Goal: Task Accomplishment & Management: Manage account settings

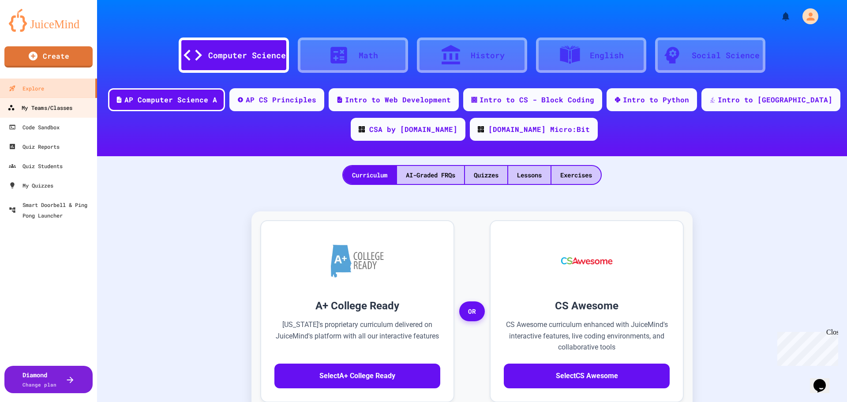
click at [57, 105] on div "My Teams/Classes" at bounding box center [40, 107] width 65 height 11
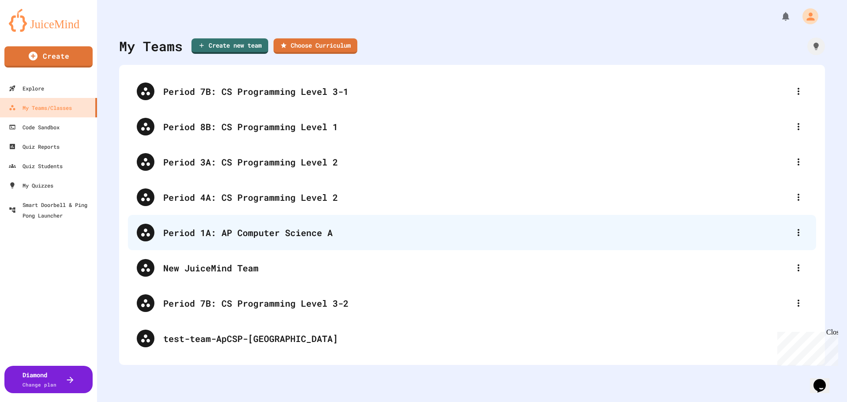
click at [244, 237] on div "Period 1A: AP Computer Science A" at bounding box center [476, 232] width 627 height 13
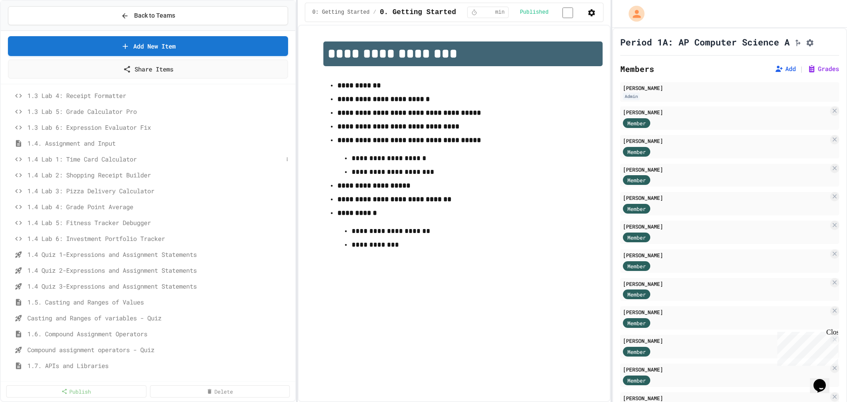
scroll to position [141, 0]
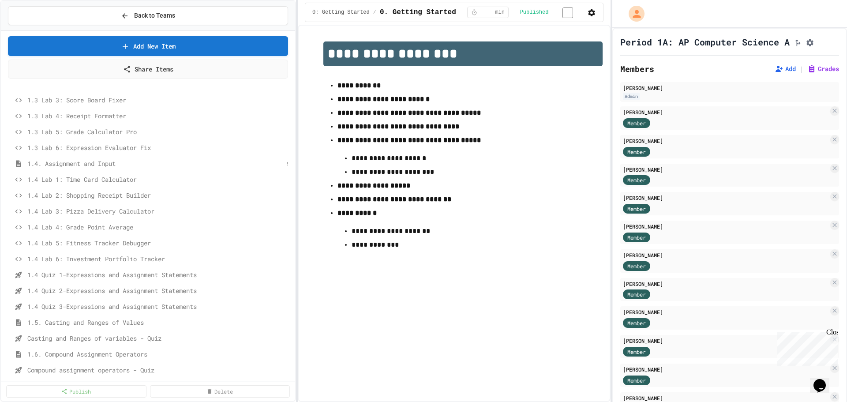
click at [80, 161] on span "1.4. Assignment and Input" at bounding box center [154, 163] width 255 height 9
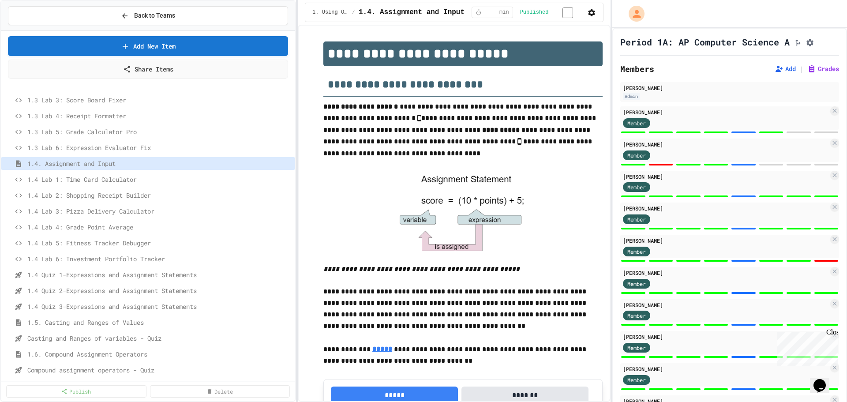
scroll to position [585, 0]
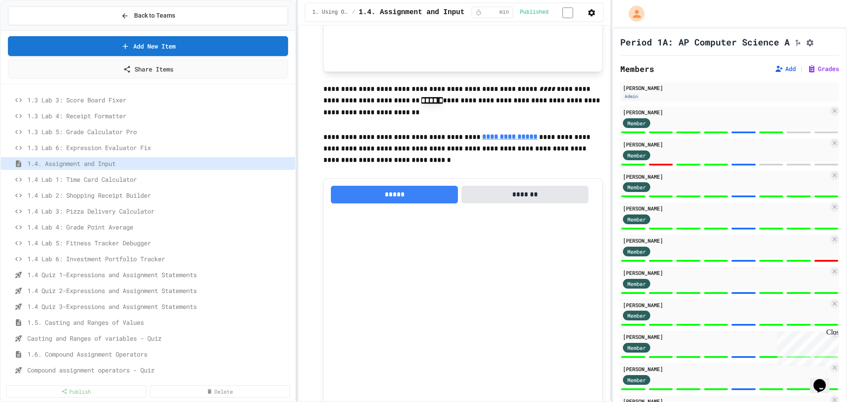
click at [691, 134] on div at bounding box center [729, 133] width 219 height 4
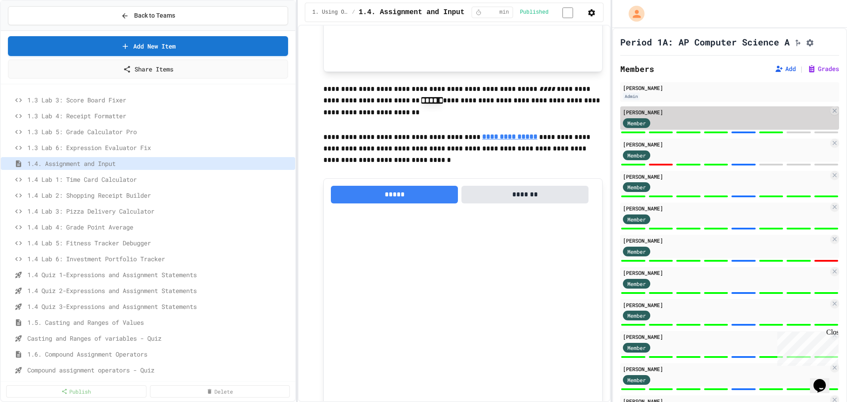
click at [690, 128] on div "Member" at bounding box center [726, 122] width 206 height 11
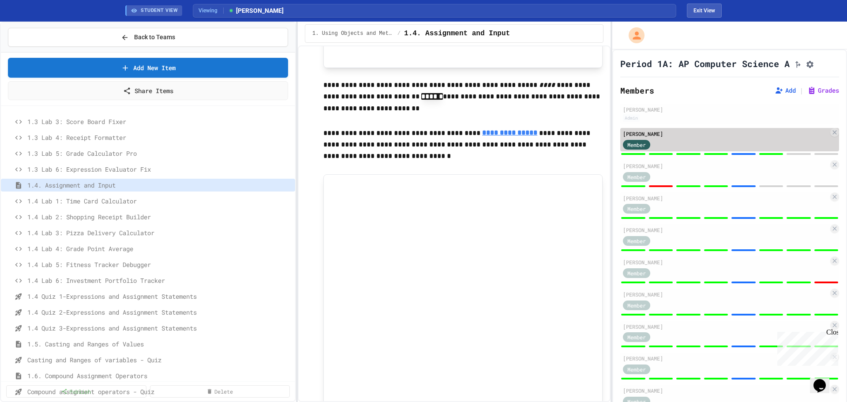
scroll to position [560, 0]
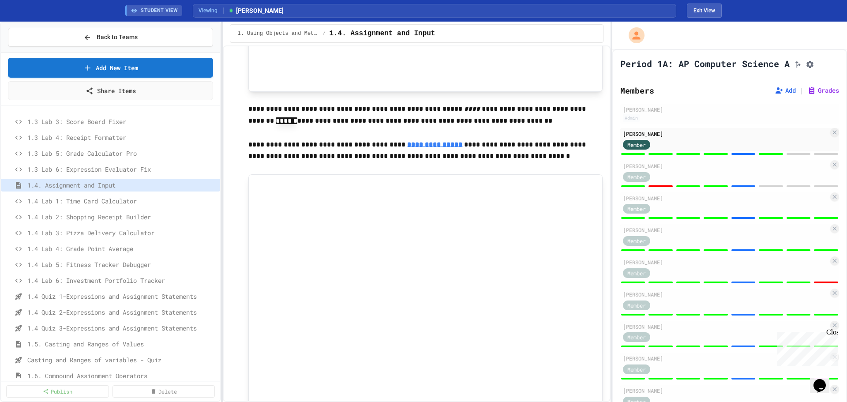
click at [221, 319] on div "**********" at bounding box center [423, 212] width 847 height 380
click at [731, 156] on div at bounding box center [729, 154] width 219 height 4
click at [732, 168] on div "[PERSON_NAME] Admin [PERSON_NAME] Member [PERSON_NAME] Member [PERSON_NAME] Mem…" at bounding box center [729, 370] width 219 height 533
click at [732, 155] on div at bounding box center [744, 154] width 24 height 2
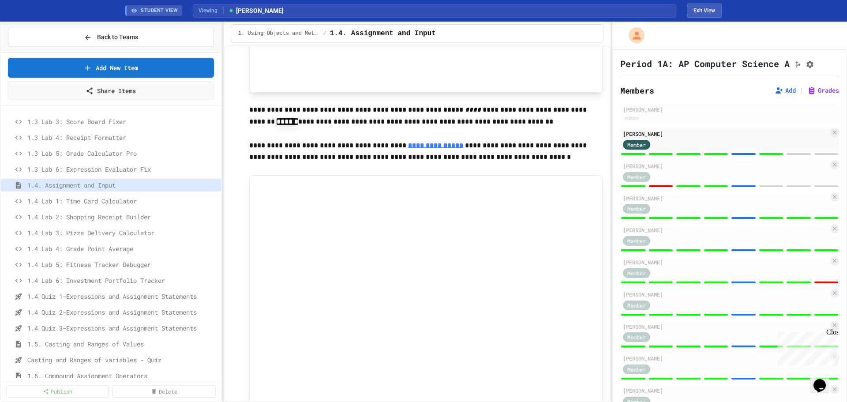
click at [732, 155] on div at bounding box center [744, 154] width 24 height 2
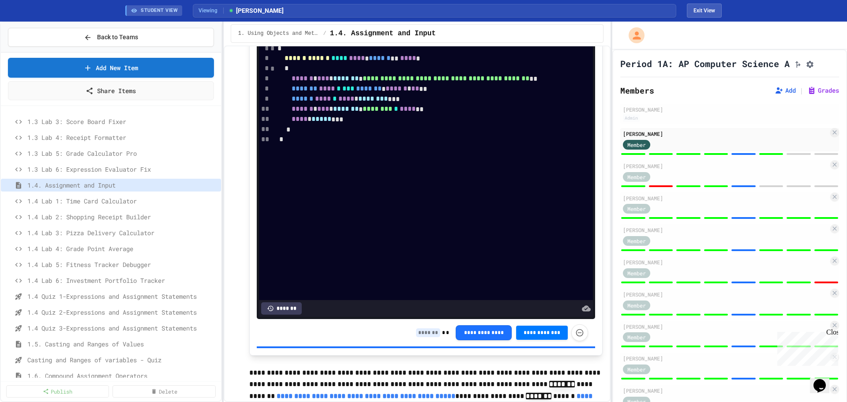
scroll to position [3001, 0]
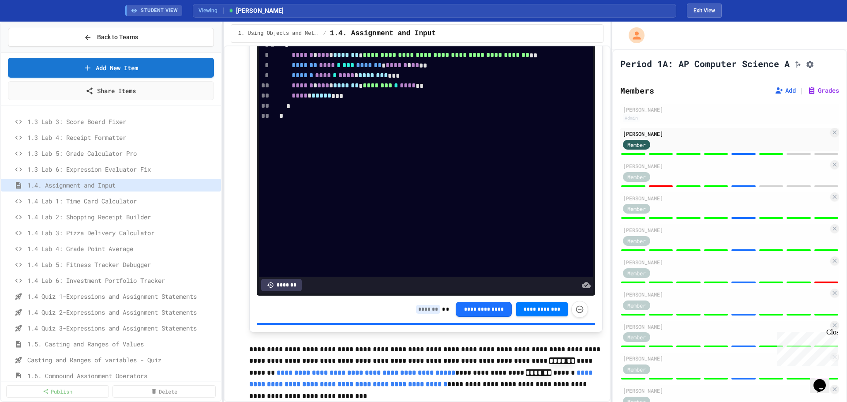
click at [421, 314] on input at bounding box center [428, 309] width 24 height 9
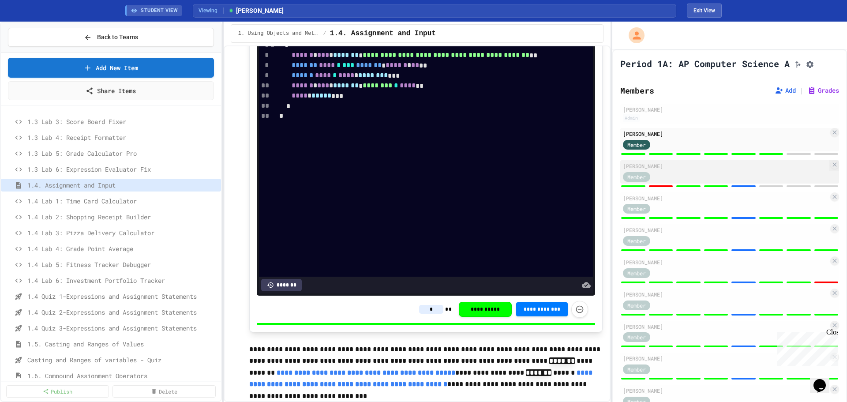
type input "*"
click at [685, 184] on div "[PERSON_NAME] Member" at bounding box center [729, 171] width 219 height 23
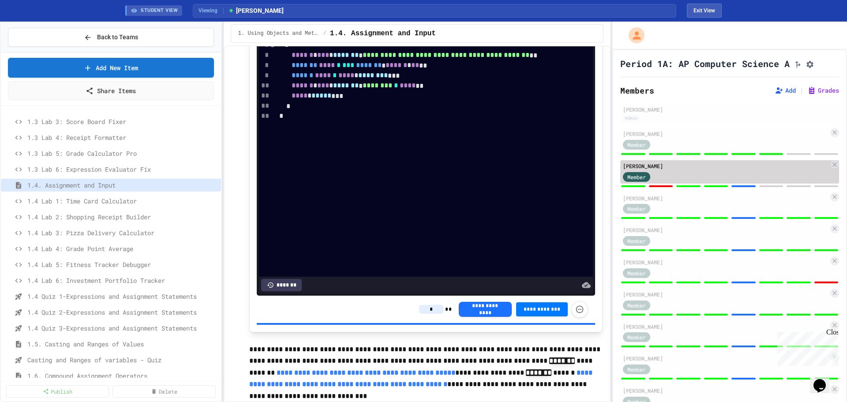
type input "*"
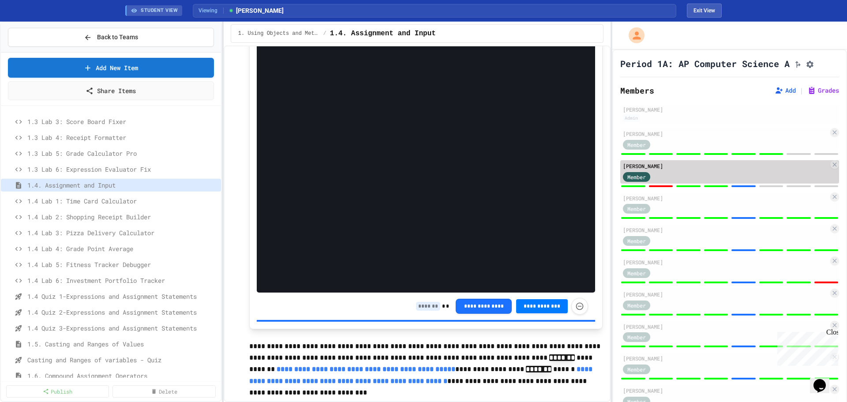
scroll to position [3001, 0]
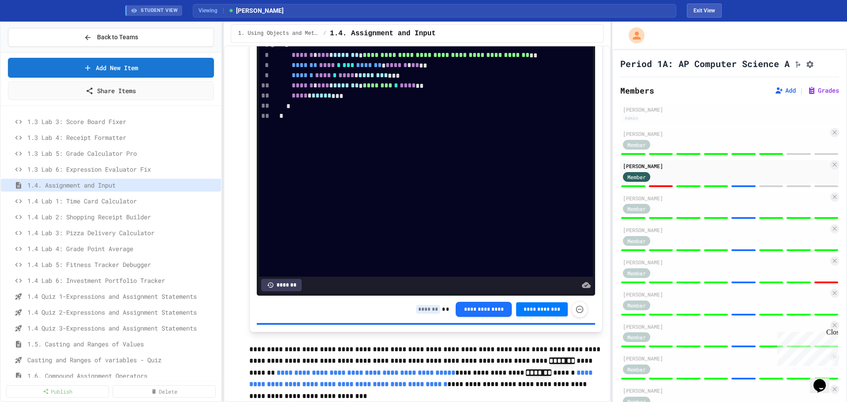
click at [424, 318] on div "**********" at bounding box center [502, 309] width 172 height 17
click at [424, 314] on input at bounding box center [428, 309] width 24 height 9
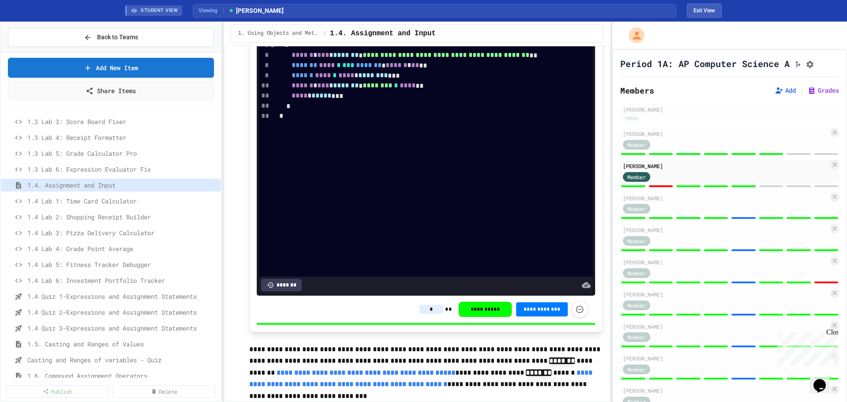
type input "*"
click at [713, 233] on div "[PERSON_NAME] Admin [PERSON_NAME] Member [PERSON_NAME] Member [PERSON_NAME] Mem…" at bounding box center [729, 370] width 219 height 533
click at [714, 220] on div at bounding box center [729, 218] width 219 height 4
click at [707, 214] on div "Member" at bounding box center [726, 208] width 206 height 11
type input "*"
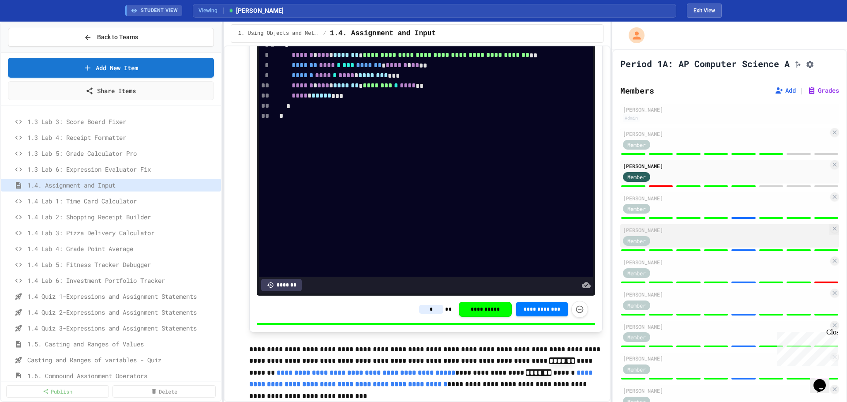
type input "*"
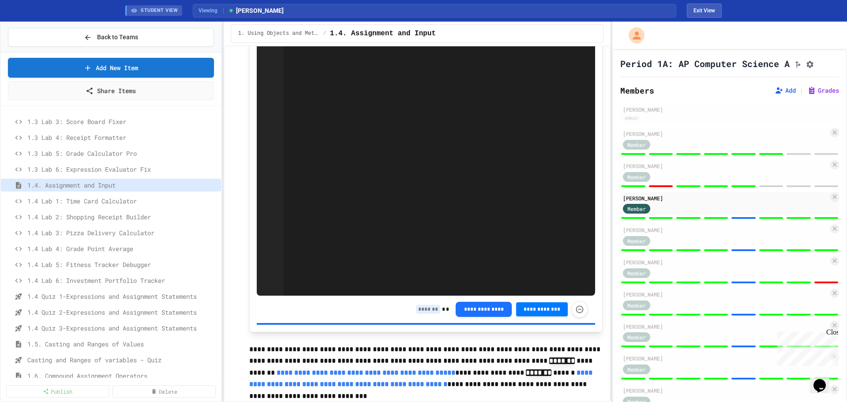
scroll to position [3001, 0]
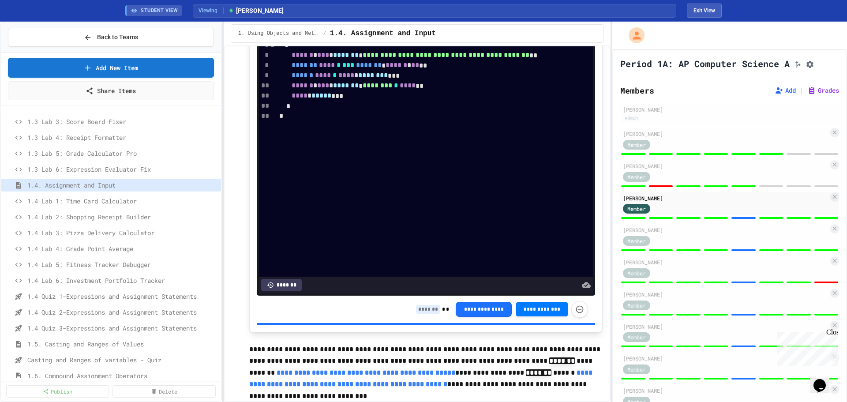
click at [428, 314] on input at bounding box center [428, 309] width 24 height 9
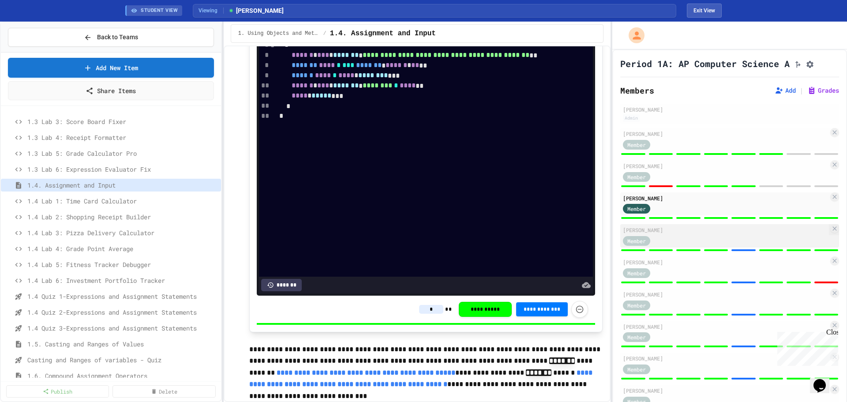
type input "*"
click at [717, 246] on div "Member" at bounding box center [726, 240] width 206 height 11
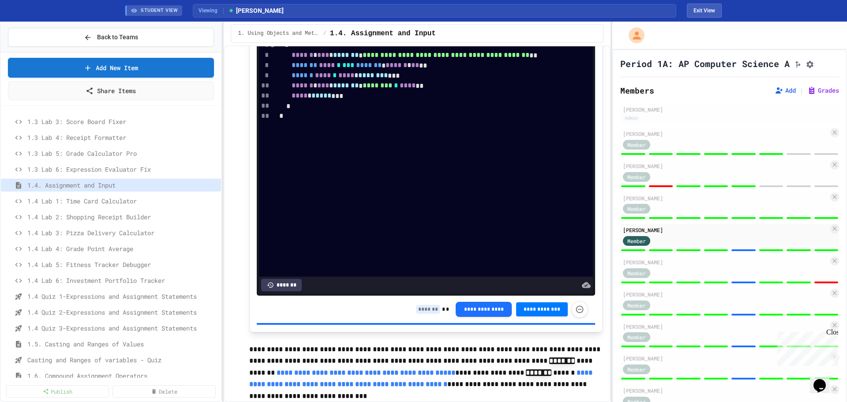
click at [428, 314] on input at bounding box center [428, 309] width 24 height 9
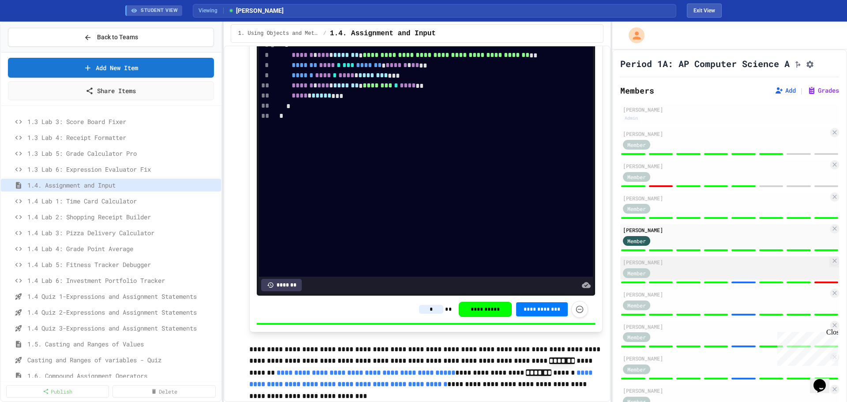
type input "*"
click at [706, 278] on div "Member" at bounding box center [726, 272] width 206 height 11
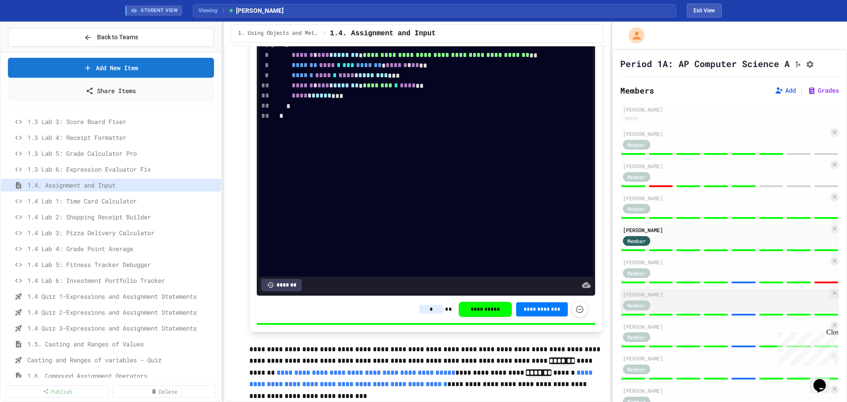
type input "*"
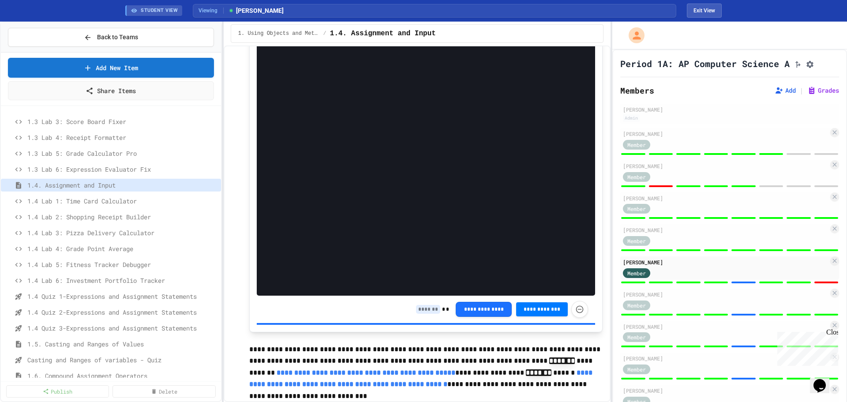
click at [426, 314] on input at bounding box center [428, 309] width 24 height 9
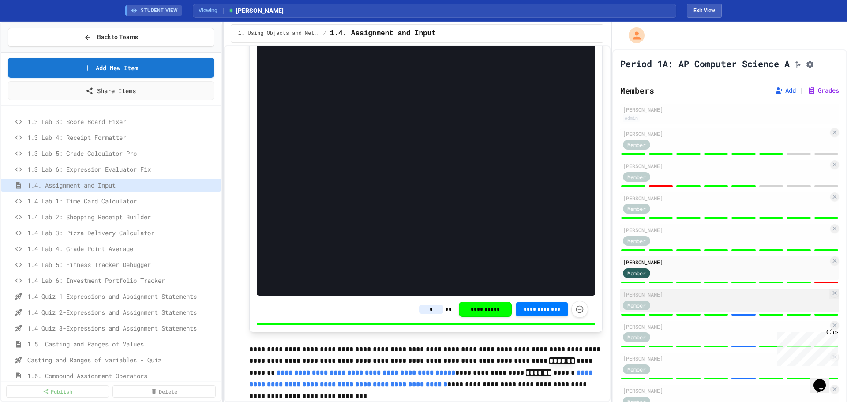
type input "*"
click at [715, 310] on div "Member" at bounding box center [726, 304] width 206 height 11
type input "*"
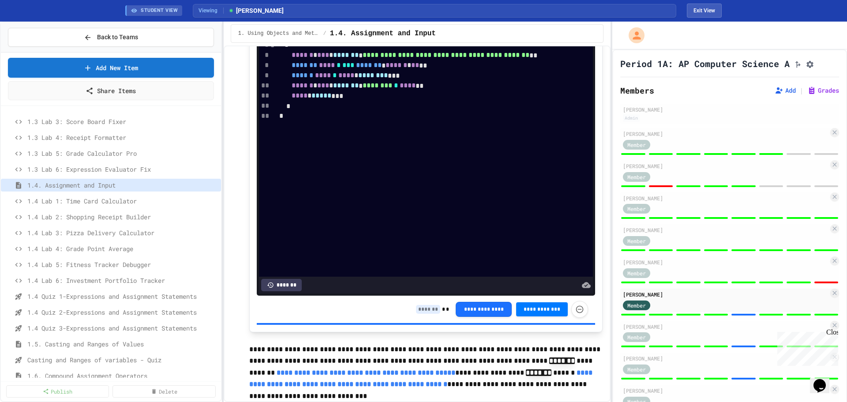
click at [416, 314] on input at bounding box center [428, 309] width 24 height 9
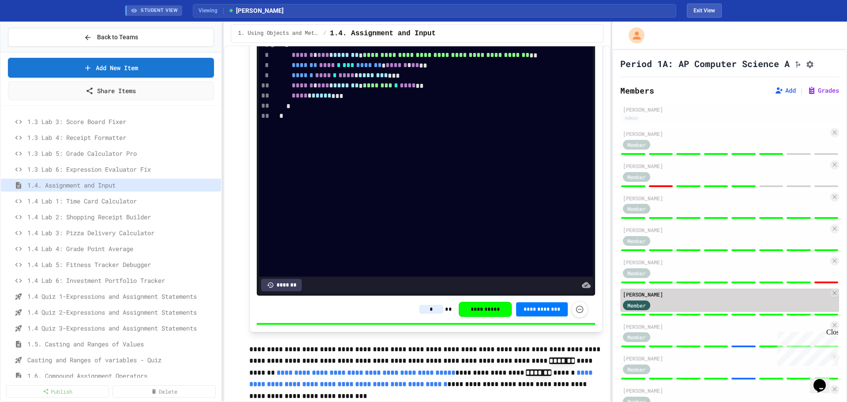
scroll to position [88, 0]
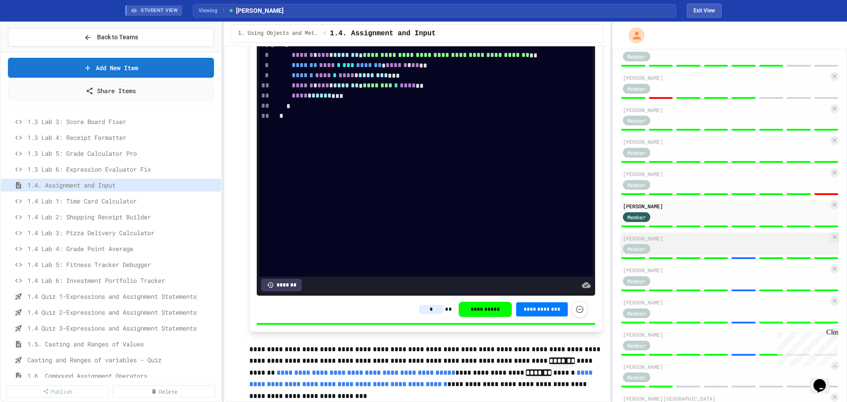
type input "*"
click at [727, 254] on div "Member" at bounding box center [726, 248] width 206 height 11
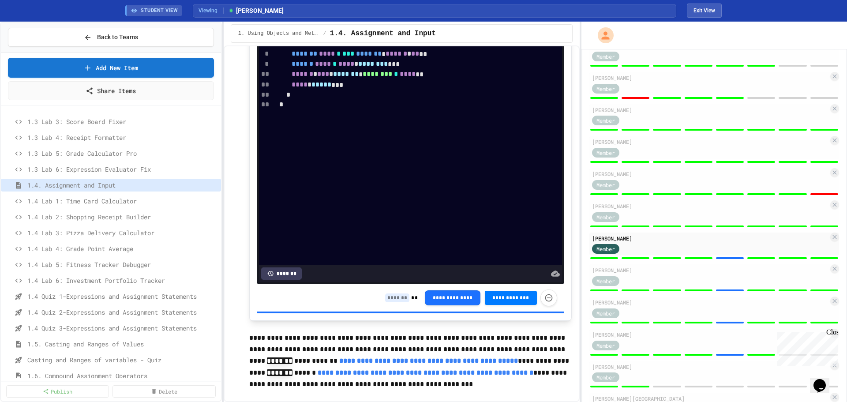
scroll to position [79, 0]
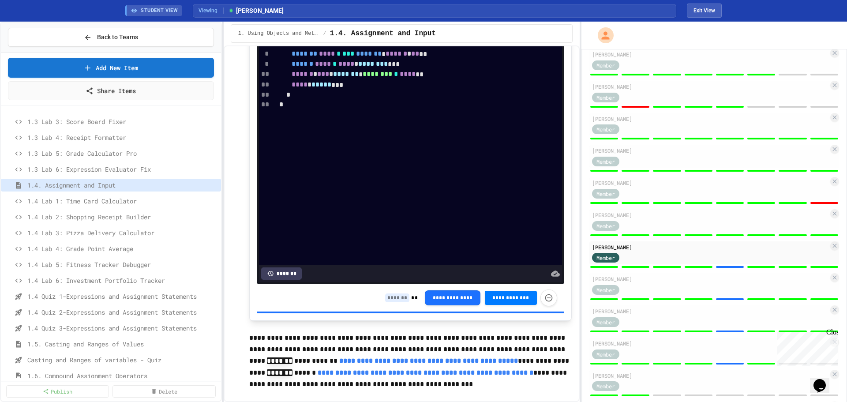
click at [582, 285] on div "**********" at bounding box center [423, 212] width 847 height 380
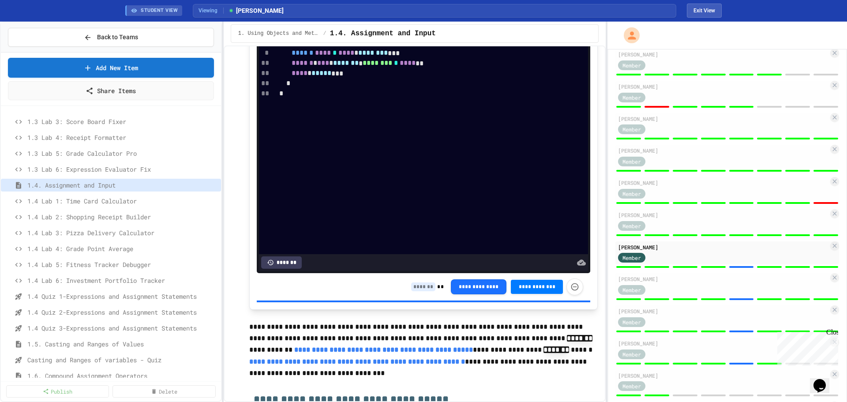
click at [608, 289] on div "**********" at bounding box center [423, 212] width 847 height 380
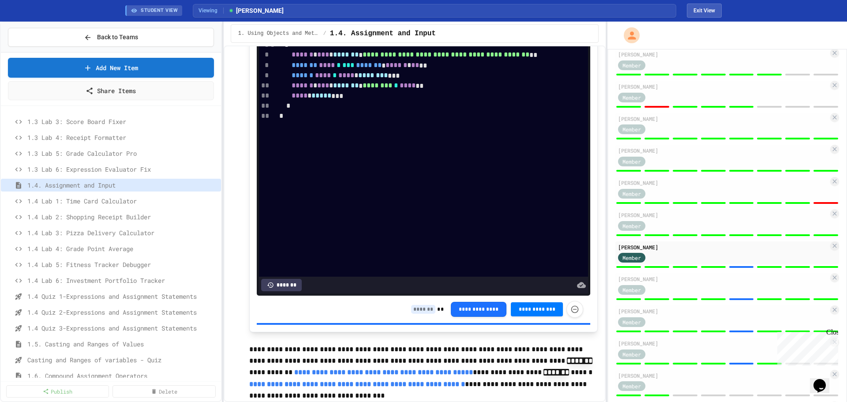
click at [428, 314] on input at bounding box center [423, 309] width 24 height 9
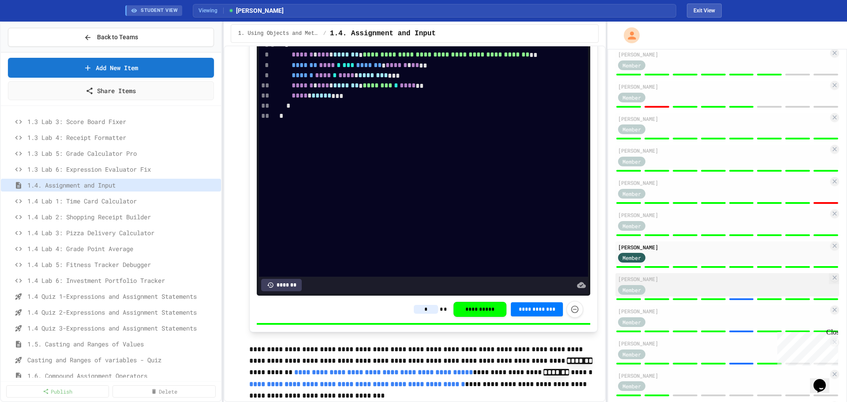
type input "*"
click at [748, 283] on div "[PERSON_NAME]" at bounding box center [723, 279] width 210 height 8
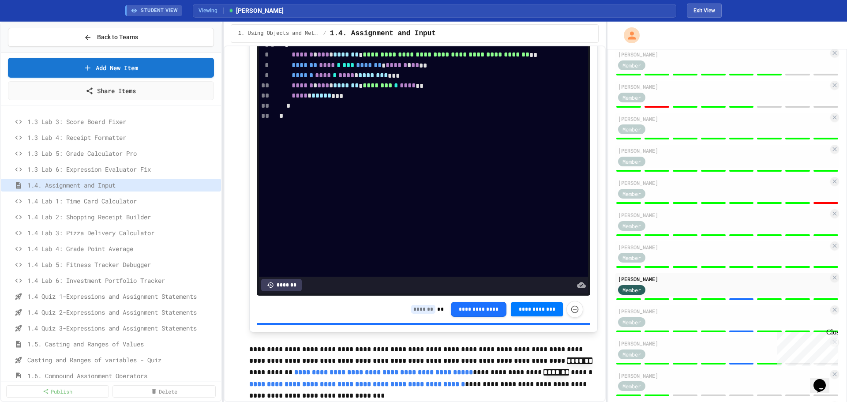
click at [418, 314] on input at bounding box center [423, 309] width 24 height 9
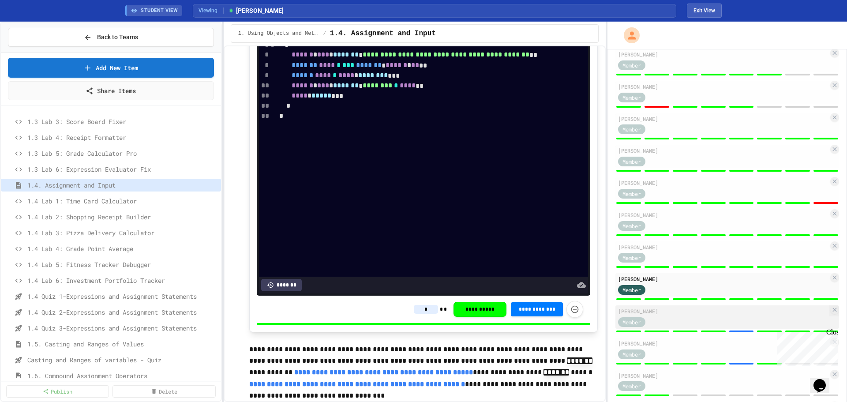
type input "*"
click at [687, 322] on div "Member" at bounding box center [723, 321] width 210 height 11
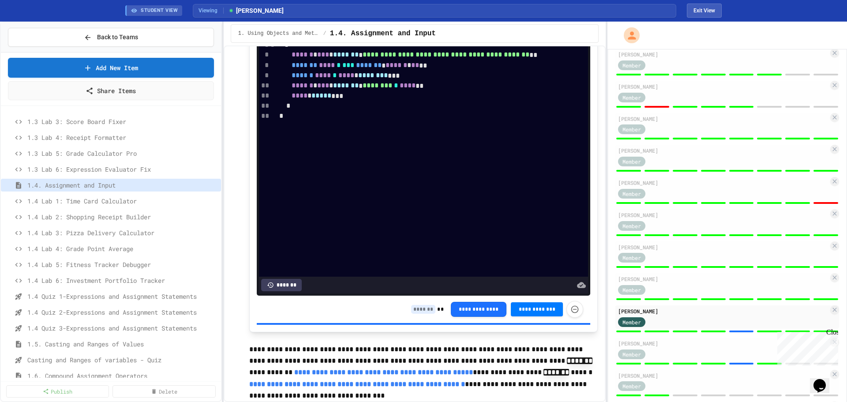
click at [418, 314] on input at bounding box center [423, 309] width 24 height 9
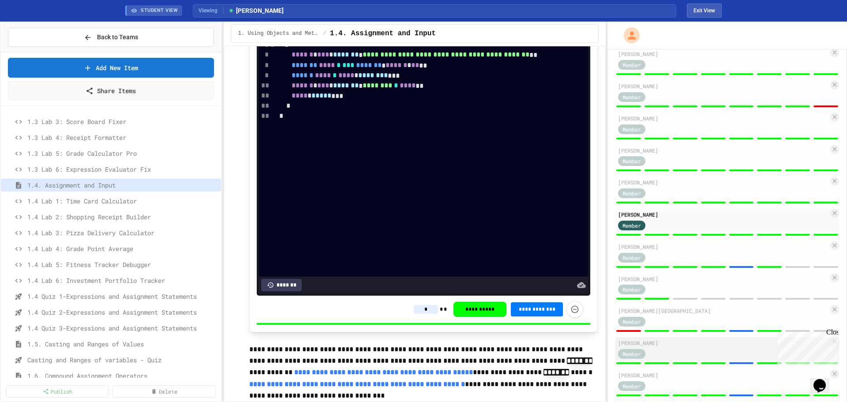
scroll to position [212, 0]
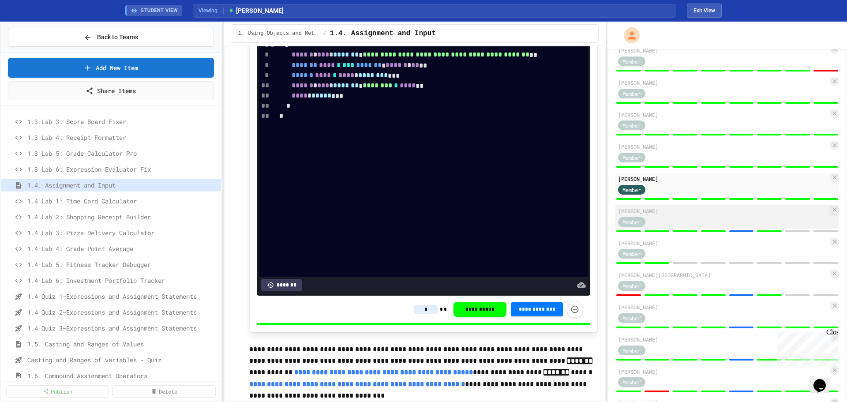
type input "*"
click at [714, 227] on div "Member" at bounding box center [723, 221] width 210 height 11
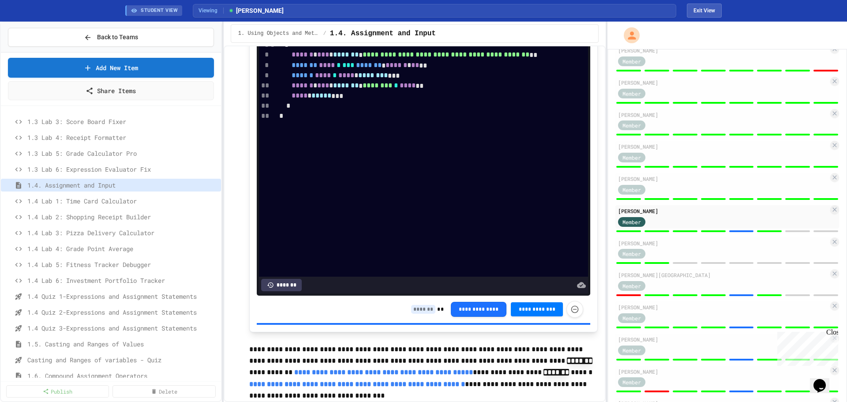
click at [416, 314] on input at bounding box center [423, 309] width 24 height 9
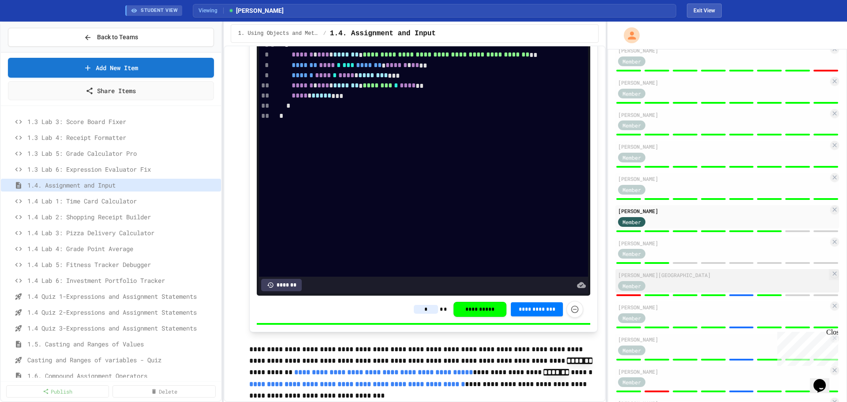
type input "*"
click at [685, 287] on div "Member" at bounding box center [723, 285] width 210 height 11
type input "*"
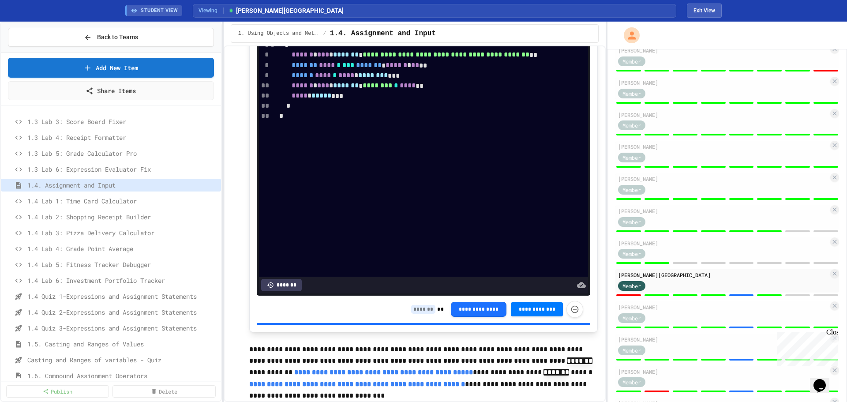
click at [415, 314] on input at bounding box center [423, 309] width 24 height 9
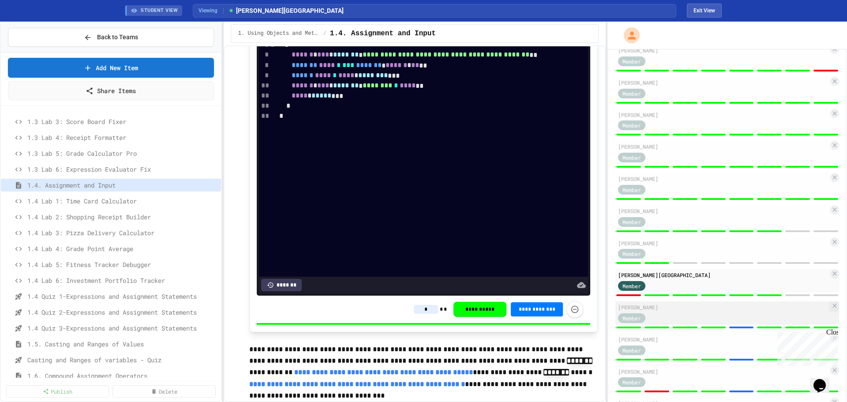
type input "*"
click at [713, 318] on div "Member" at bounding box center [723, 317] width 210 height 11
type input "*"
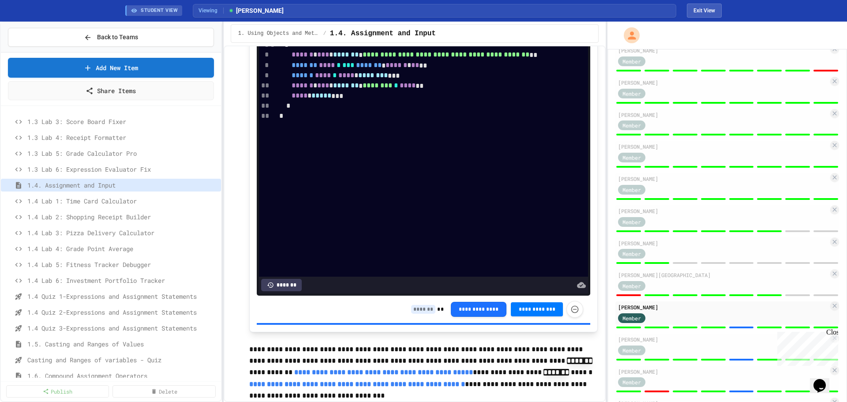
click at [423, 314] on input at bounding box center [423, 309] width 24 height 9
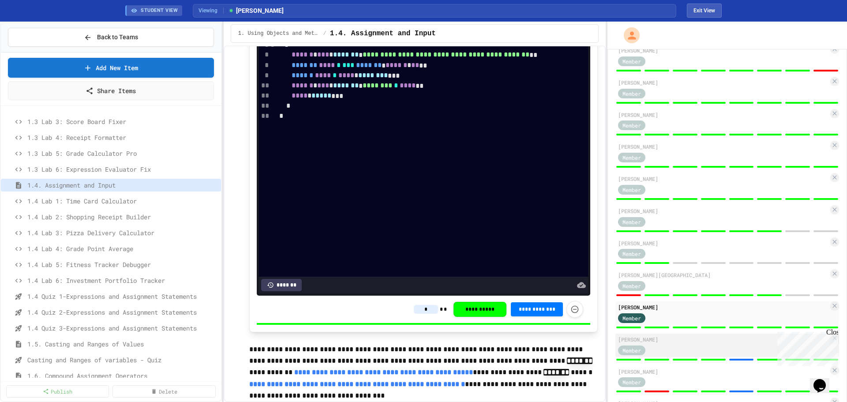
type input "*"
click at [712, 348] on div "Member" at bounding box center [723, 349] width 210 height 11
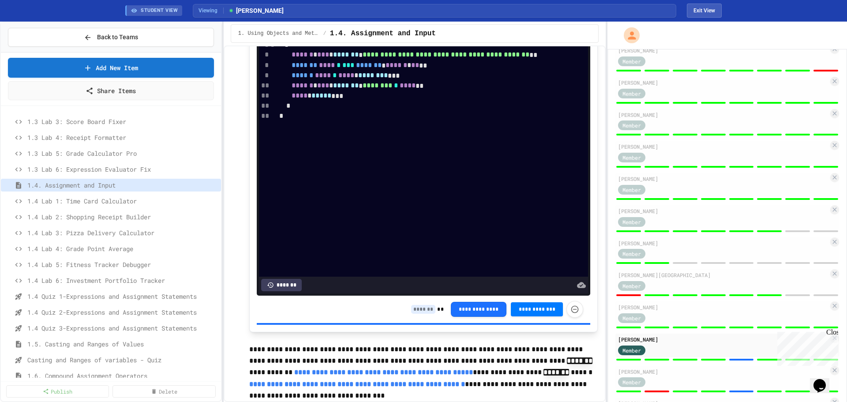
click at [422, 314] on input at bounding box center [423, 309] width 24 height 9
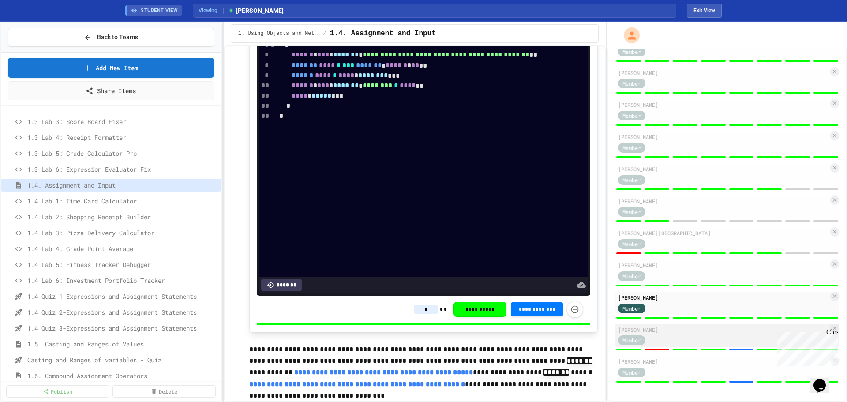
scroll to position [257, 0]
type input "*"
click at [723, 329] on div "[PERSON_NAME]" at bounding box center [723, 330] width 210 height 8
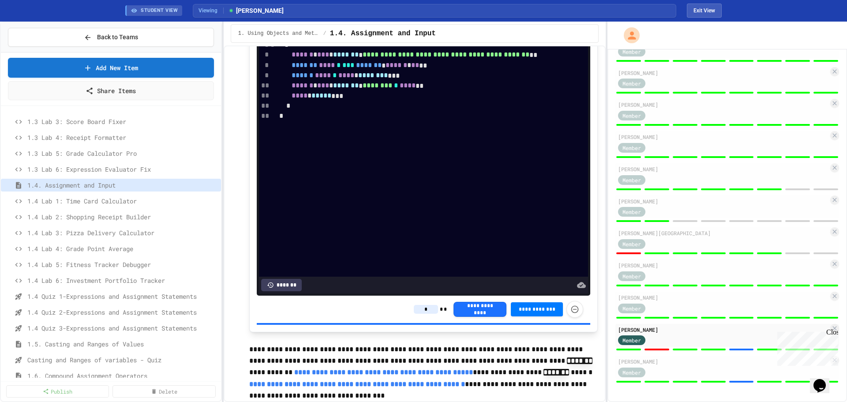
type input "*"
click at [415, 314] on input at bounding box center [423, 309] width 24 height 9
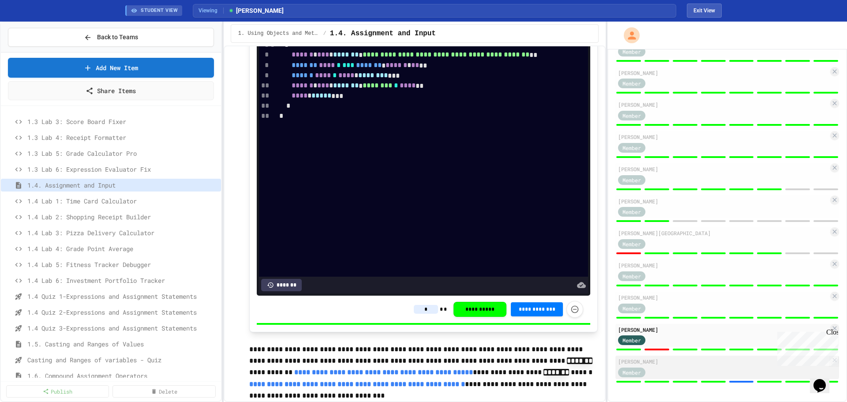
type input "*"
click at [719, 372] on div "Member" at bounding box center [723, 371] width 210 height 11
type input "*"
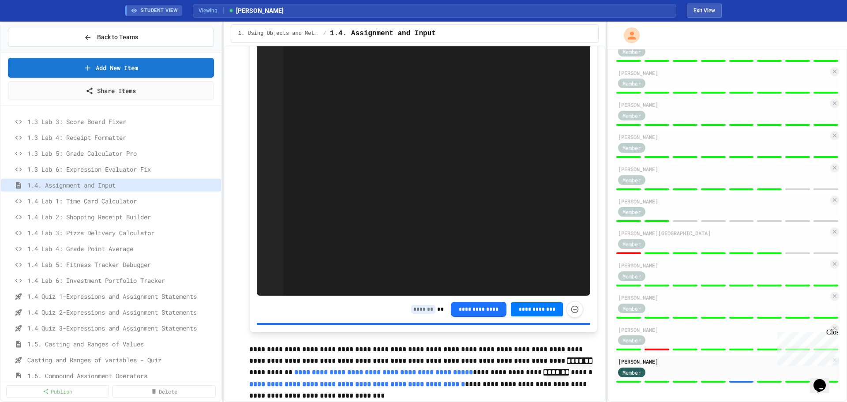
scroll to position [3009, 0]
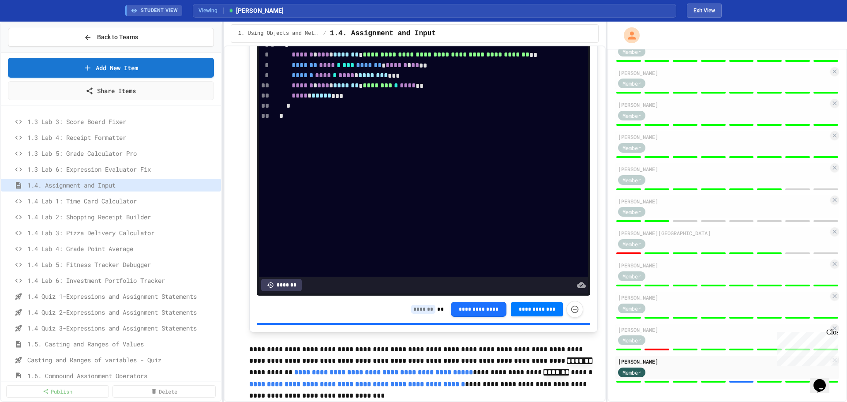
click at [412, 314] on input at bounding box center [423, 309] width 24 height 9
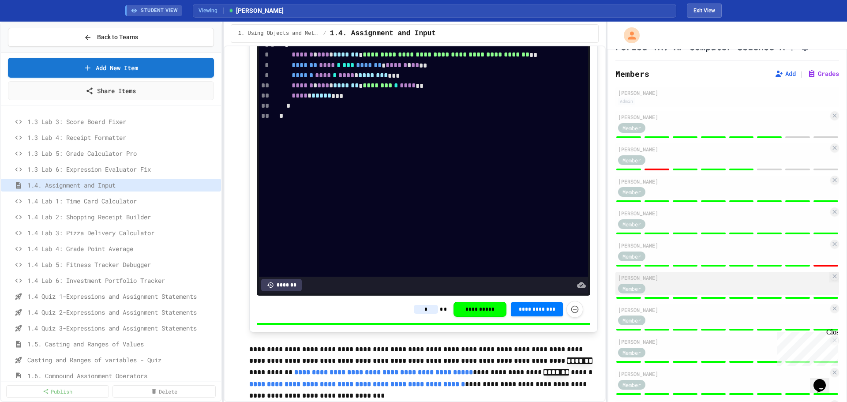
scroll to position [0, 0]
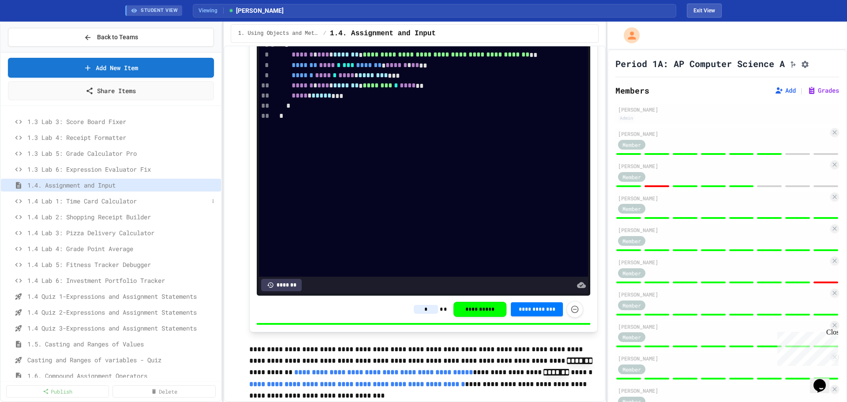
type input "*"
click at [121, 207] on div "1.4 Lab 1: Time Card Calculator" at bounding box center [111, 201] width 220 height 13
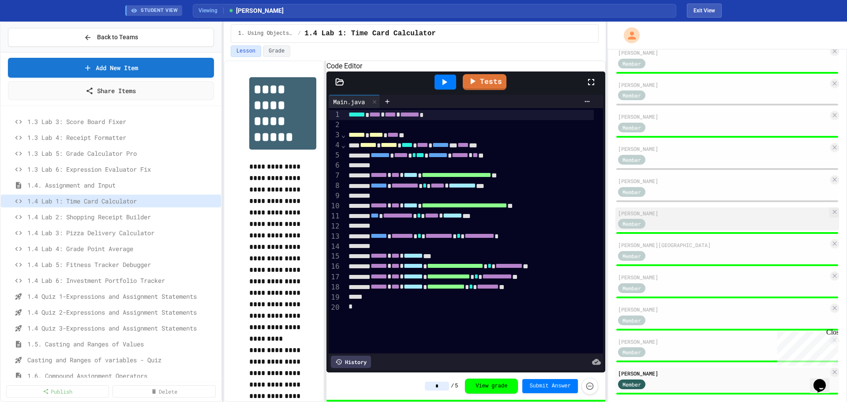
scroll to position [257, 0]
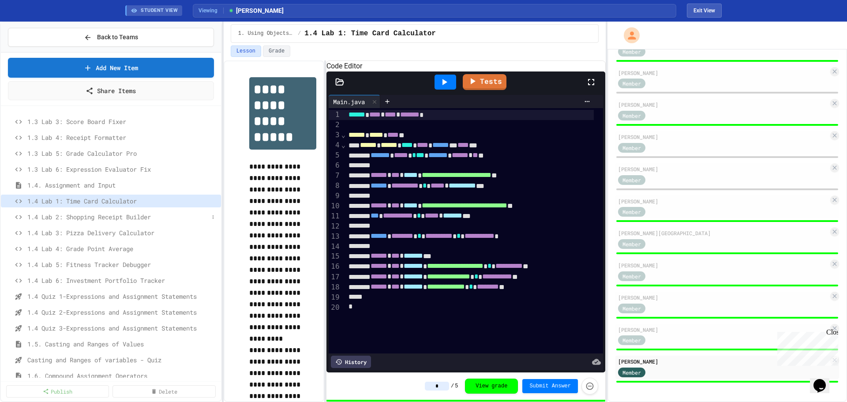
click at [138, 215] on span "1.4 Lab 2: Shopping Receipt Builder" at bounding box center [117, 216] width 181 height 9
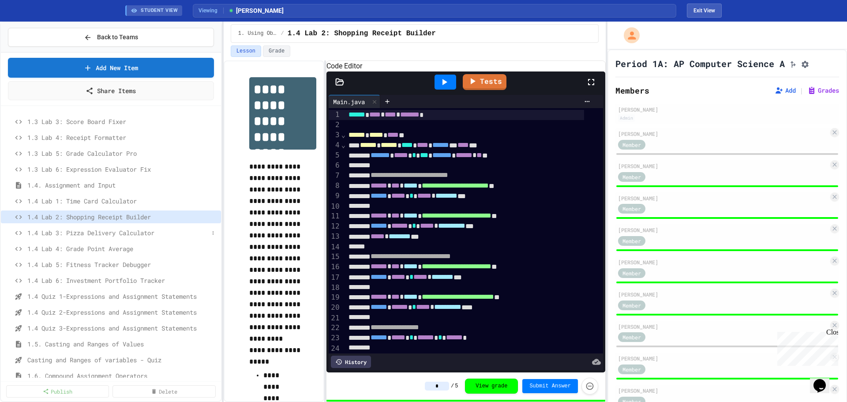
click at [118, 232] on span "1.4 Lab 3: Pizza Delivery Calculator" at bounding box center [117, 232] width 181 height 9
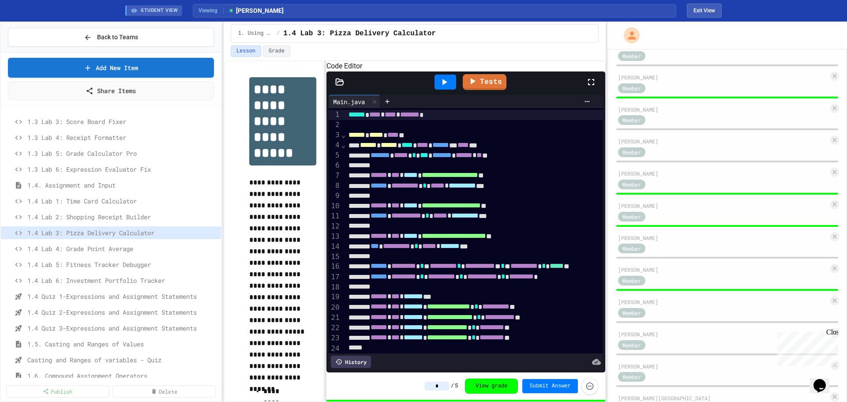
scroll to position [257, 0]
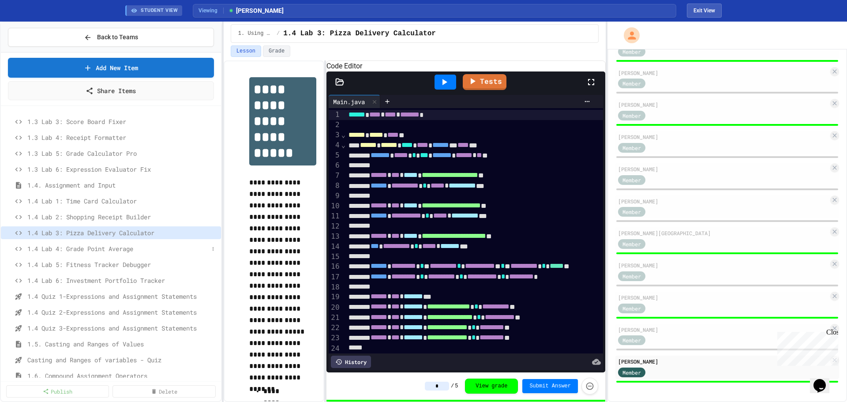
click at [116, 248] on span "1.4 Lab 4: Grade Point Average" at bounding box center [117, 248] width 181 height 9
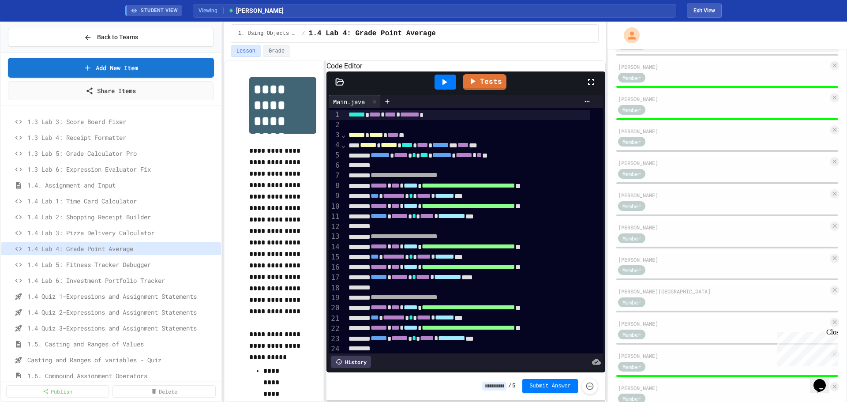
scroll to position [257, 0]
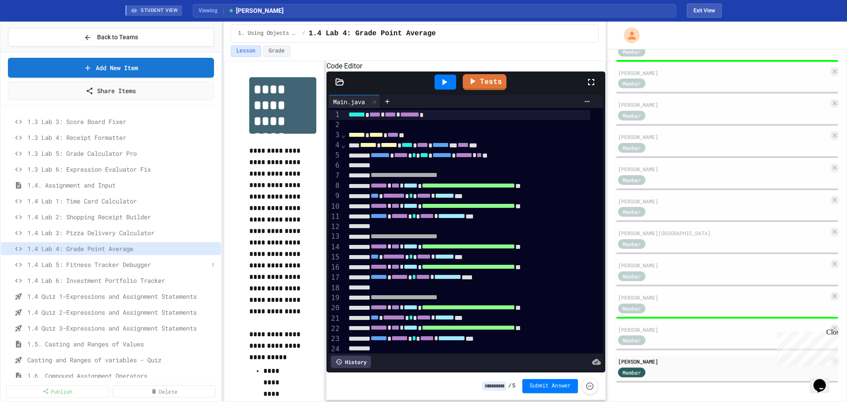
click at [131, 265] on span "1.4 Lab 5: Fitness Tracker Debugger" at bounding box center [117, 264] width 181 height 9
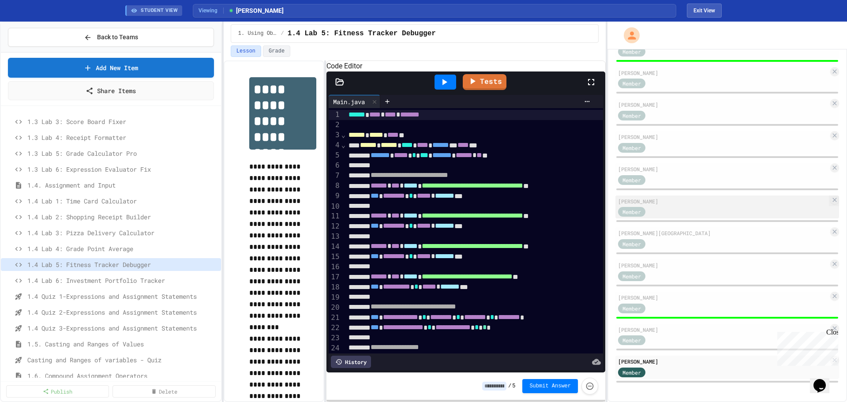
scroll to position [257, 0]
click at [128, 281] on span "1.4 Lab 6: Investment Portfolio Tracker" at bounding box center [117, 280] width 181 height 9
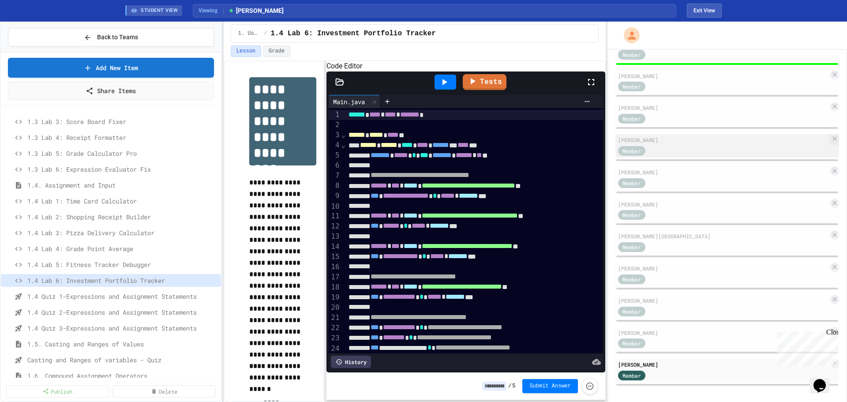
scroll to position [257, 0]
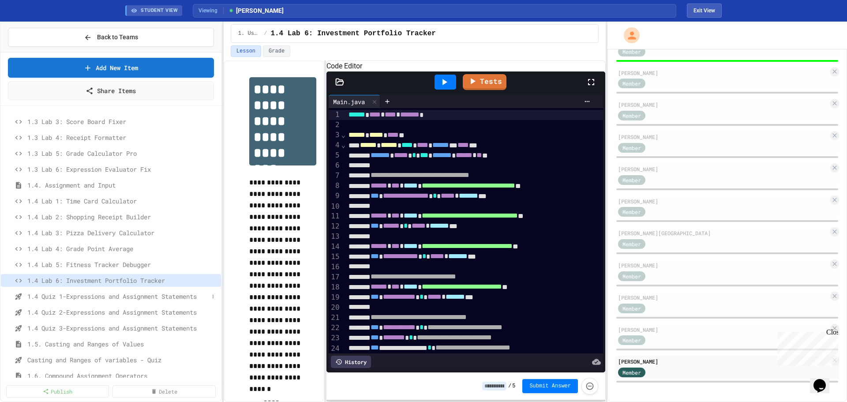
click at [130, 299] on span "1.4 Quiz 1-Expressions and Assignment Statements" at bounding box center [117, 296] width 181 height 9
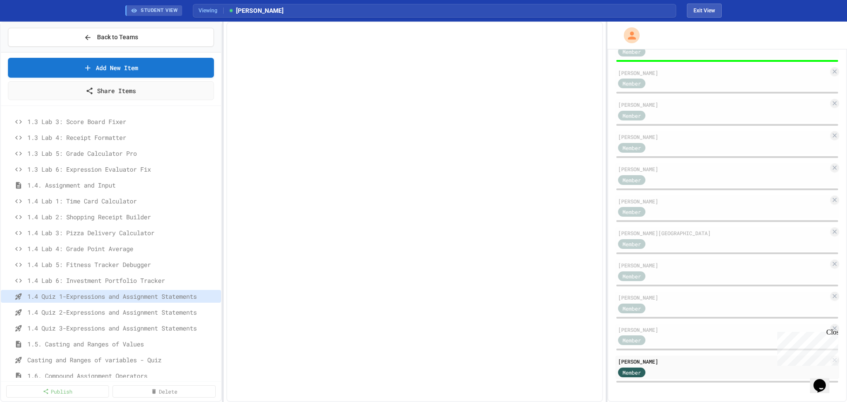
scroll to position [201, 0]
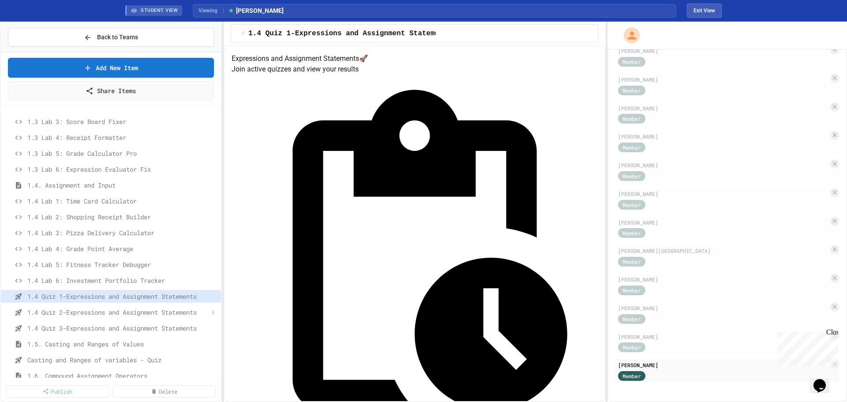
click at [145, 318] on div "1.4 Quiz 2-Expressions and Assignment Statements" at bounding box center [111, 312] width 220 height 13
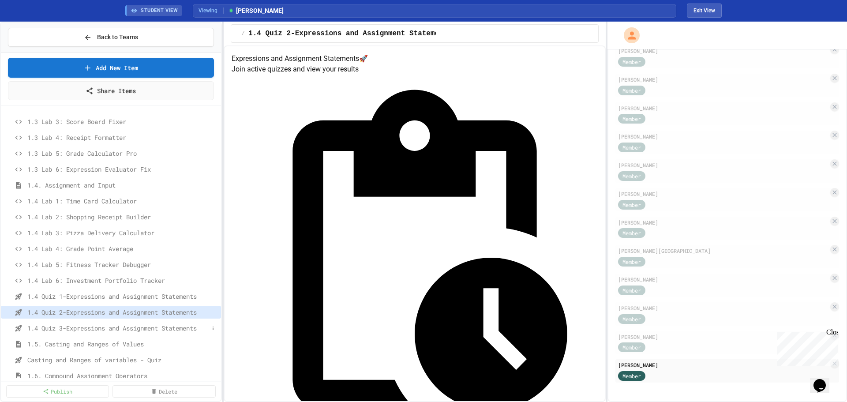
click at [143, 330] on span "1.4 Quiz 3-Expressions and Assignment Statements" at bounding box center [117, 327] width 181 height 9
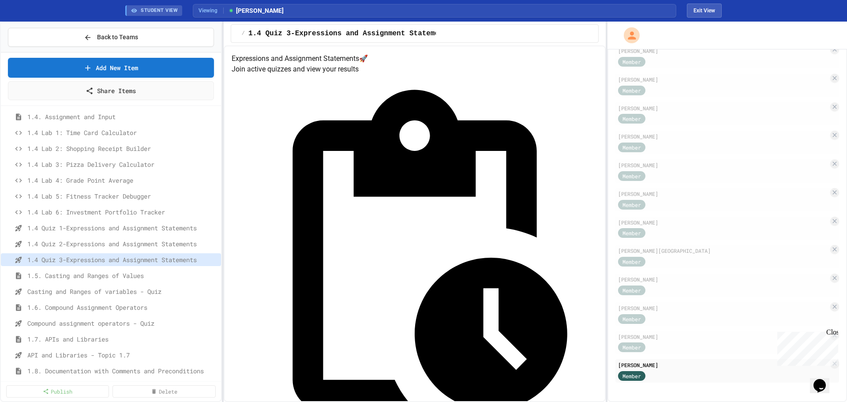
scroll to position [229, 0]
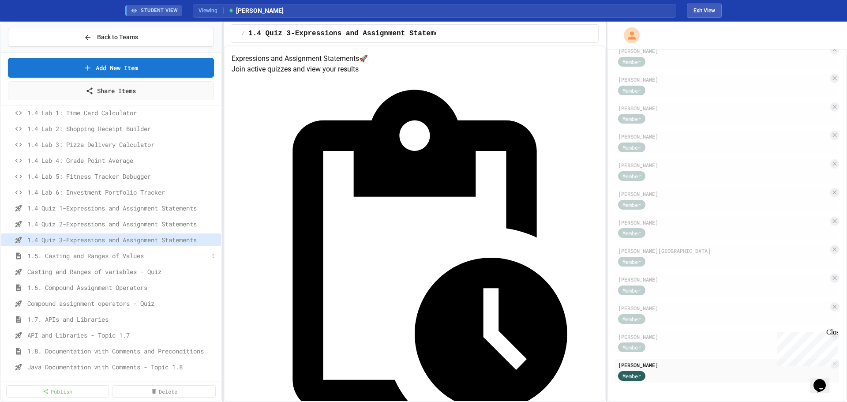
click at [98, 256] on span "1.5. Casting and Ranges of Values" at bounding box center [117, 255] width 181 height 9
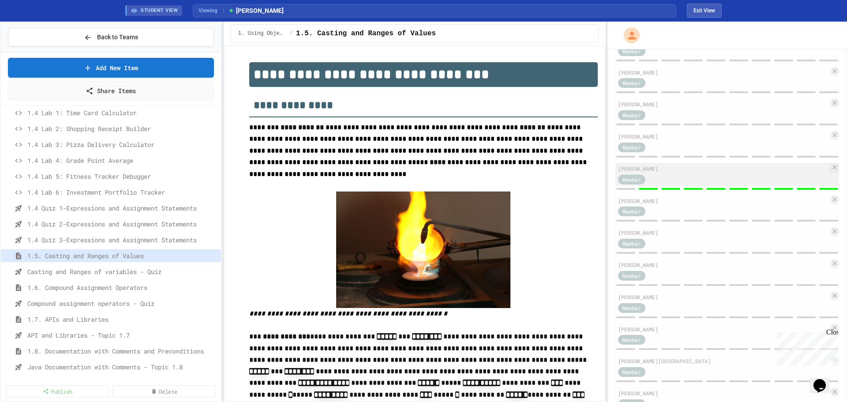
scroll to position [125, 0]
click at [133, 272] on span "Casting and Ranges of variables - Quiz" at bounding box center [117, 271] width 181 height 9
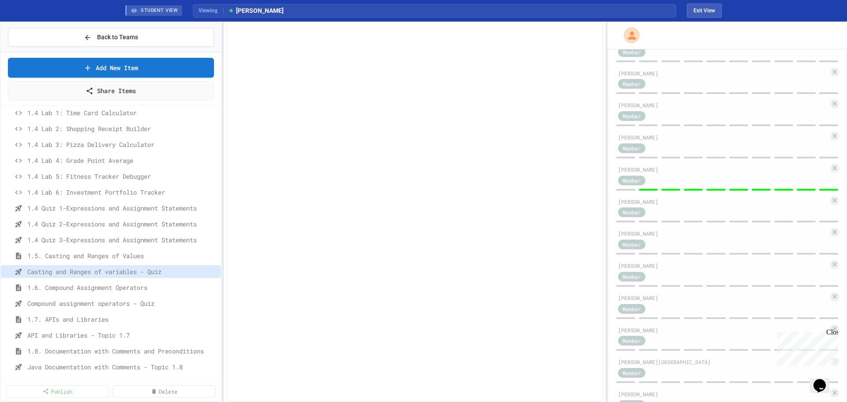
scroll to position [121, 0]
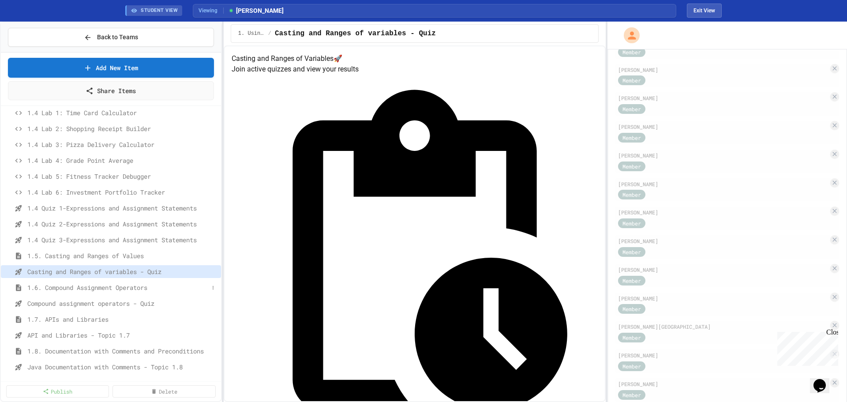
click at [67, 284] on span "1.6. Compound Assignment Operators" at bounding box center [117, 287] width 181 height 9
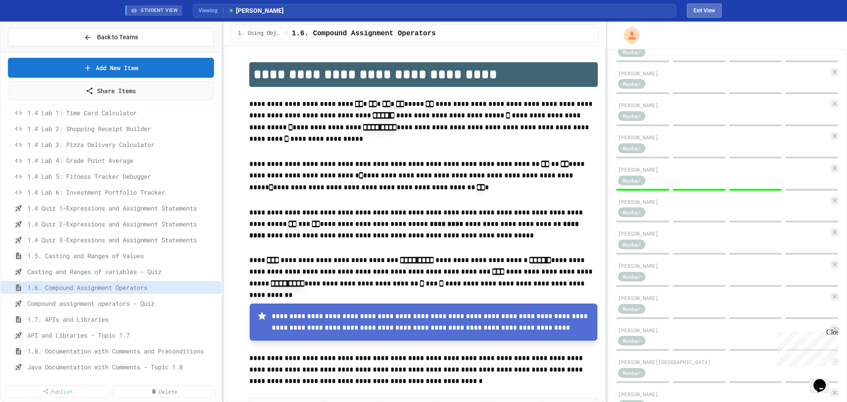
click at [713, 6] on button "Exit View" at bounding box center [704, 11] width 35 height 14
select select "***"
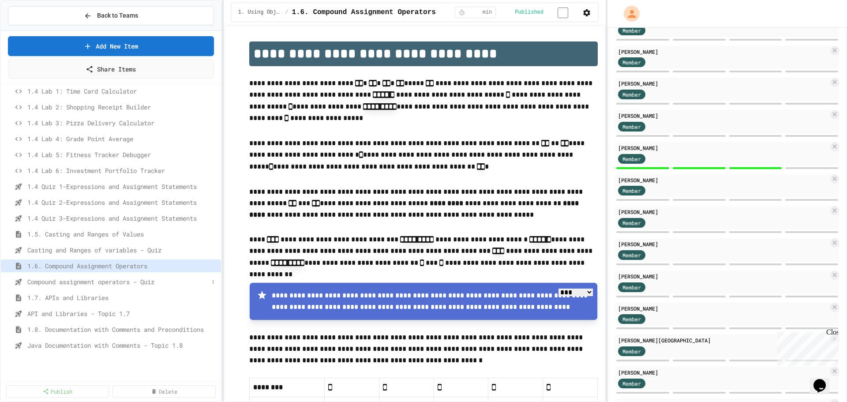
click at [111, 285] on span "Compound assignment operators - Quiz" at bounding box center [117, 281] width 181 height 9
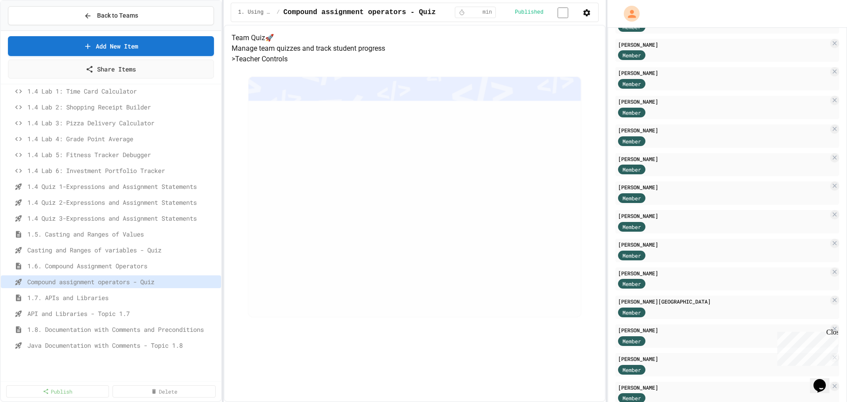
scroll to position [121, 0]
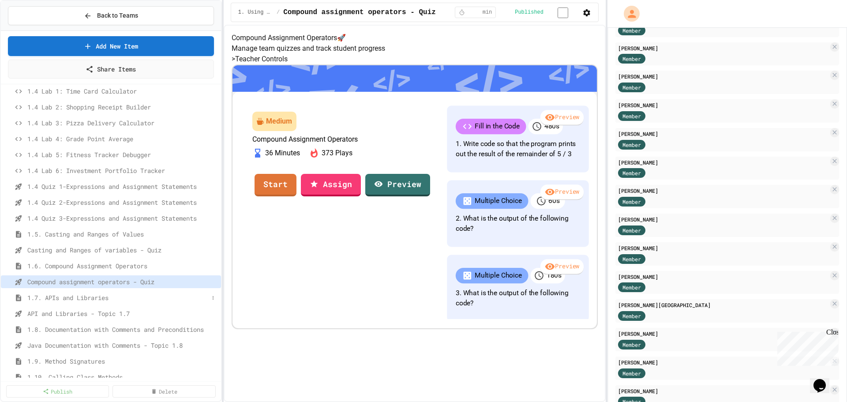
click at [97, 297] on span "1.7. APIs and Libraries" at bounding box center [117, 297] width 181 height 9
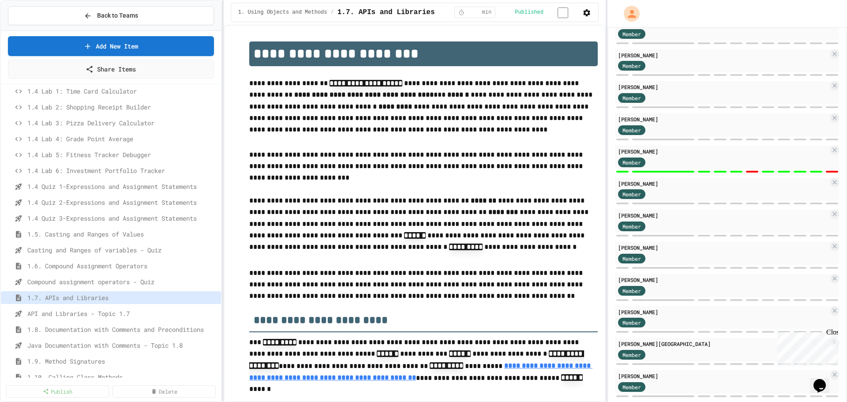
scroll to position [125, 0]
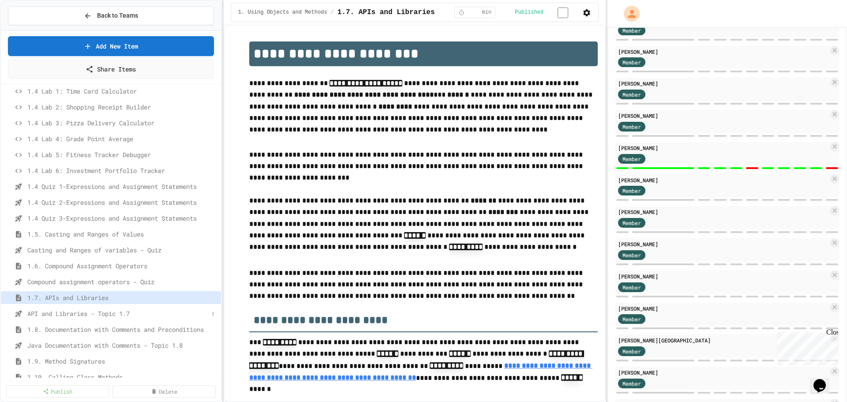
click at [95, 312] on span "API and Libraries - Topic 1.7" at bounding box center [117, 313] width 181 height 9
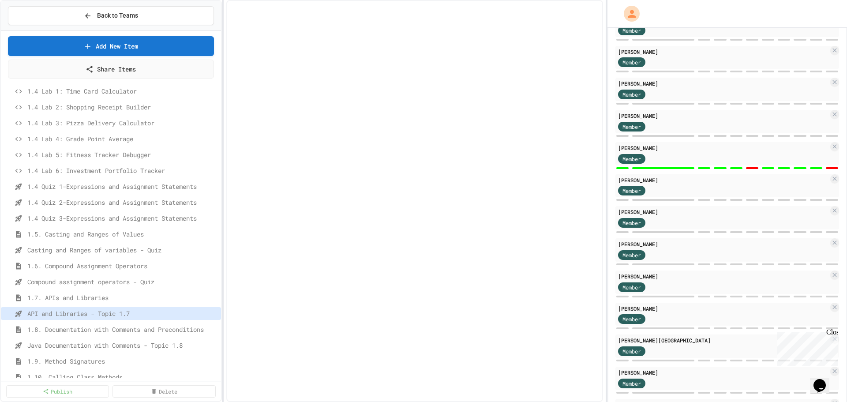
scroll to position [121, 0]
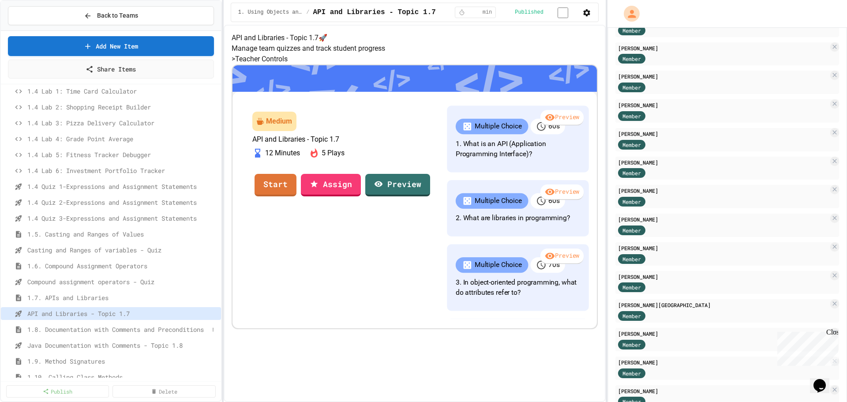
click at [90, 328] on span "1.8. Documentation with Comments and Preconditions" at bounding box center [117, 329] width 181 height 9
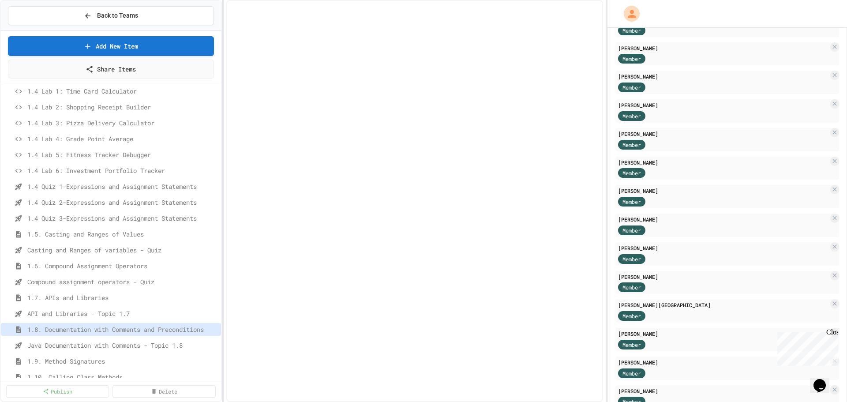
scroll to position [125, 0]
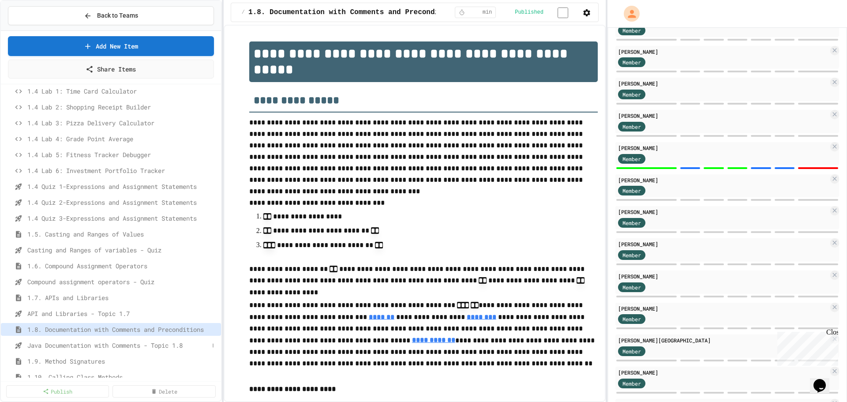
click at [102, 346] on span "Java Documentation with Comments - Topic 1.8" at bounding box center [117, 345] width 181 height 9
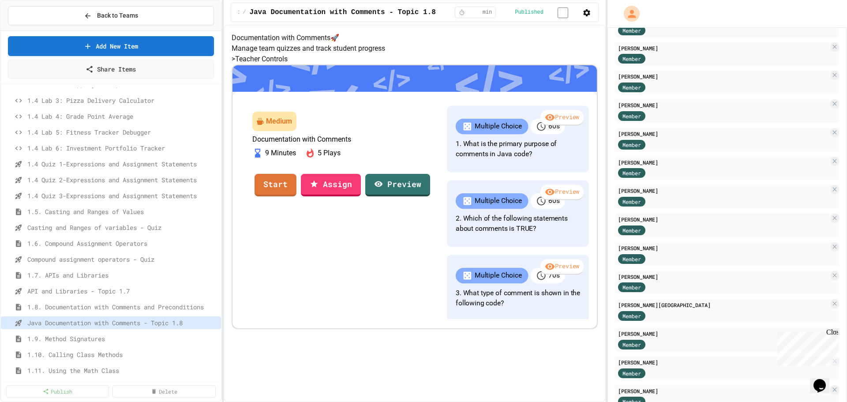
scroll to position [317, 0]
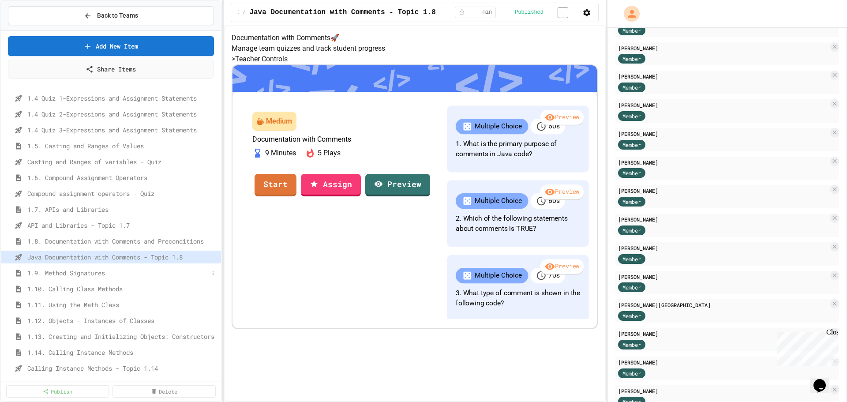
click at [101, 274] on span "1.9. Method Signatures" at bounding box center [117, 272] width 181 height 9
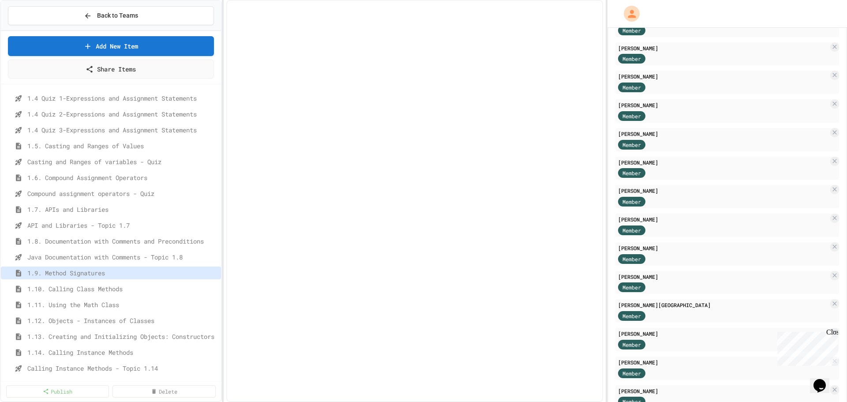
select select "***"
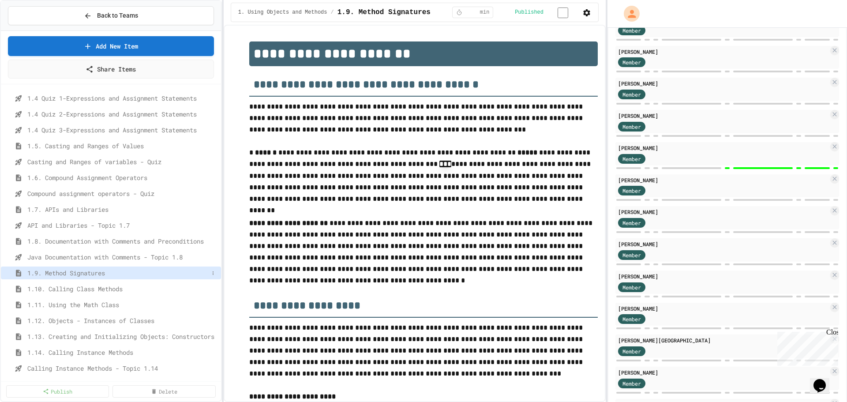
scroll to position [3736, 0]
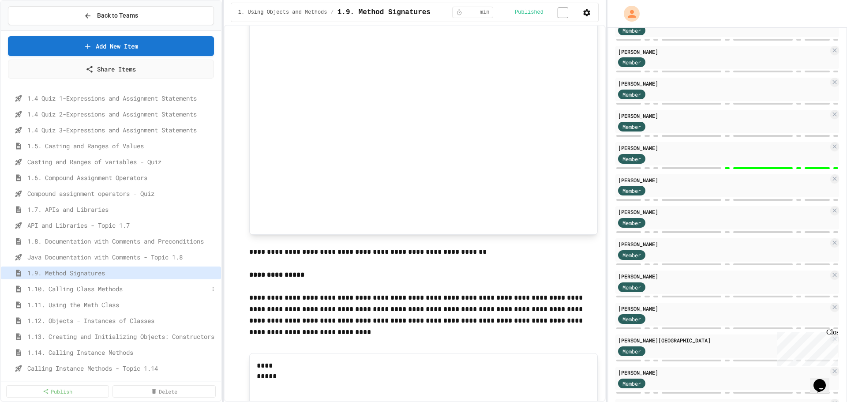
click at [105, 288] on span "1.10. Calling Class Methods" at bounding box center [117, 288] width 181 height 9
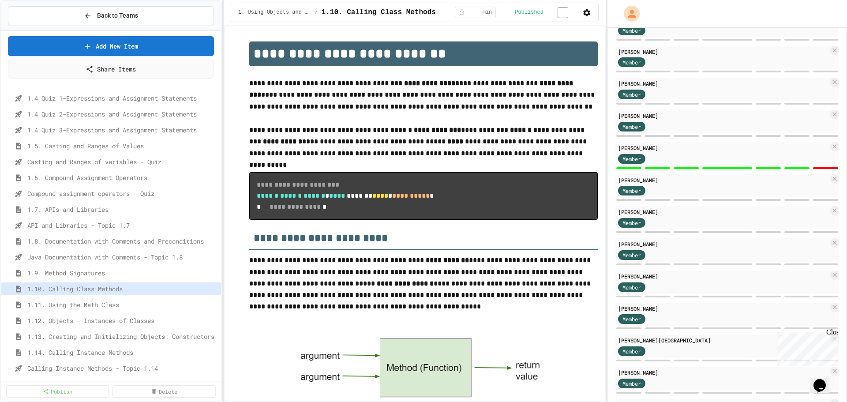
scroll to position [659, 0]
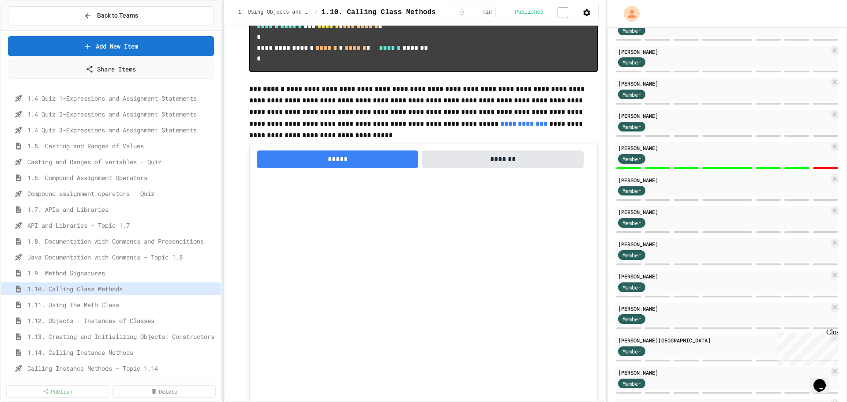
click at [102, 302] on span "1.11. Using the Math Class" at bounding box center [122, 304] width 190 height 9
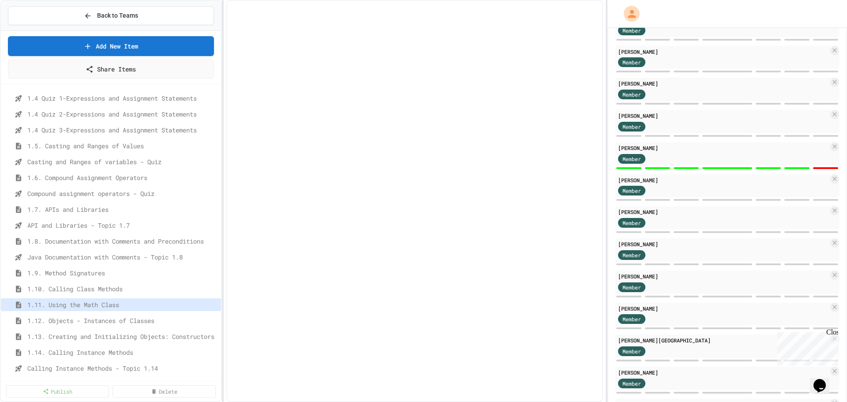
select select "***"
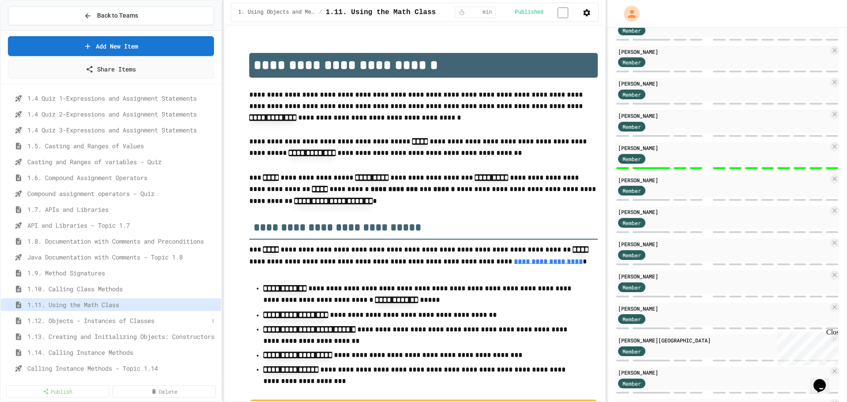
click at [105, 320] on span "1.12. Objects - Instances of Classes" at bounding box center [117, 320] width 181 height 9
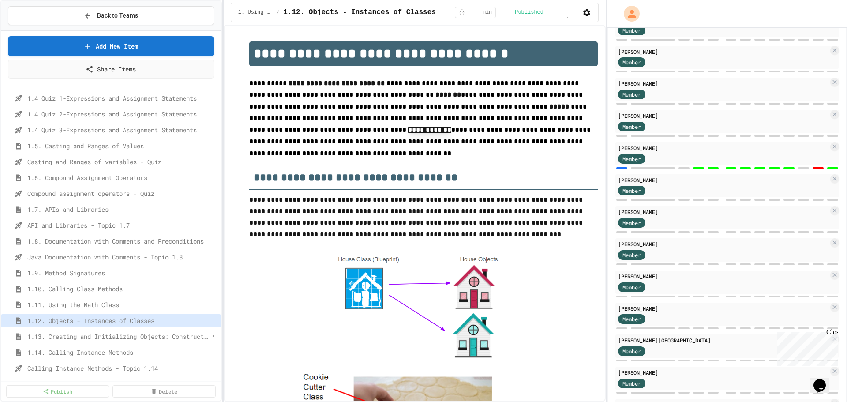
click at [99, 334] on span "1.13. Creating and Initializing Objects: Constructors" at bounding box center [117, 336] width 181 height 9
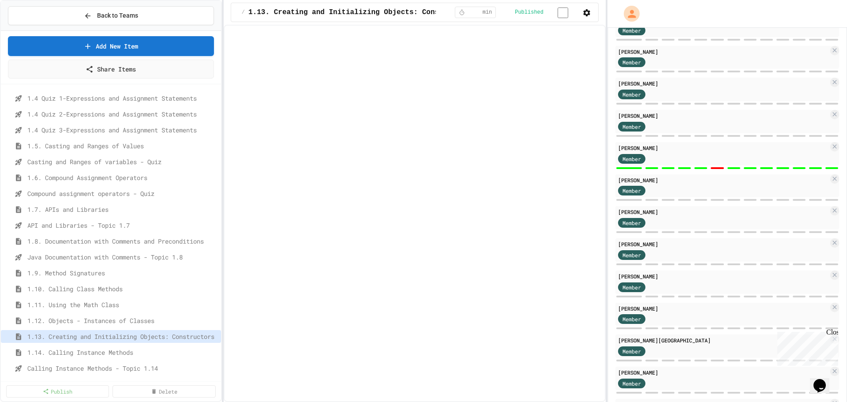
select select "***"
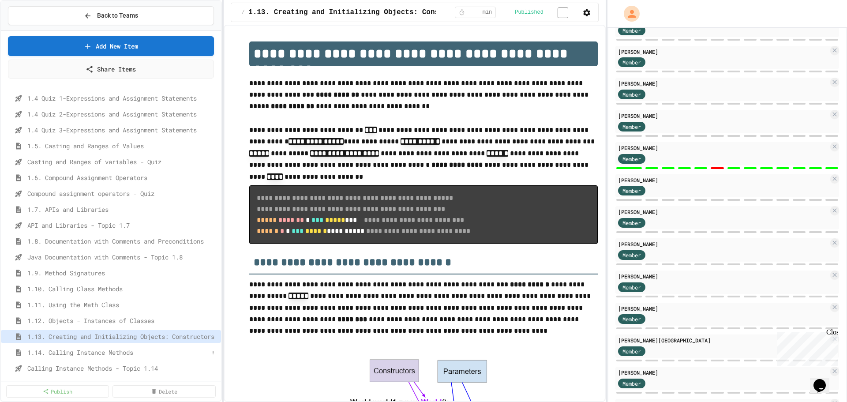
click at [94, 351] on span "1.14. Calling Instance Methods" at bounding box center [117, 352] width 181 height 9
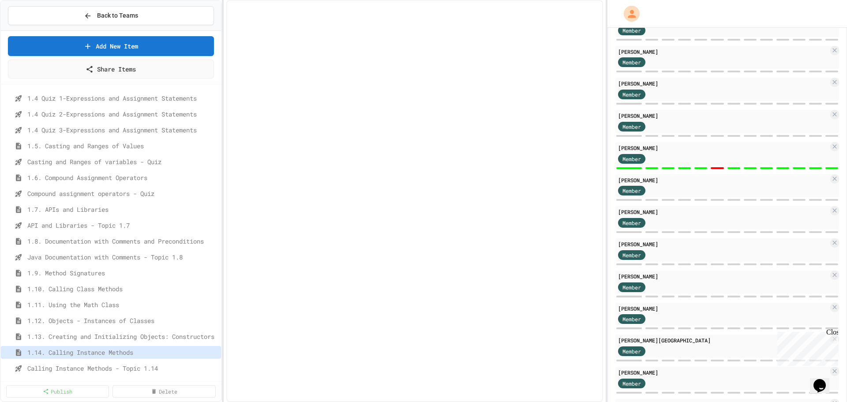
select select "***"
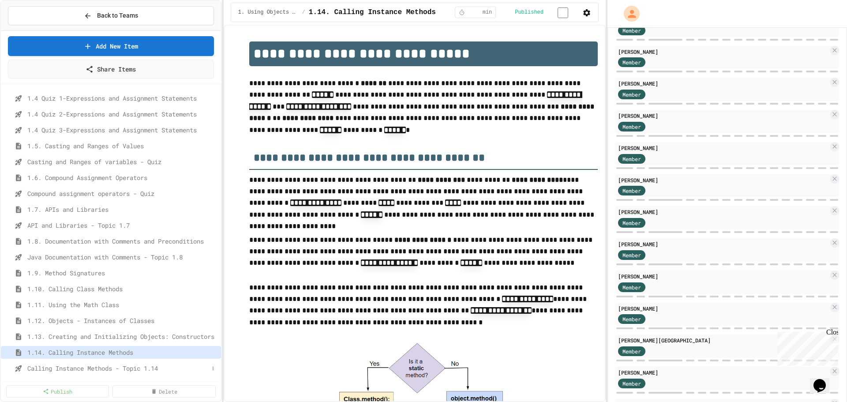
click at [102, 370] on span "Calling Instance Methods - Topic 1.14" at bounding box center [117, 368] width 181 height 9
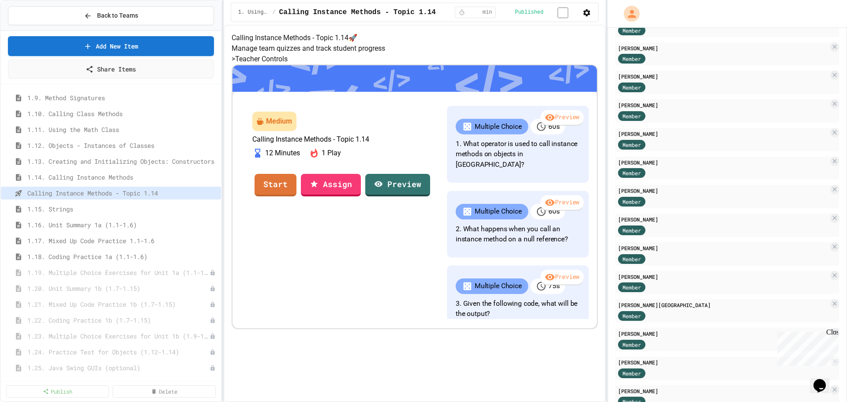
scroll to position [494, 0]
click at [62, 208] on span "1.15. Strings" at bounding box center [117, 207] width 181 height 9
select select "***"
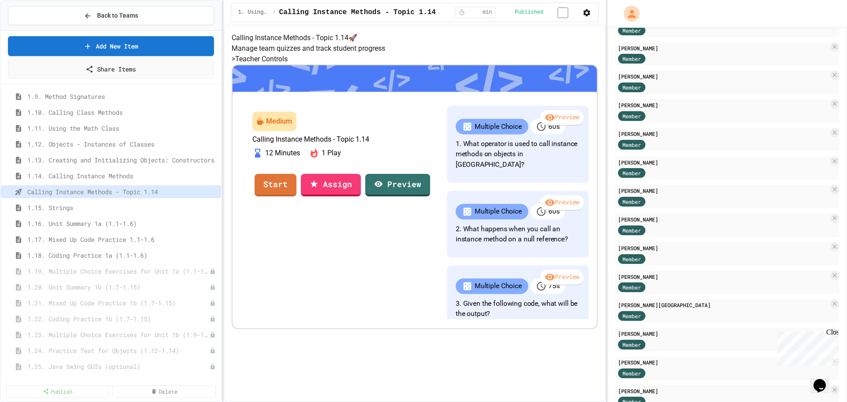
select select "***"
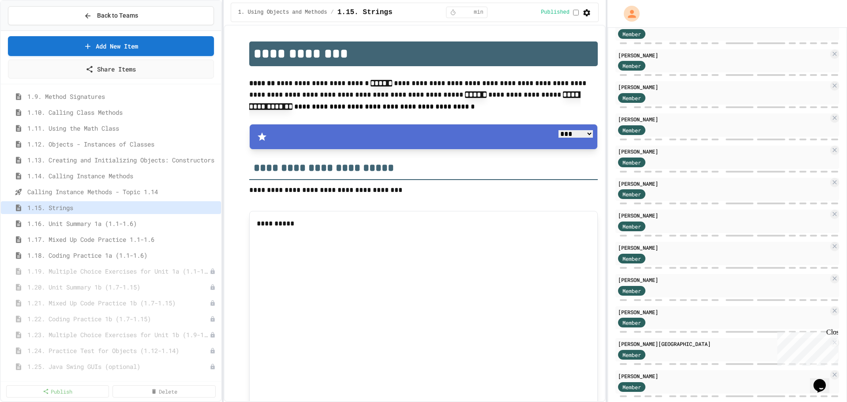
scroll to position [125, 0]
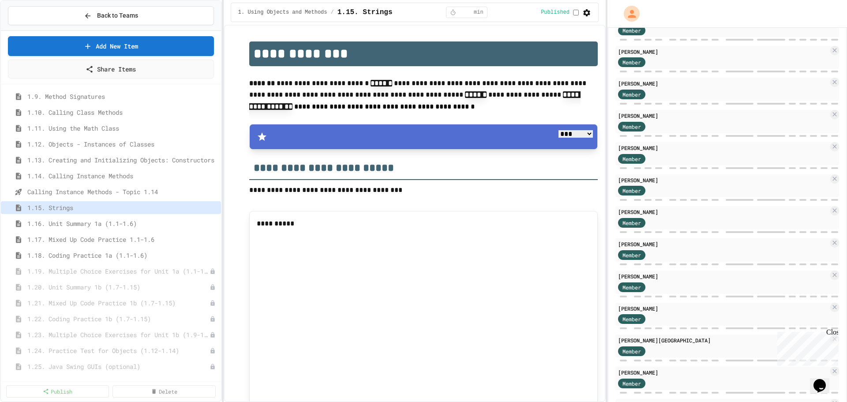
click at [71, 225] on span "1.16. Unit Summary 1a (1.1-1.6)" at bounding box center [122, 223] width 190 height 9
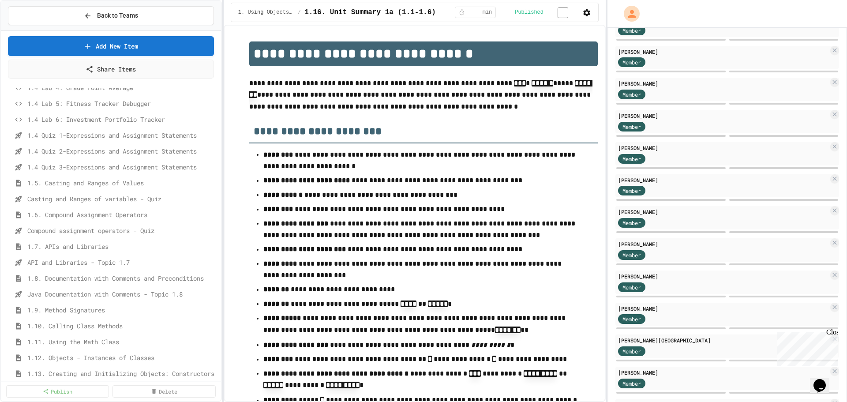
scroll to position [273, 0]
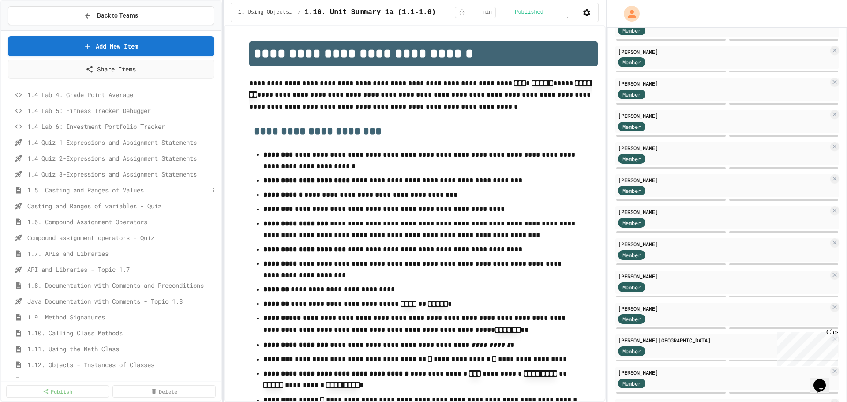
click at [125, 186] on span "1.5. Casting and Ranges of Values" at bounding box center [117, 189] width 181 height 9
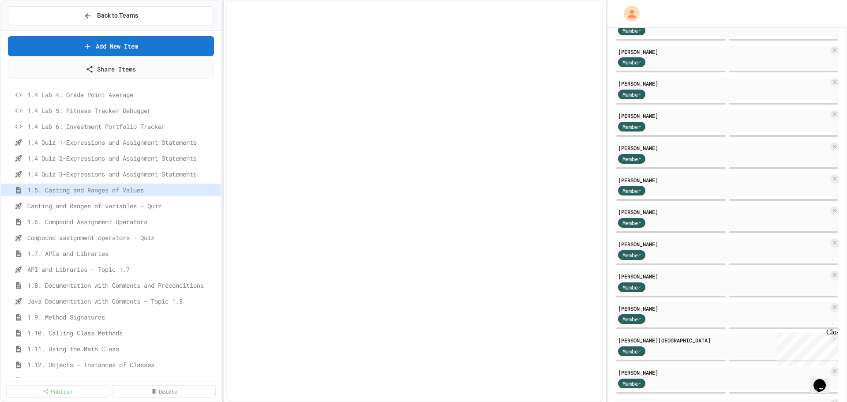
select select "***"
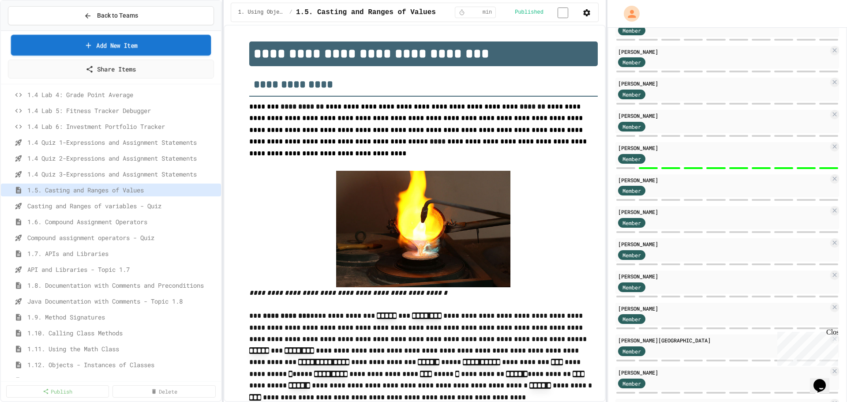
click at [158, 44] on link "Add New Item" at bounding box center [111, 45] width 200 height 21
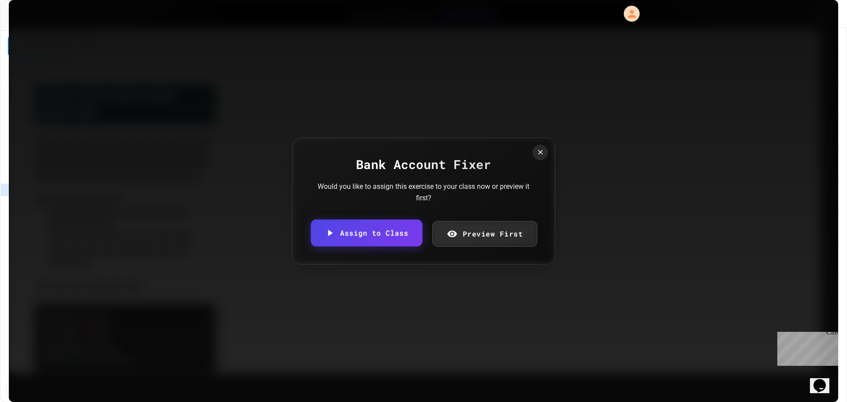
click at [380, 237] on link "Assign to Class" at bounding box center [367, 233] width 112 height 27
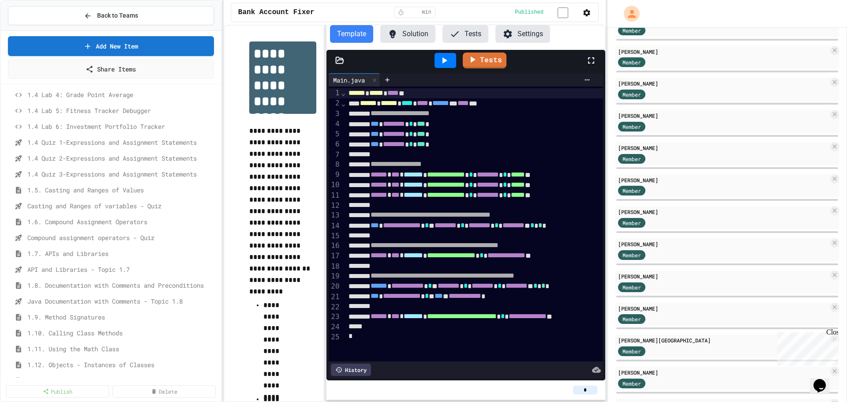
drag, startPoint x: 588, startPoint y: 391, endPoint x: 580, endPoint y: 388, distance: 8.5
click at [579, 389] on input "*" at bounding box center [585, 390] width 24 height 9
type input "*"
click at [482, 381] on div "*" at bounding box center [466, 389] width 279 height 19
click at [148, 45] on link "Add New Item" at bounding box center [110, 45] width 205 height 21
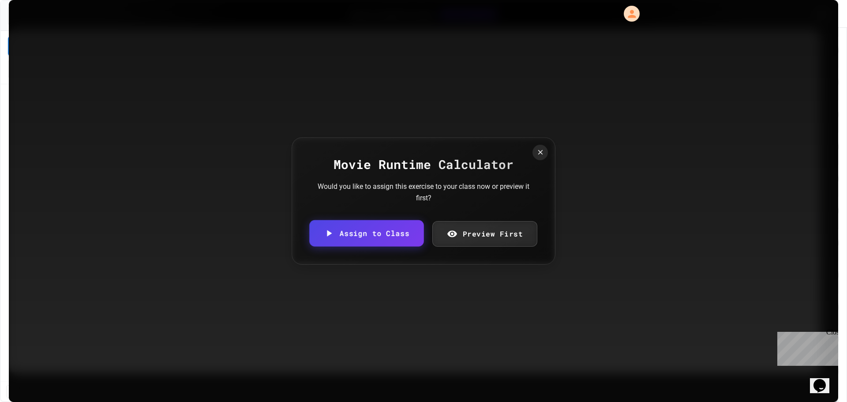
click at [386, 235] on link "Assign to Class" at bounding box center [366, 233] width 114 height 26
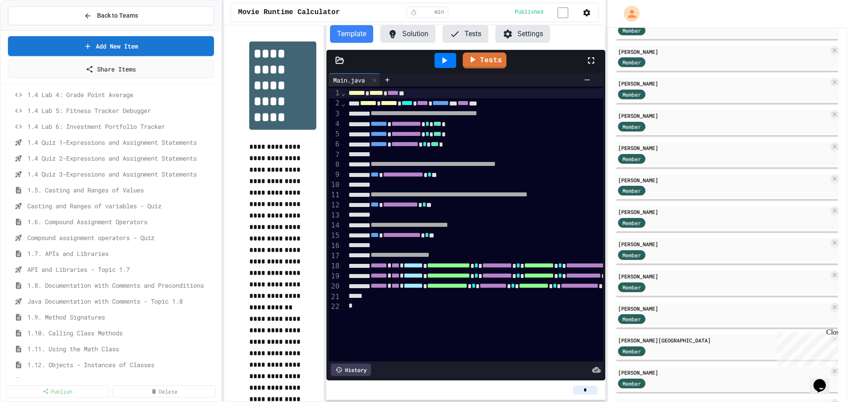
drag, startPoint x: 587, startPoint y: 389, endPoint x: 581, endPoint y: 390, distance: 6.6
click at [581, 390] on input "*" at bounding box center [585, 390] width 24 height 9
type input "*"
click at [465, 384] on div "*" at bounding box center [466, 389] width 279 height 19
click at [197, 52] on link "Add New Item" at bounding box center [111, 45] width 206 height 21
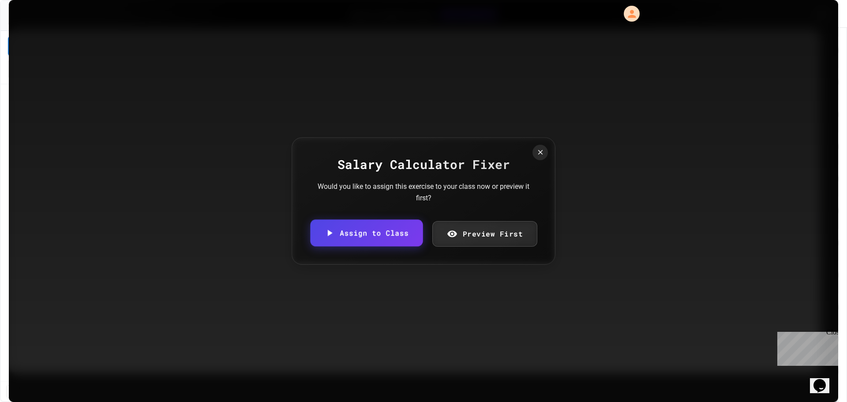
click at [384, 234] on link "Assign to Class" at bounding box center [366, 233] width 113 height 27
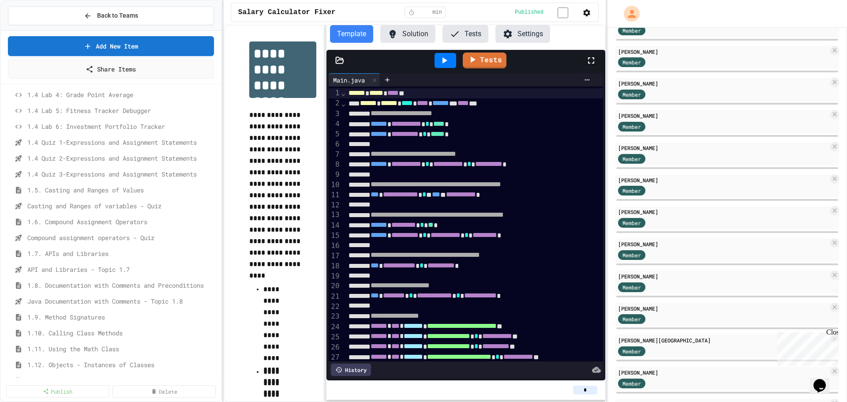
drag, startPoint x: 586, startPoint y: 390, endPoint x: 573, endPoint y: 390, distance: 12.4
click at [573, 390] on input "*" at bounding box center [585, 390] width 24 height 9
type input "*"
click at [170, 41] on link "Add New Item" at bounding box center [110, 45] width 203 height 21
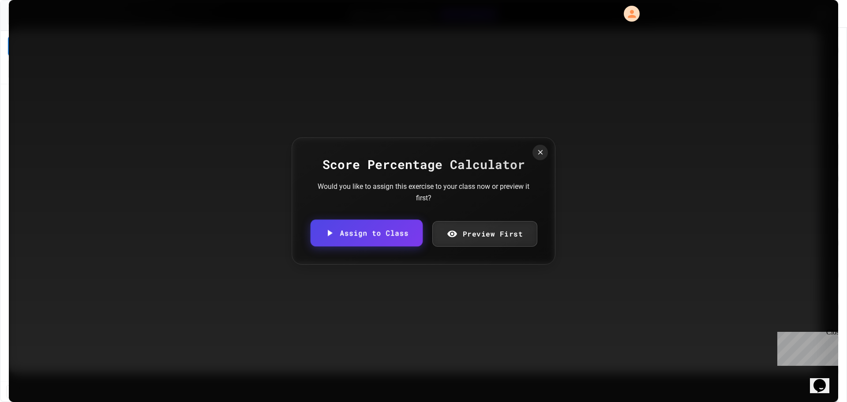
click at [394, 230] on link "Assign to Class" at bounding box center [367, 233] width 112 height 27
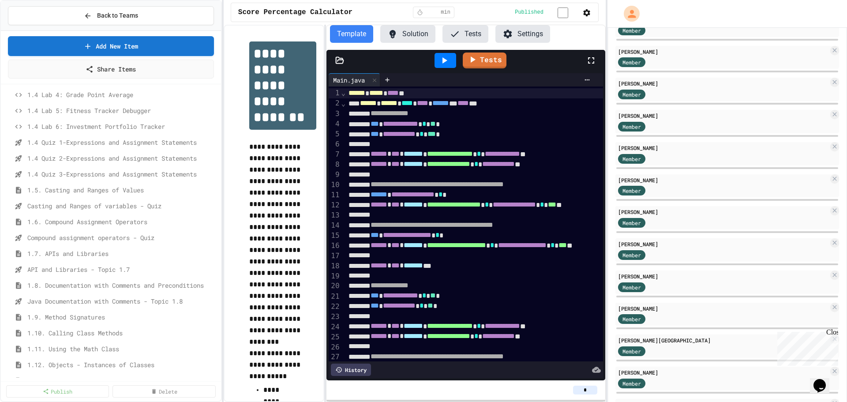
drag, startPoint x: 590, startPoint y: 390, endPoint x: 578, endPoint y: 389, distance: 11.9
click at [578, 389] on input "*" at bounding box center [585, 390] width 24 height 9
type input "*"
click at [160, 44] on link "Add New Item" at bounding box center [111, 45] width 208 height 21
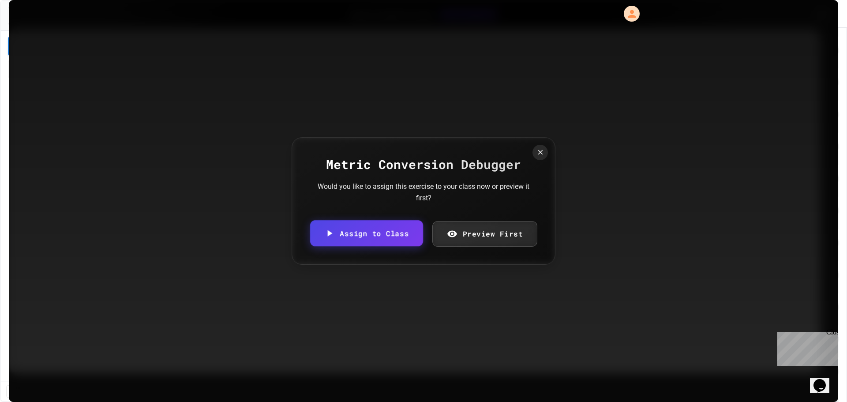
click at [374, 232] on link "Assign to Class" at bounding box center [366, 233] width 113 height 26
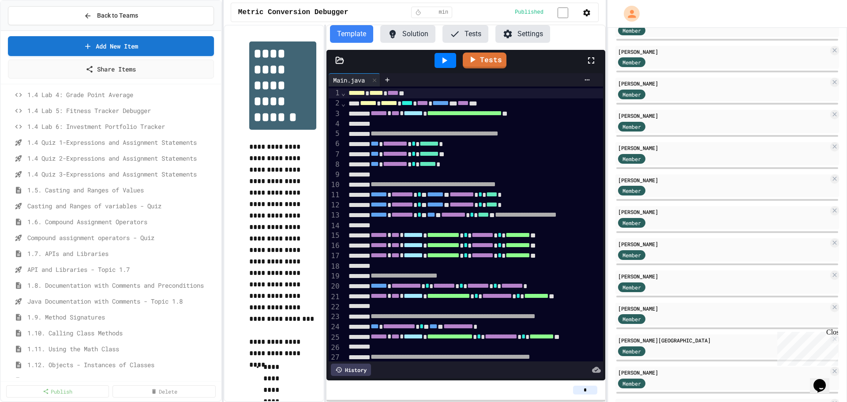
drag, startPoint x: 584, startPoint y: 389, endPoint x: 589, endPoint y: 390, distance: 5.0
click at [589, 390] on input "*" at bounding box center [585, 390] width 24 height 9
type input "*"
click at [156, 45] on link "Add New Item" at bounding box center [111, 45] width 206 height 21
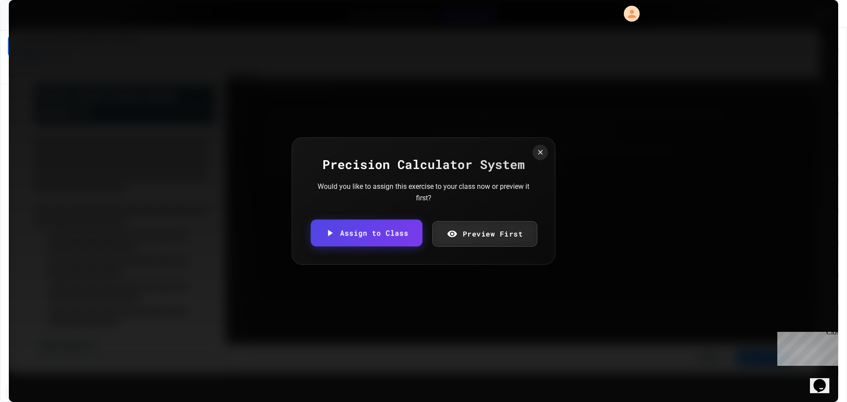
click at [384, 235] on link "Assign to Class" at bounding box center [367, 233] width 112 height 27
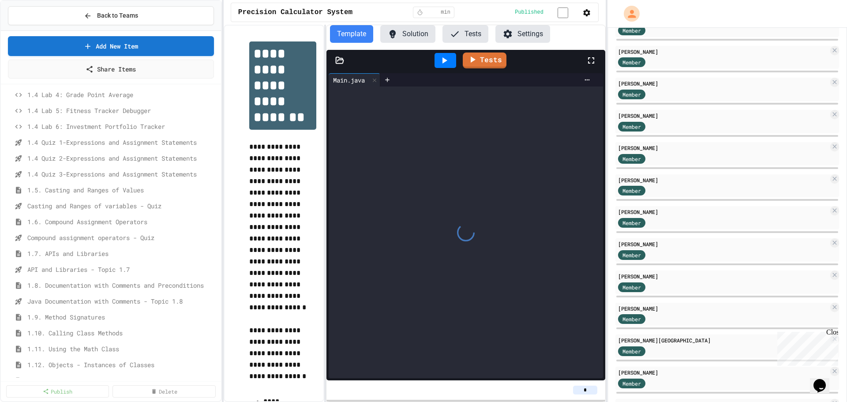
drag, startPoint x: 588, startPoint y: 390, endPoint x: 575, endPoint y: 388, distance: 13.3
click at [575, 388] on input "*" at bounding box center [585, 390] width 24 height 9
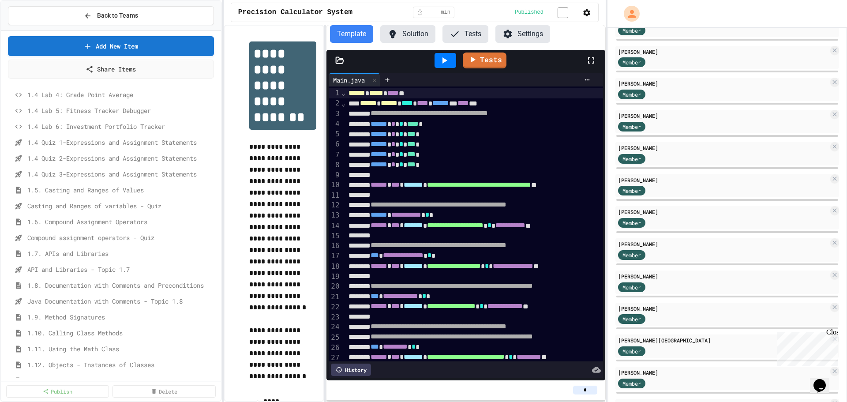
type input "*"
click at [554, 391] on div "*" at bounding box center [466, 390] width 265 height 9
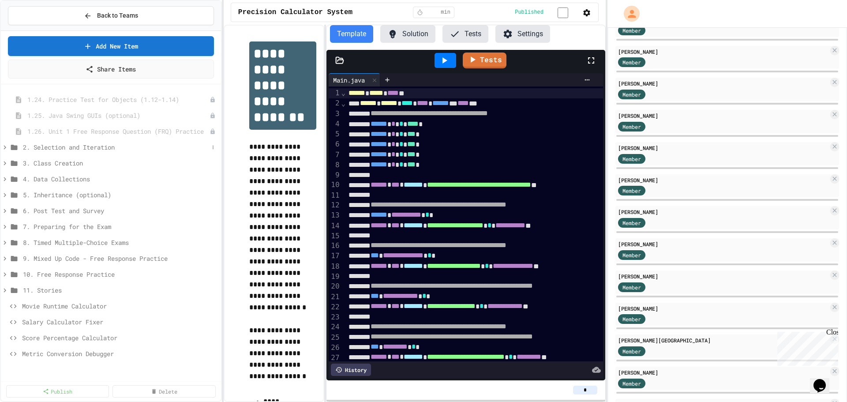
scroll to position [766, 0]
click at [79, 302] on span "Movie Runtime Calculator" at bounding box center [115, 301] width 187 height 9
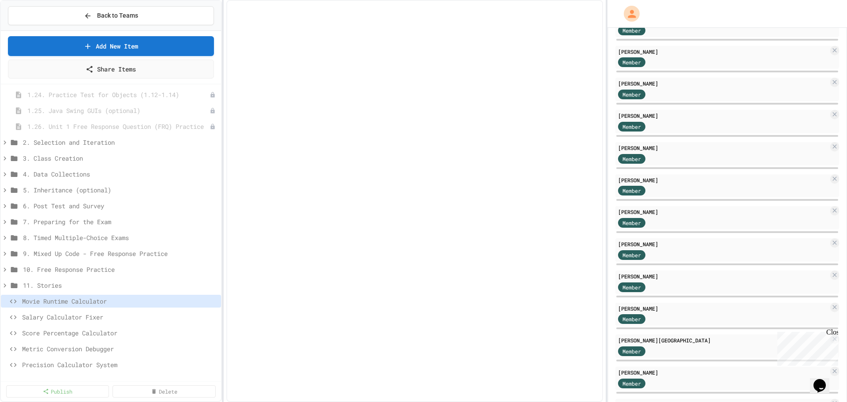
scroll to position [759, 0]
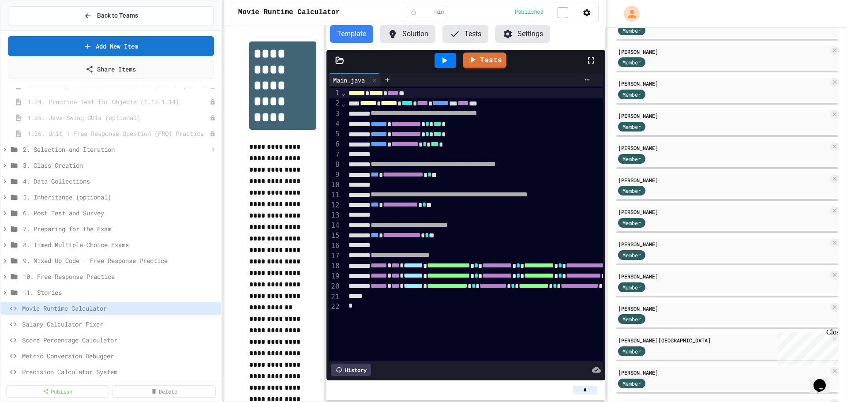
click at [74, 152] on span "2. Selection and Iteration" at bounding box center [116, 149] width 186 height 9
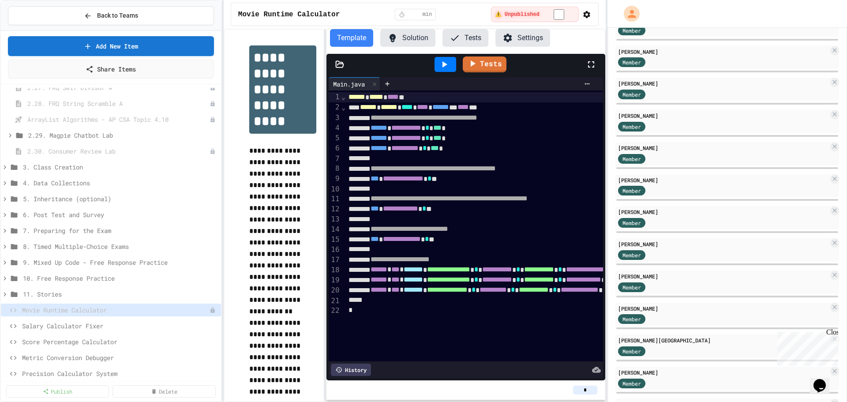
scroll to position [1401, 0]
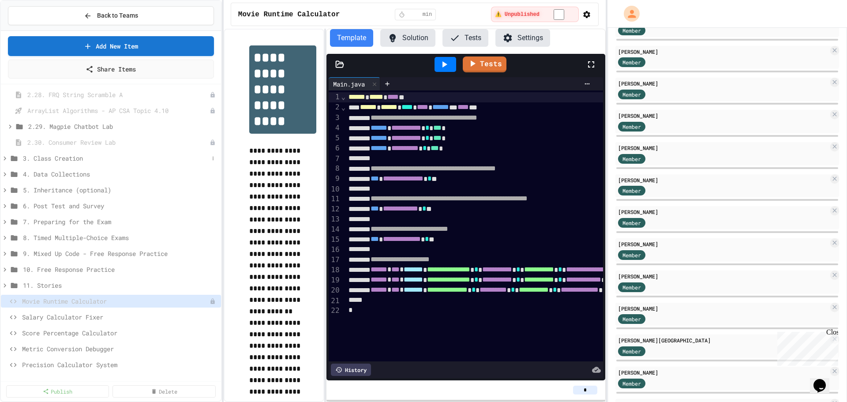
click at [60, 159] on span "3. Class Creation" at bounding box center [116, 158] width 186 height 9
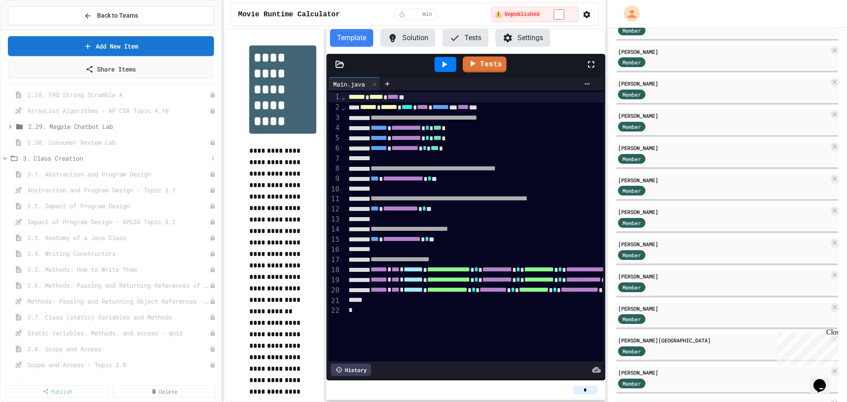
click at [60, 161] on span "3. Class Creation" at bounding box center [116, 158] width 186 height 9
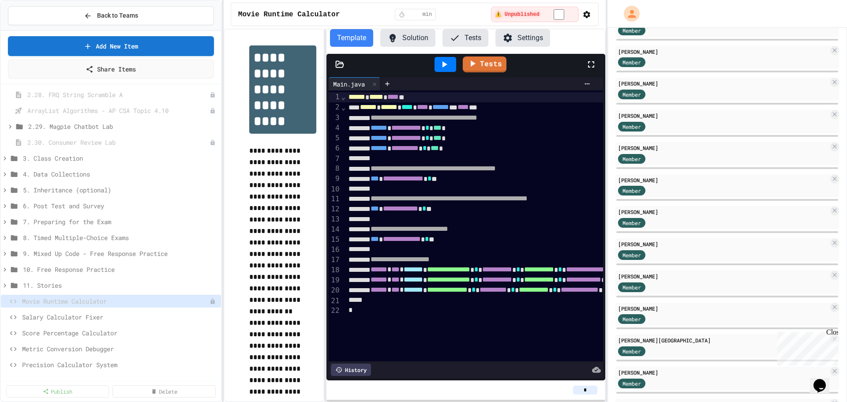
scroll to position [1394, 0]
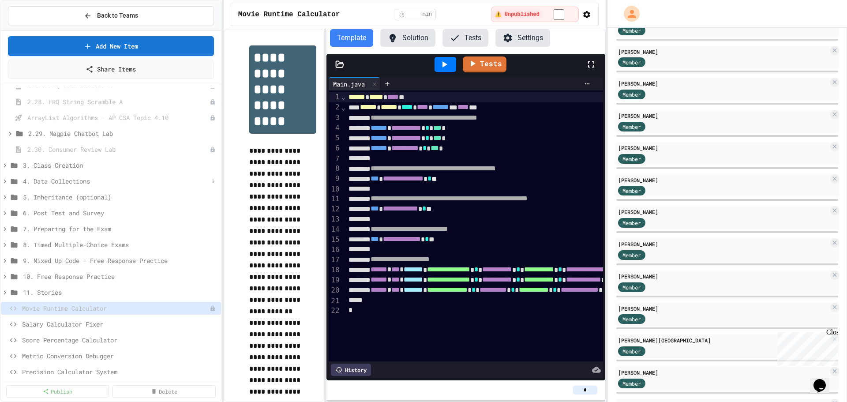
click at [52, 180] on span "4. Data Collections" at bounding box center [116, 181] width 186 height 9
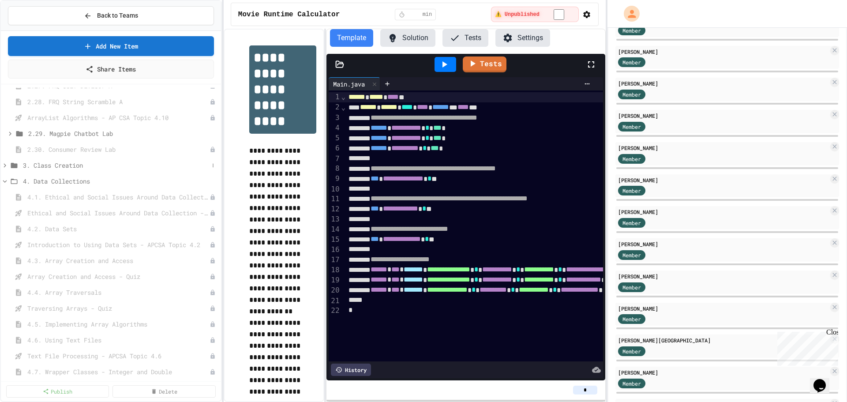
click at [56, 166] on span "3. Class Creation" at bounding box center [116, 165] width 186 height 9
click at [5, 200] on icon at bounding box center [5, 199] width 4 height 3
click at [6, 299] on icon at bounding box center [5, 298] width 8 height 8
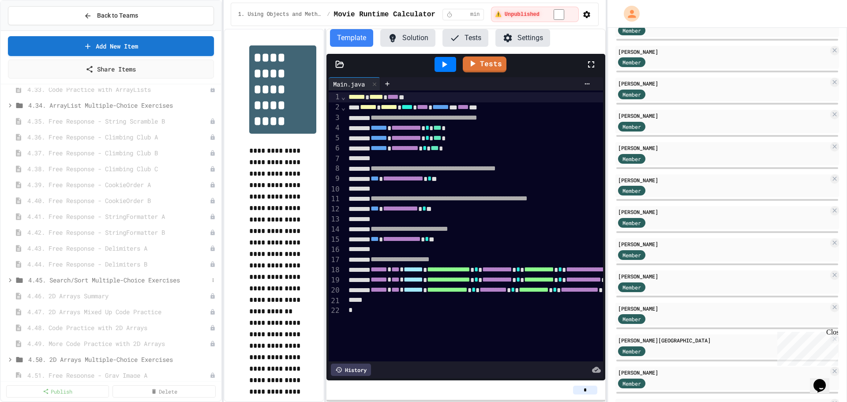
scroll to position [1541, 0]
click at [11, 162] on icon at bounding box center [10, 162] width 8 height 8
click at [9, 162] on icon at bounding box center [10, 162] width 8 height 8
click at [13, 163] on icon at bounding box center [10, 162] width 8 height 8
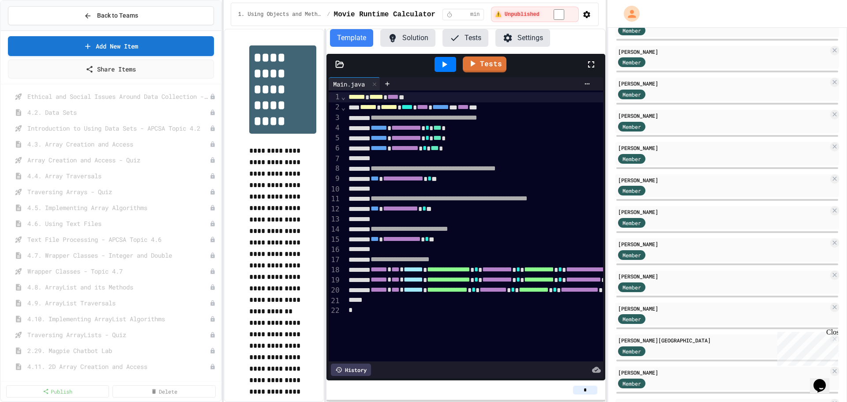
scroll to position [791, 0]
click at [4, 180] on icon at bounding box center [5, 181] width 8 height 8
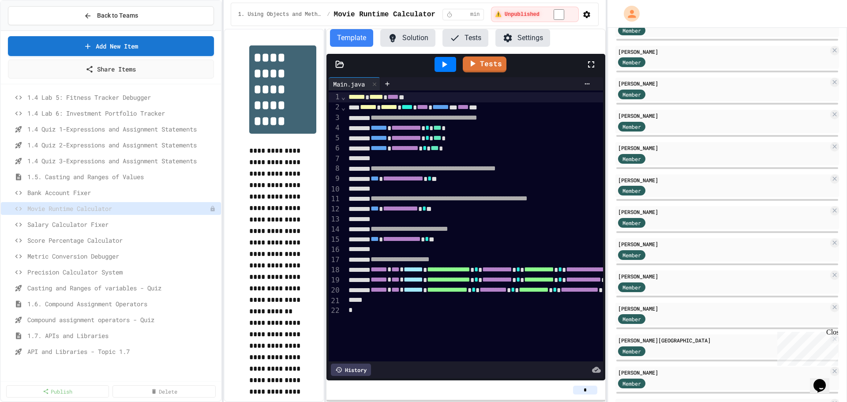
scroll to position [294, 0]
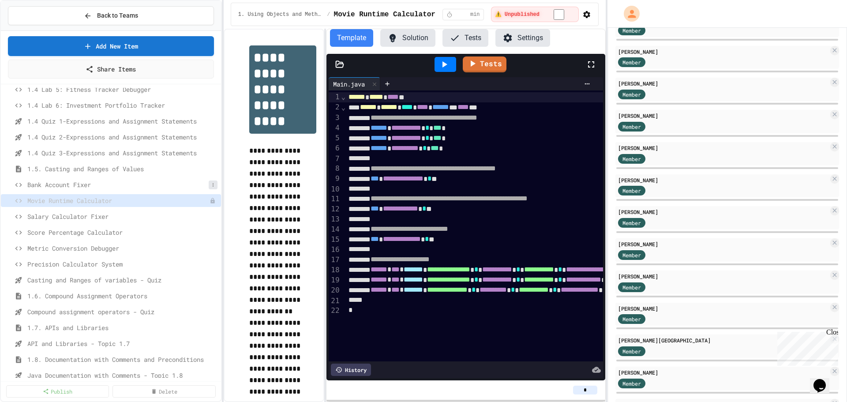
click at [210, 185] on icon at bounding box center [212, 184] width 5 height 5
click at [195, 202] on button "Rename" at bounding box center [183, 201] width 56 height 16
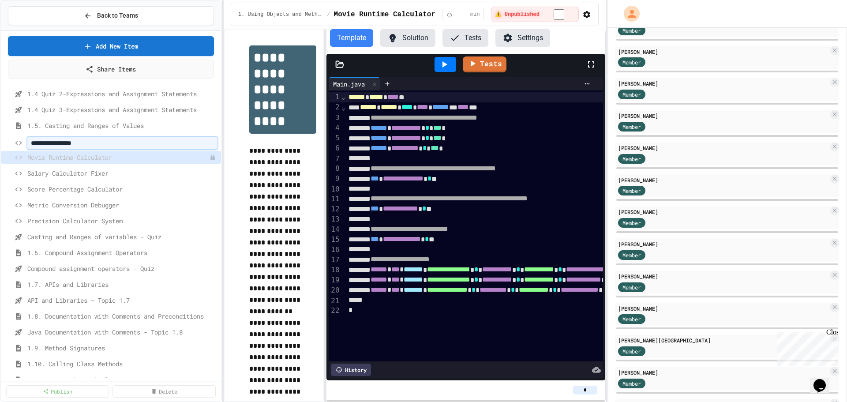
scroll to position [338, 0]
click at [30, 139] on input "**********" at bounding box center [117, 142] width 181 height 12
click at [32, 141] on input "**********" at bounding box center [117, 142] width 181 height 12
type input "**********"
click at [210, 156] on icon at bounding box center [212, 156] width 5 height 5
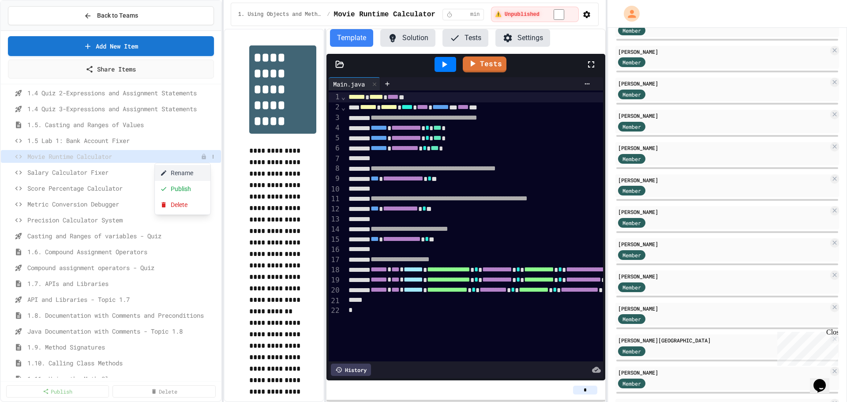
click at [194, 177] on button "Rename" at bounding box center [183, 173] width 56 height 16
click at [29, 157] on input "**********" at bounding box center [113, 158] width 173 height 12
type input "**********"
click at [210, 173] on icon at bounding box center [212, 172] width 5 height 5
click at [195, 189] on button "Rename" at bounding box center [183, 189] width 56 height 16
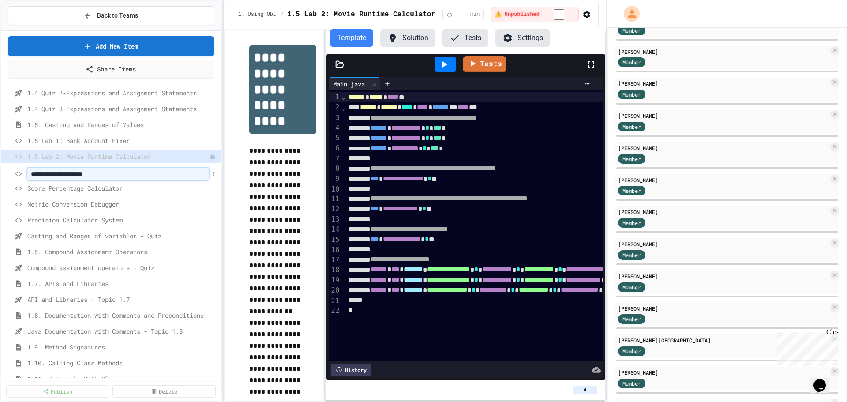
click at [30, 173] on input "**********" at bounding box center [117, 174] width 181 height 12
type input "**********"
click at [210, 190] on icon at bounding box center [212, 188] width 5 height 5
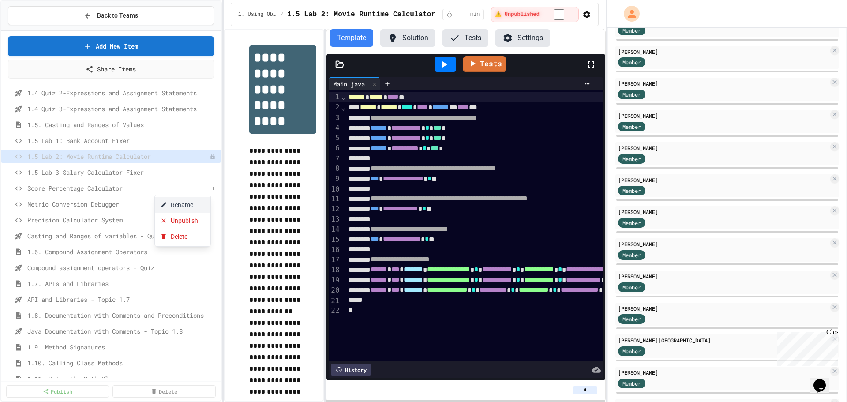
click at [195, 204] on button "Rename" at bounding box center [183, 205] width 56 height 16
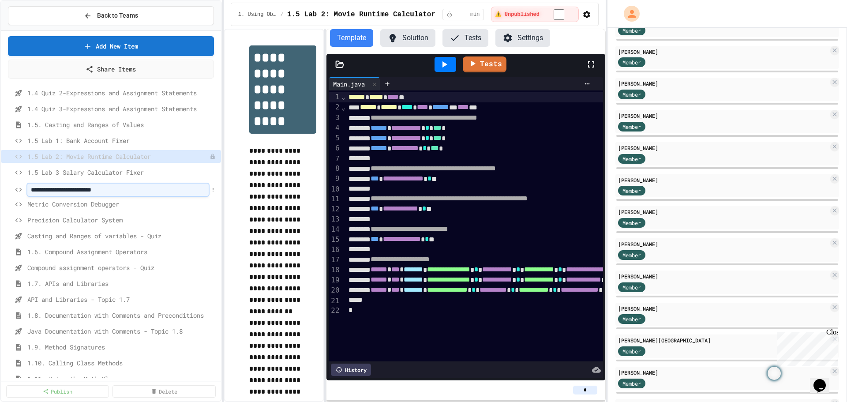
click at [31, 190] on input "**********" at bounding box center [117, 190] width 181 height 12
type input "**********"
click at [209, 172] on button at bounding box center [213, 172] width 9 height 9
click at [197, 187] on button "Rename" at bounding box center [183, 189] width 56 height 16
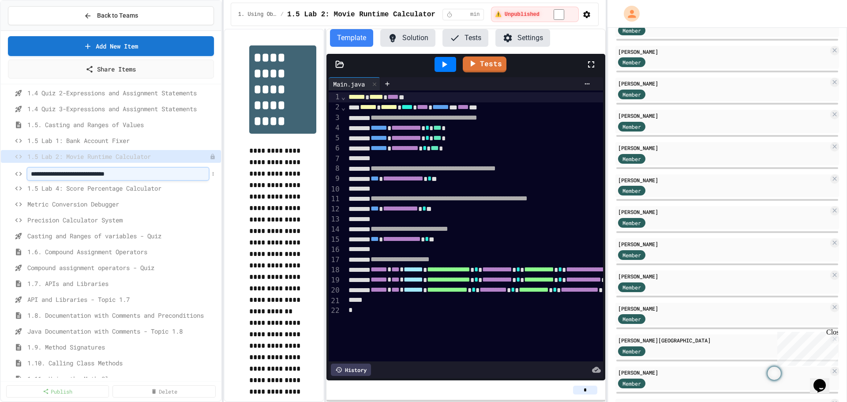
click at [64, 172] on input "**********" at bounding box center [117, 174] width 181 height 12
type input "**********"
click at [64, 172] on input "**********" at bounding box center [117, 174] width 181 height 12
type input "**********"
click at [94, 139] on span "1.5 Lab 1: Bank Account Fixer" at bounding box center [117, 140] width 181 height 9
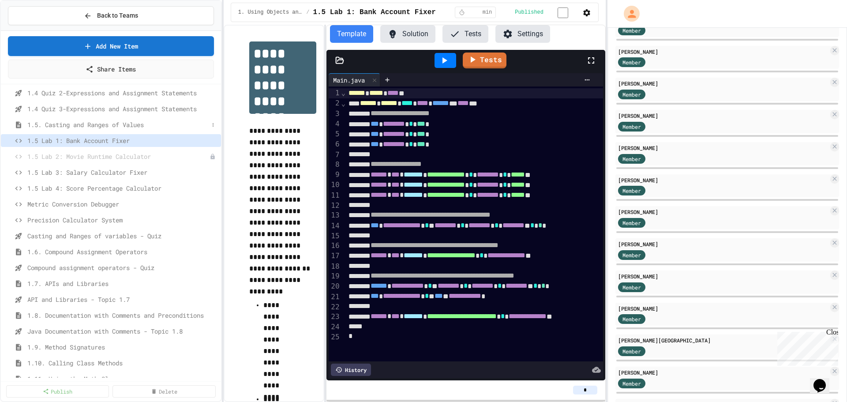
click at [90, 123] on span "1.5. Casting and Ranges of Values" at bounding box center [117, 124] width 181 height 9
select select "***"
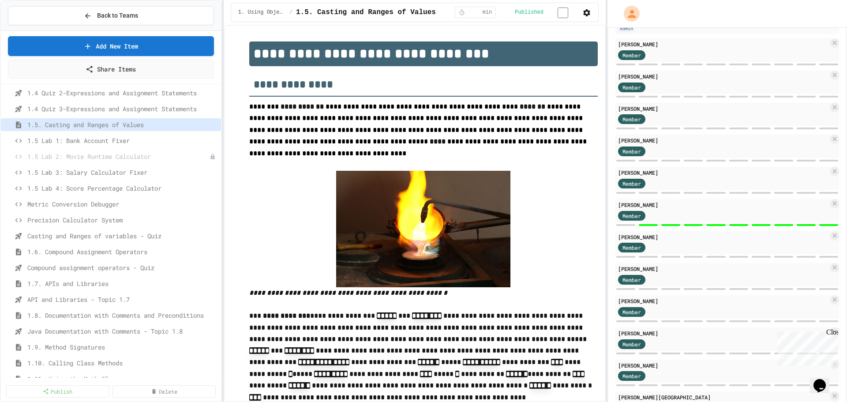
scroll to position [88, 0]
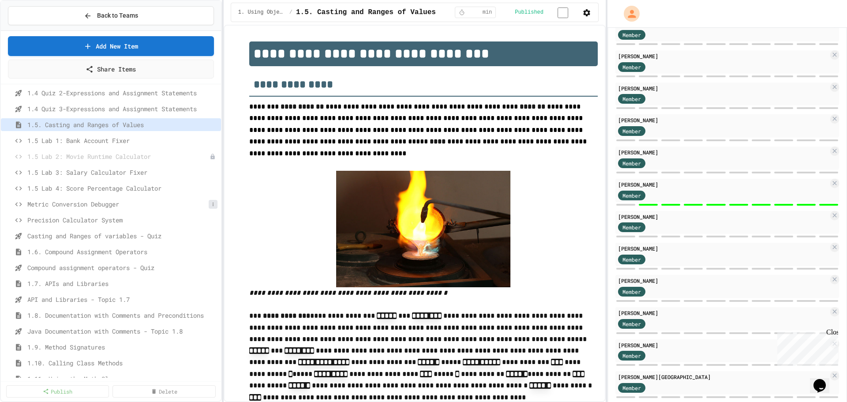
click at [210, 204] on icon at bounding box center [212, 204] width 5 height 5
click at [194, 219] on button "Rename" at bounding box center [183, 221] width 56 height 16
click at [30, 207] on input "**********" at bounding box center [117, 205] width 181 height 12
click at [31, 207] on input "**********" at bounding box center [117, 205] width 181 height 12
type input "**********"
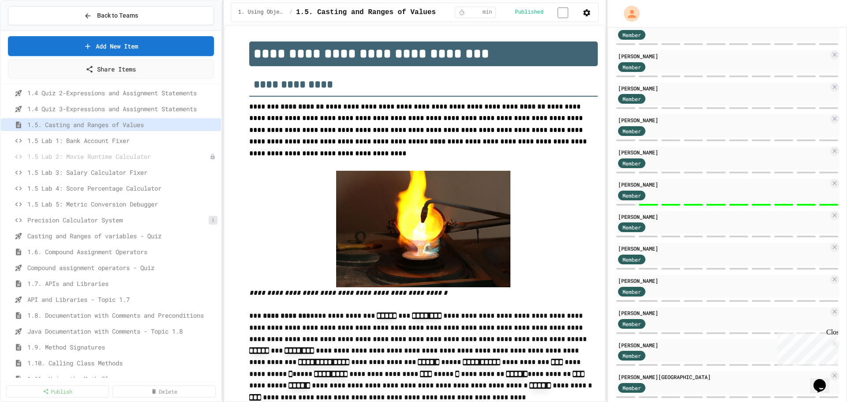
click at [210, 220] on icon at bounding box center [212, 220] width 5 height 5
click at [192, 235] on button "Rename" at bounding box center [183, 237] width 56 height 16
click at [210, 218] on icon at bounding box center [212, 220] width 5 height 5
click at [177, 237] on button "Rename" at bounding box center [183, 237] width 56 height 16
click at [30, 220] on input "**********" at bounding box center [117, 221] width 181 height 12
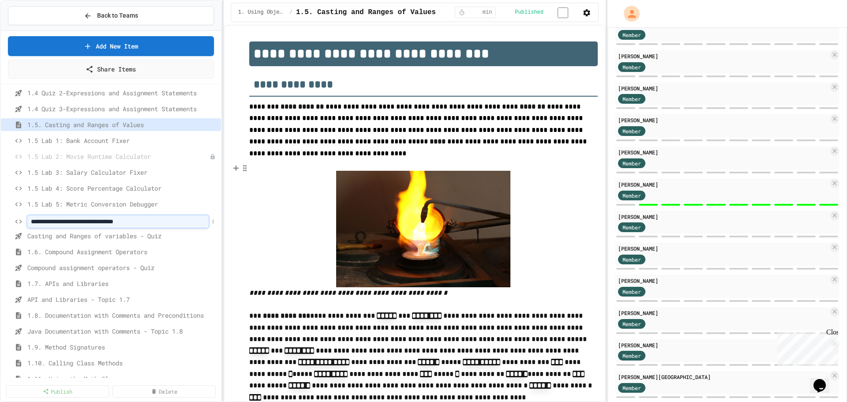
type input "**********"
click at [86, 236] on span "Casting and Ranges of variables - Quiz" at bounding box center [117, 235] width 181 height 9
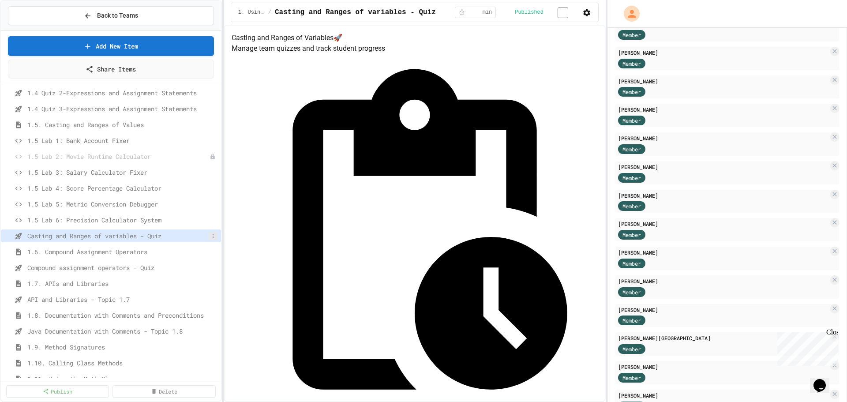
click at [210, 235] on icon at bounding box center [212, 235] width 5 height 5
click at [199, 253] on button "Rename" at bounding box center [183, 252] width 56 height 16
click at [30, 237] on input "**********" at bounding box center [117, 237] width 181 height 12
type input "**********"
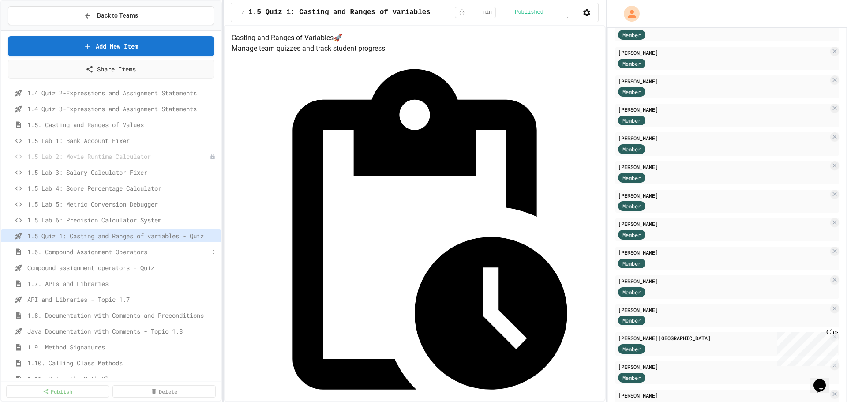
click at [146, 250] on span "1.6. Compound Assignment Operators" at bounding box center [117, 251] width 181 height 9
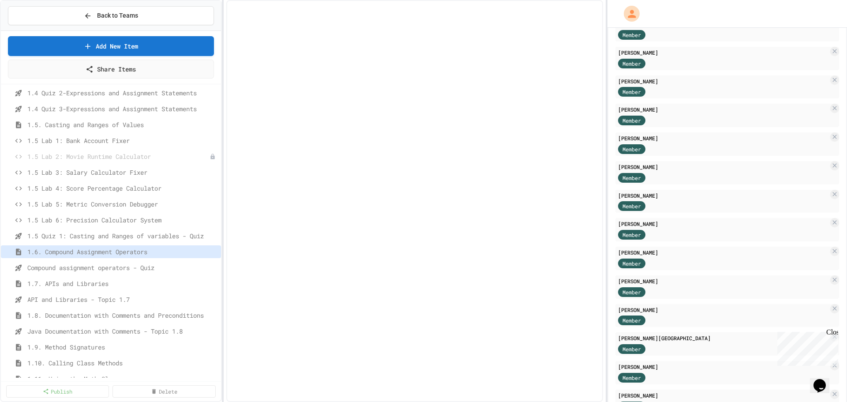
select select "***"
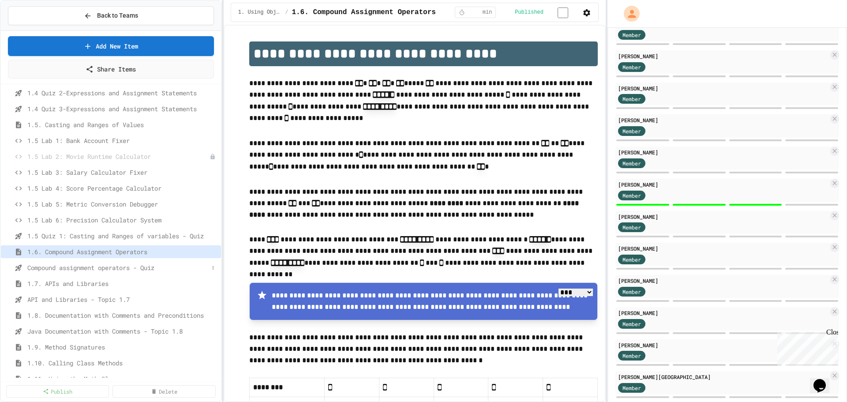
click at [139, 270] on span "Compound assignment operators - Quiz" at bounding box center [117, 267] width 181 height 9
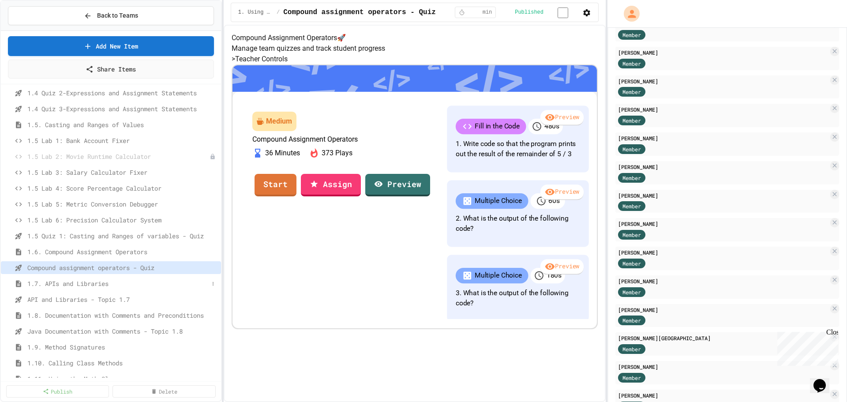
click at [105, 283] on span "1.7. APIs and Libraries" at bounding box center [117, 283] width 181 height 9
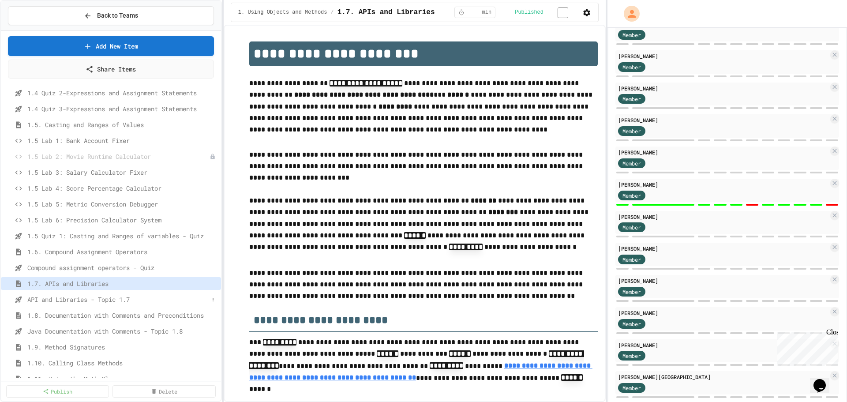
click at [103, 299] on span "API and Libraries - Topic 1.7" at bounding box center [117, 299] width 181 height 9
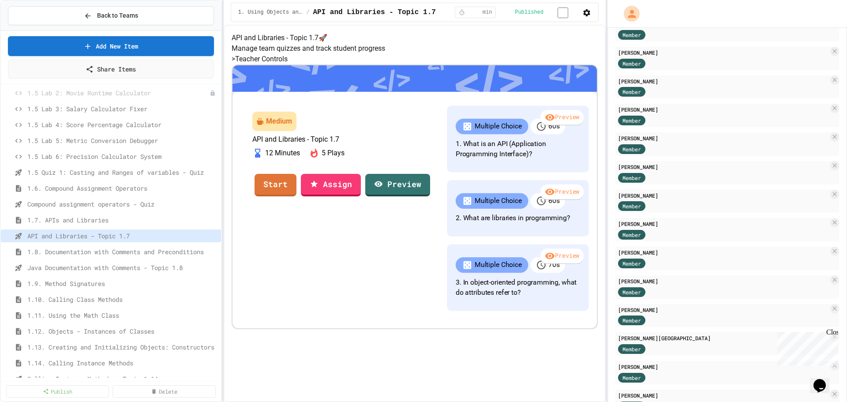
scroll to position [427, 0]
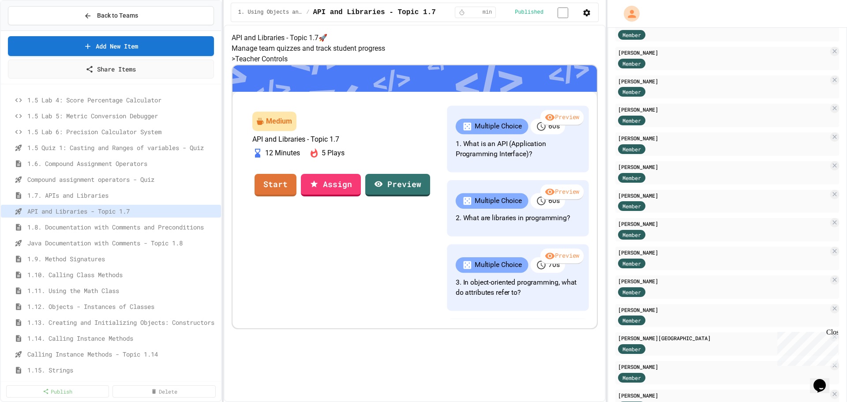
click at [80, 171] on div "1.6. Compound Assignment Operators" at bounding box center [111, 165] width 220 height 16
click at [81, 168] on span "1.6. Compound Assignment Operators" at bounding box center [117, 163] width 181 height 9
select select "***"
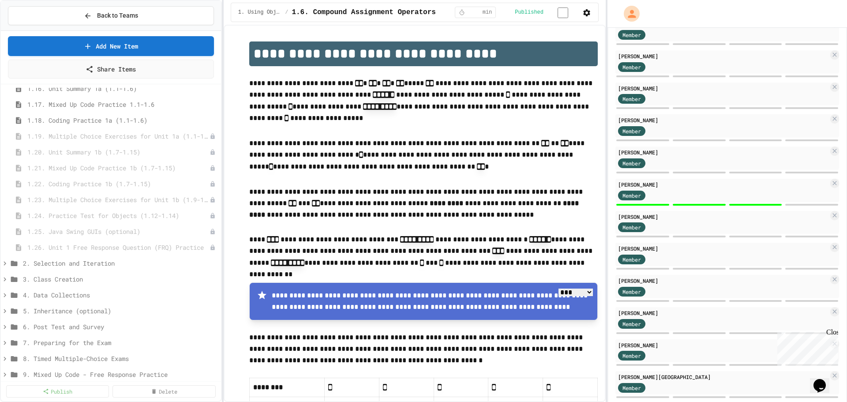
scroll to position [736, 0]
click at [68, 254] on span "2. Selection and Iteration" at bounding box center [116, 251] width 186 height 9
click at [67, 249] on span "2. Selection and Iteration" at bounding box center [116, 251] width 186 height 9
click at [67, 249] on span "2. Selection and Iteration" at bounding box center [120, 251] width 195 height 9
click at [71, 266] on span "2.1. Algorithms with Selection and Repetition" at bounding box center [113, 267] width 173 height 9
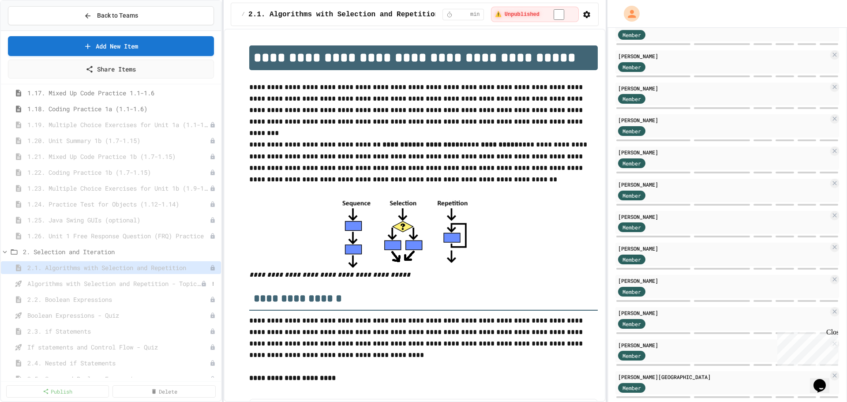
click at [79, 283] on span "Algorithms with Selection and Repetition - Topic 2.1" at bounding box center [113, 283] width 173 height 9
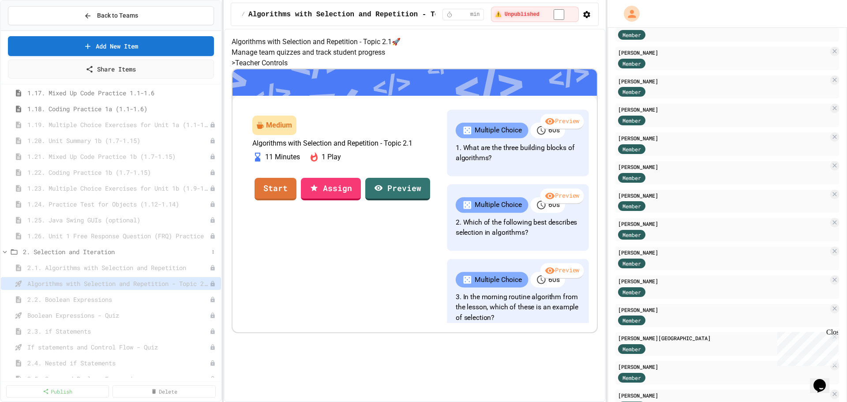
click at [6, 252] on icon at bounding box center [5, 252] width 4 height 3
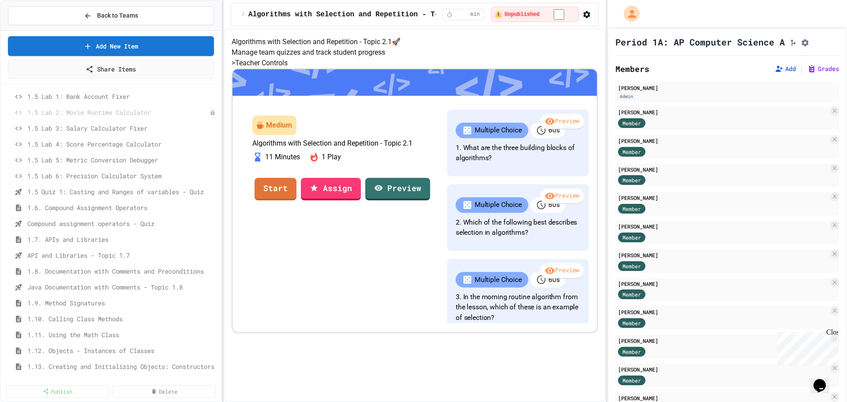
scroll to position [179, 0]
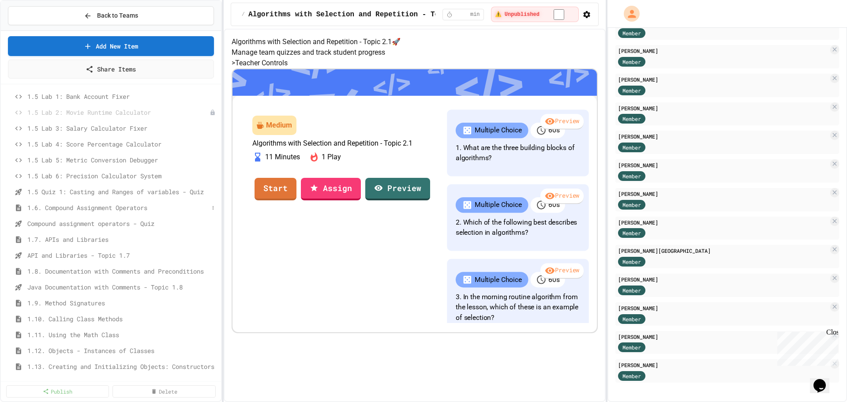
click at [85, 208] on span "1.6. Compound Assignment Operators" at bounding box center [117, 207] width 181 height 9
select select "***"
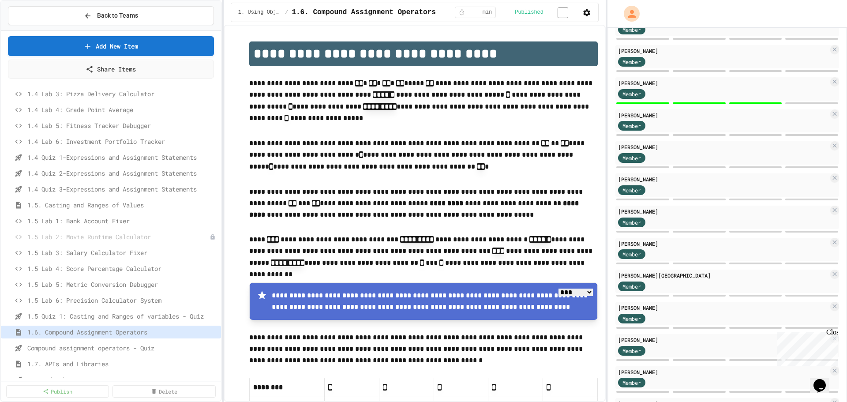
scroll to position [250, 0]
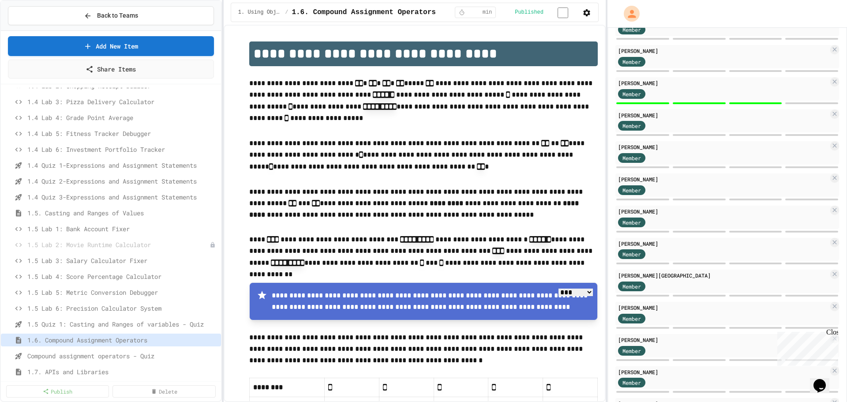
click at [123, 14] on span "Back to Teams" at bounding box center [117, 15] width 41 height 9
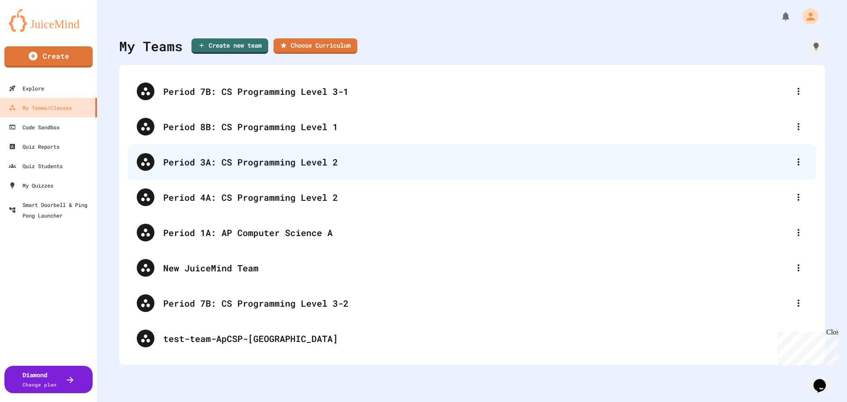
click at [259, 162] on div "Period 3A: CS Programming Level 2" at bounding box center [476, 161] width 627 height 13
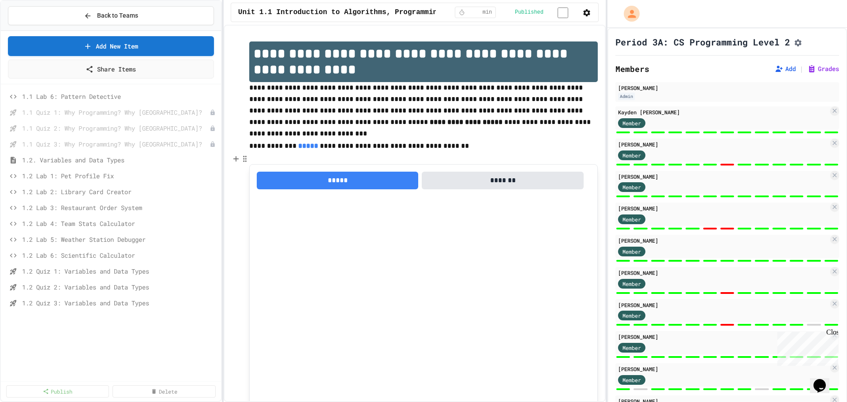
scroll to position [132, 0]
click at [96, 141] on span "1.2 Lab 1: Pet Profile Fix" at bounding box center [115, 139] width 187 height 9
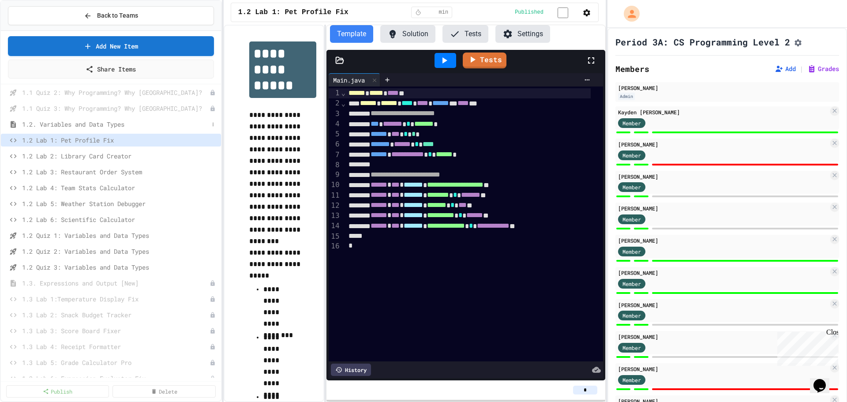
click at [102, 125] on span "1.2. Variables and Data Types" at bounding box center [115, 124] width 187 height 9
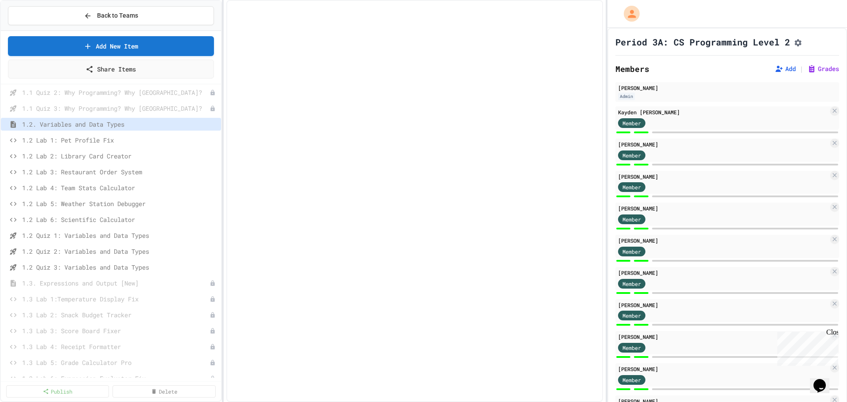
select select "***"
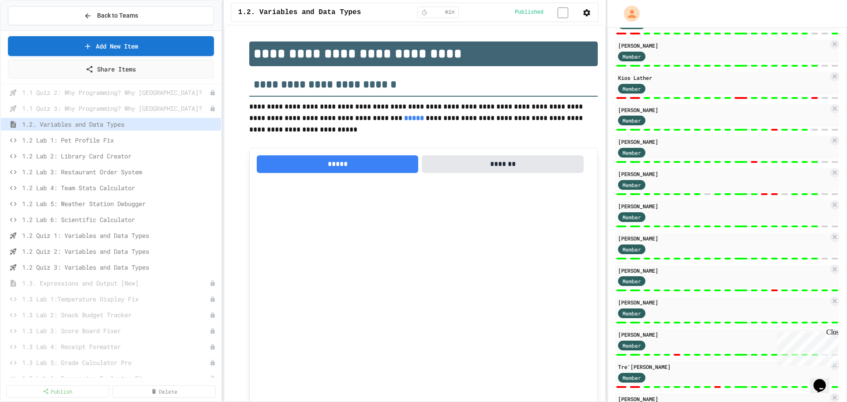
scroll to position [557, 0]
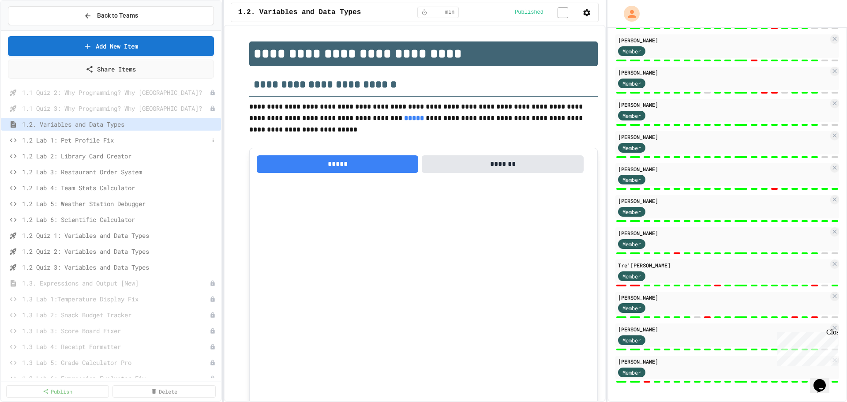
click at [96, 138] on span "1.2 Lab 1: Pet Profile Fix" at bounding box center [115, 139] width 187 height 9
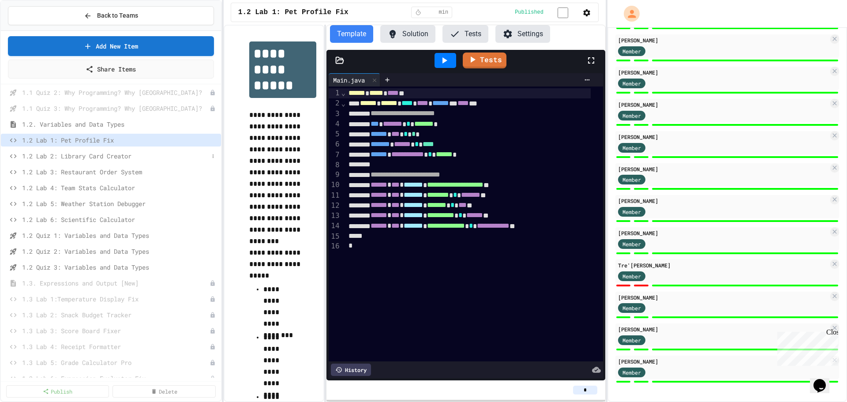
click at [93, 155] on span "1.2 Lab 2: Library Card Creator" at bounding box center [115, 155] width 187 height 9
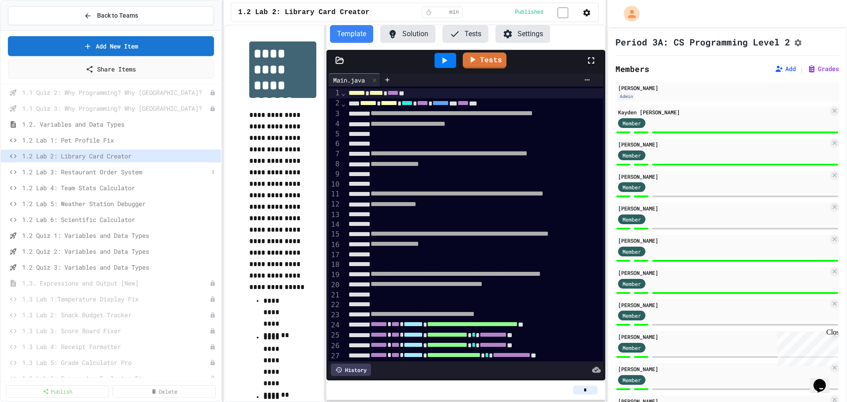
click at [79, 173] on span "1.2 Lab 3: Restaurant Order System" at bounding box center [115, 171] width 187 height 9
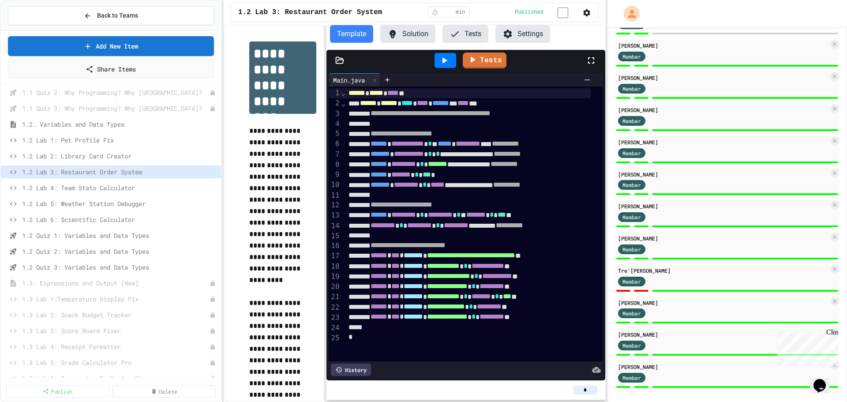
scroll to position [557, 0]
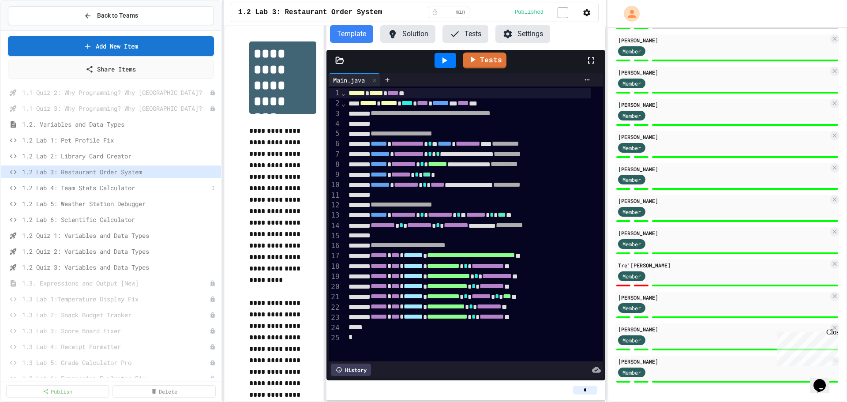
click at [135, 192] on span "1.2 Lab 4: Team Stats Calculator" at bounding box center [115, 187] width 187 height 9
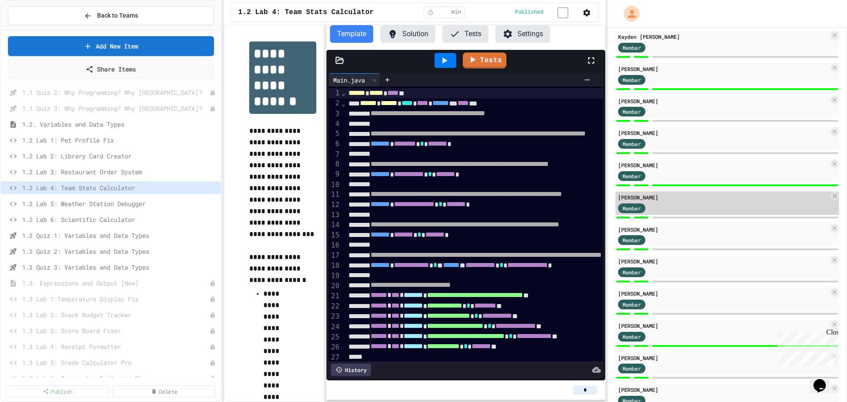
scroll to position [71, 0]
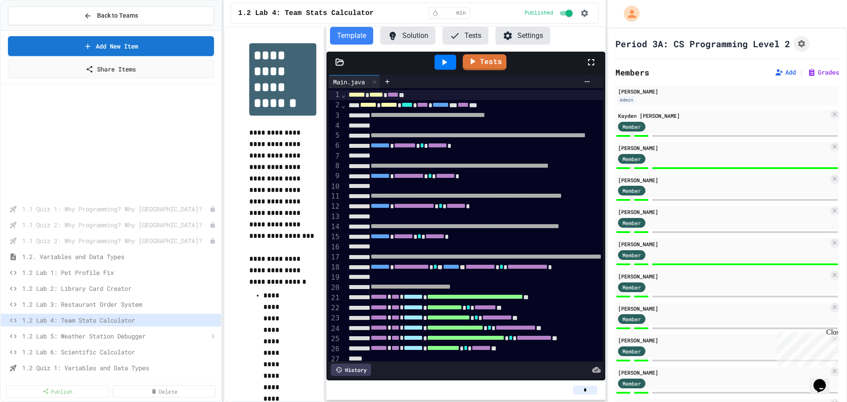
scroll to position [71, 0]
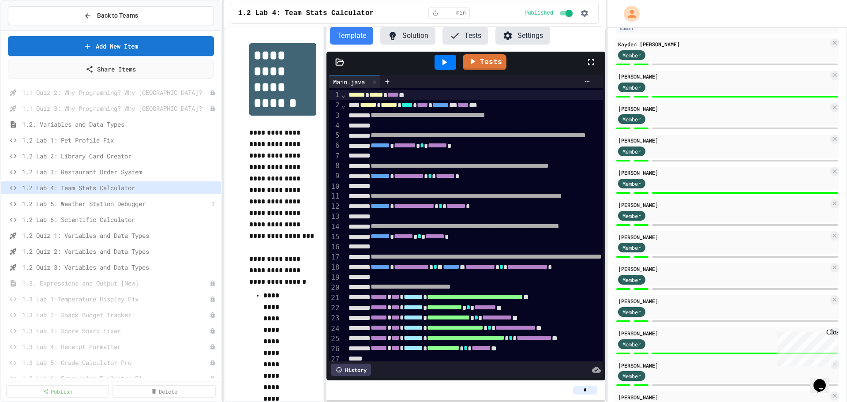
click at [88, 207] on span "1.2 Lab 5: Weather Station Debugger" at bounding box center [115, 203] width 187 height 9
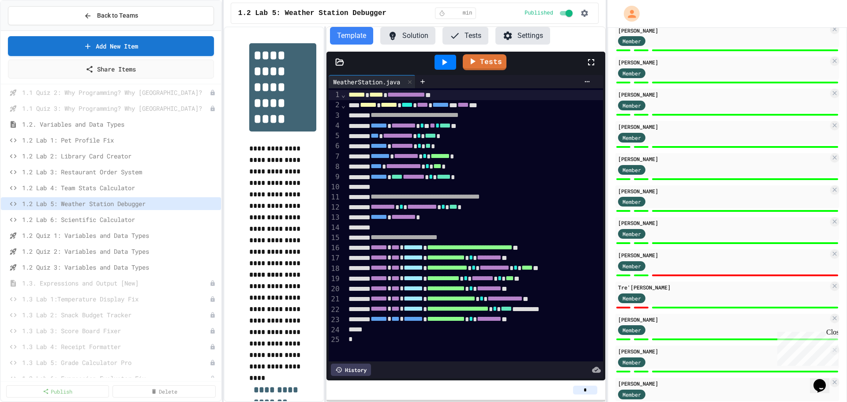
scroll to position [557, 0]
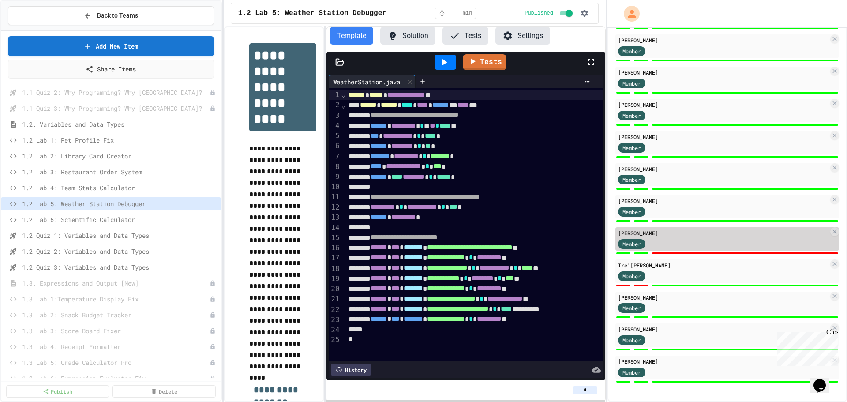
click at [698, 242] on div "Member" at bounding box center [723, 243] width 210 height 11
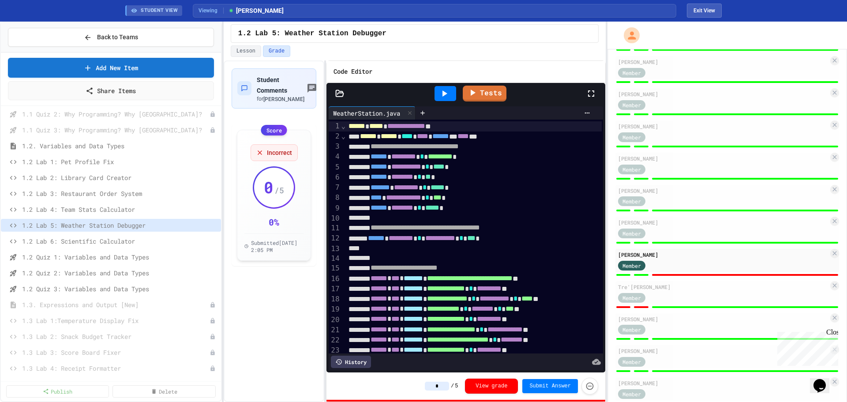
scroll to position [44, 0]
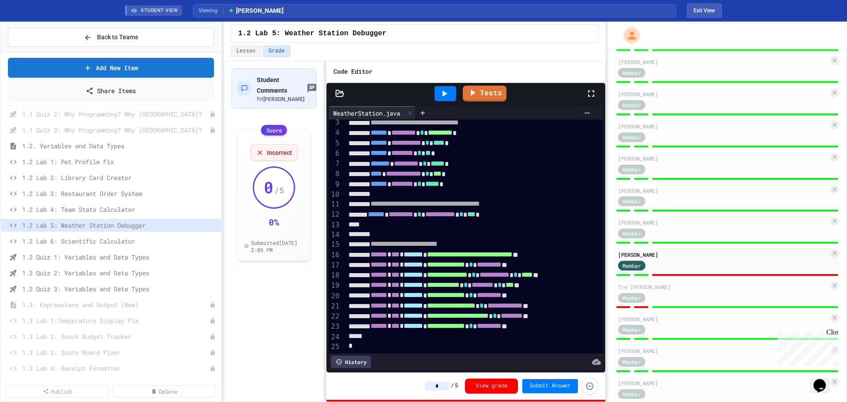
click at [441, 95] on icon at bounding box center [444, 93] width 11 height 11
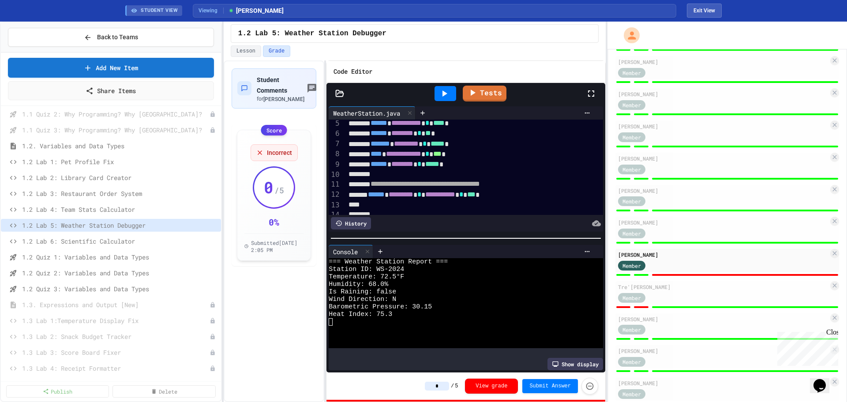
drag, startPoint x: 448, startPoint y: 388, endPoint x: 433, endPoint y: 387, distance: 15.1
click at [433, 387] on input "*" at bounding box center [437, 386] width 24 height 9
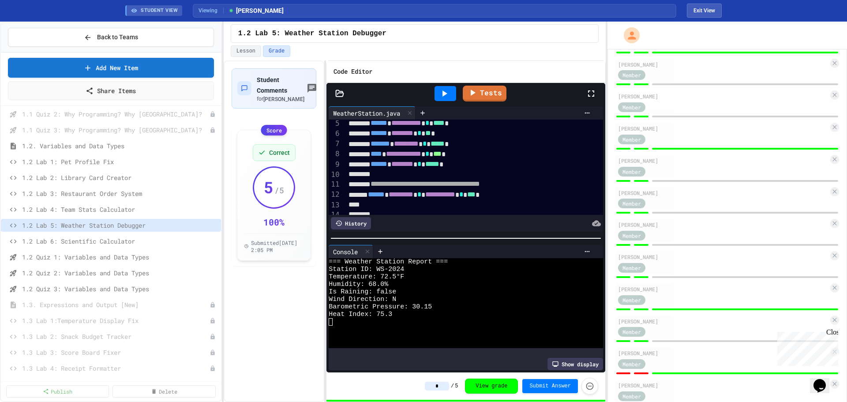
scroll to position [270, 0]
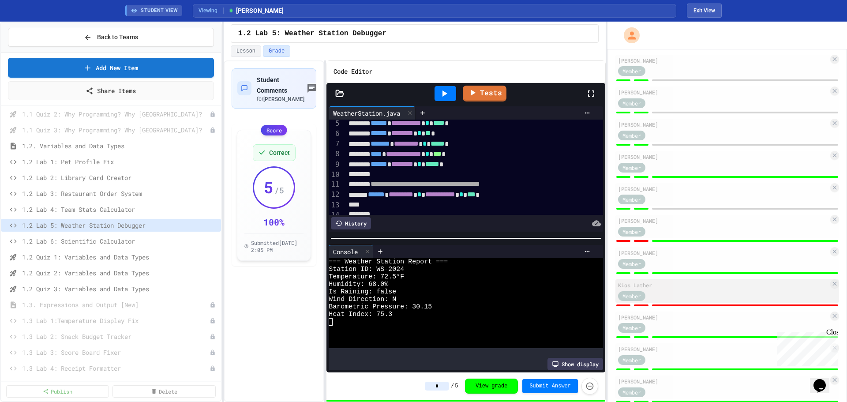
click at [681, 296] on div "Member" at bounding box center [723, 295] width 210 height 11
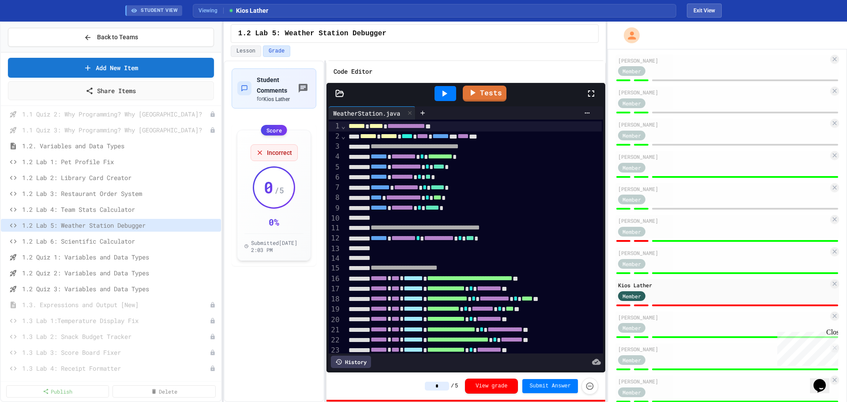
click at [450, 96] on icon at bounding box center [444, 93] width 11 height 11
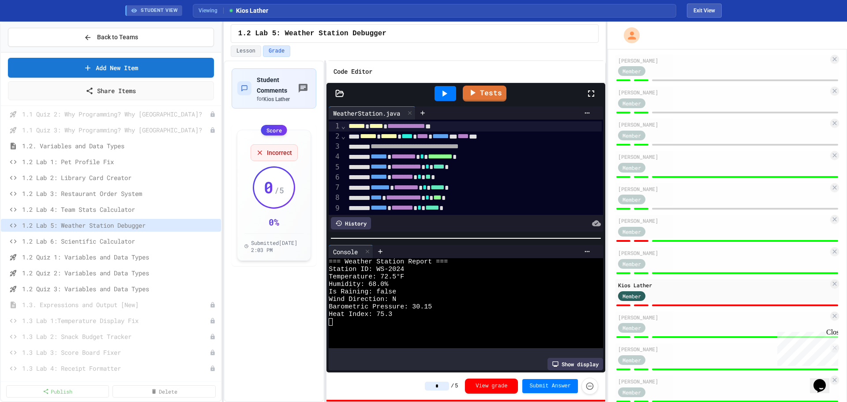
drag, startPoint x: 447, startPoint y: 384, endPoint x: 422, endPoint y: 388, distance: 25.9
click at [422, 388] on div "* / 5 View grade Submit Answer" at bounding box center [466, 385] width 279 height 27
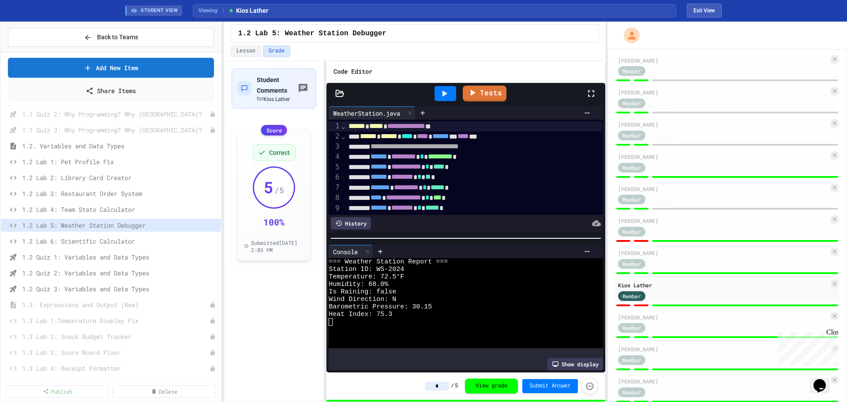
type input "*"
drag, startPoint x: 292, startPoint y: 339, endPoint x: 278, endPoint y: 334, distance: 14.4
click at [292, 339] on div "Student Comments for Kios Lather Score Correct 5 / 5 100 % Submitted Aug 25, 20…" at bounding box center [274, 231] width 101 height 342
click at [125, 243] on span "1.2 Lab 6: Scientific Calculator" at bounding box center [115, 241] width 187 height 9
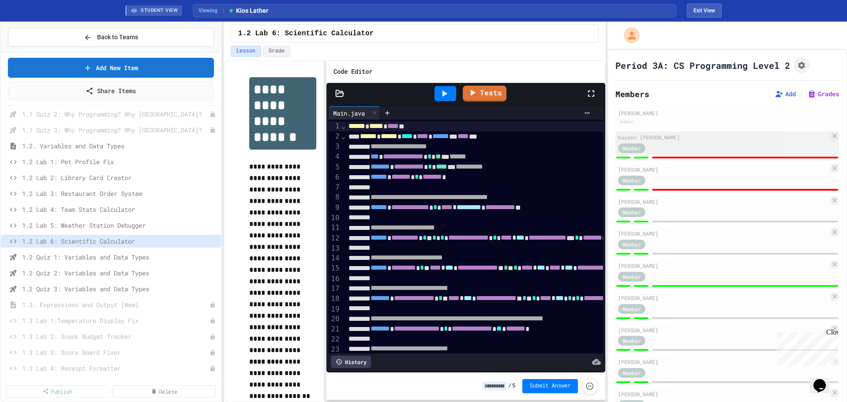
click at [678, 154] on div "Kayden Caban Almodovar Member" at bounding box center [728, 142] width 224 height 23
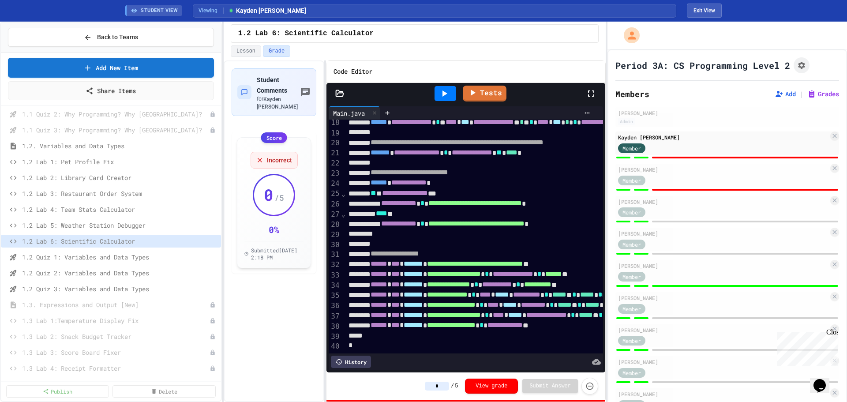
scroll to position [196, 0]
click at [448, 98] on icon at bounding box center [444, 93] width 11 height 11
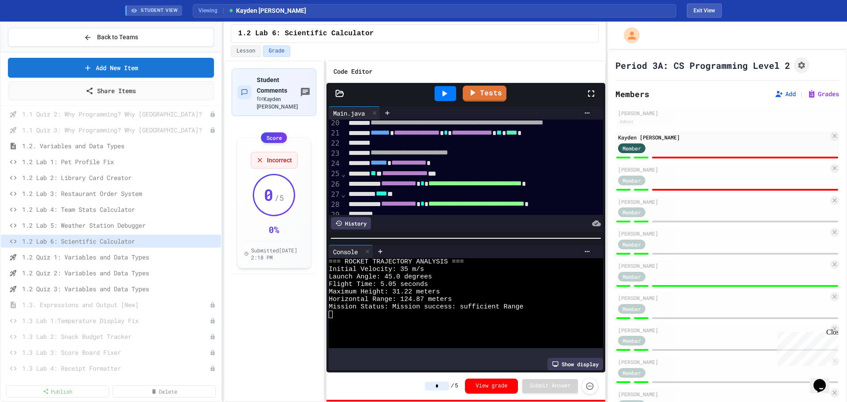
drag, startPoint x: 447, startPoint y: 384, endPoint x: 422, endPoint y: 383, distance: 25.2
click at [422, 383] on div "* / 5 View grade Submit Answer" at bounding box center [466, 385] width 279 height 27
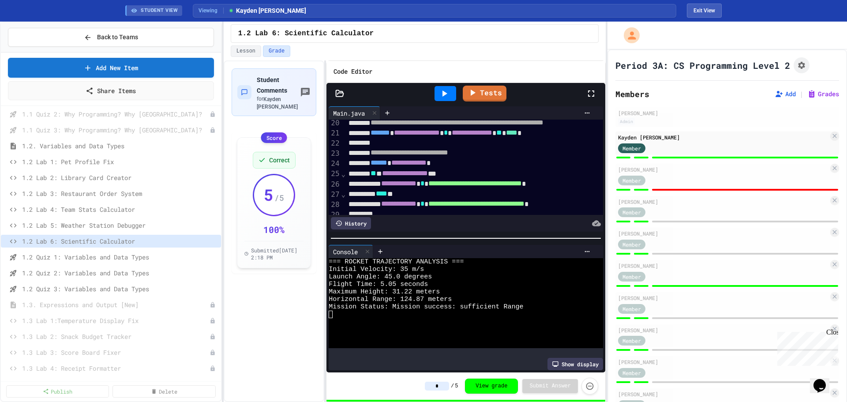
click at [664, 191] on div at bounding box center [728, 190] width 224 height 4
click at [665, 183] on div "Member" at bounding box center [723, 179] width 210 height 11
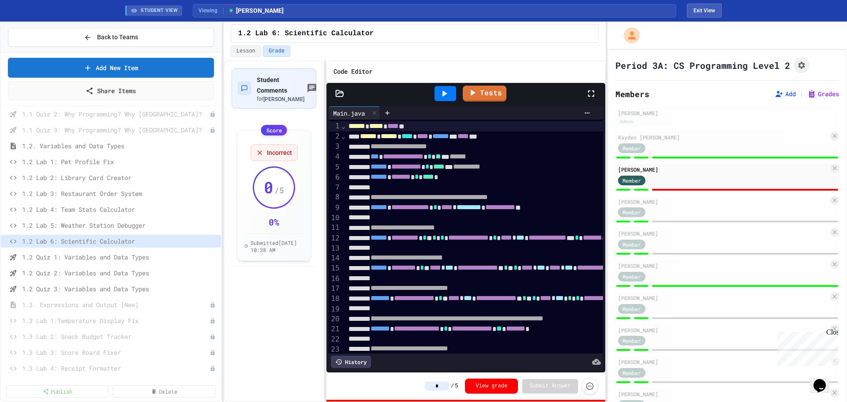
click at [449, 94] on icon at bounding box center [444, 93] width 11 height 11
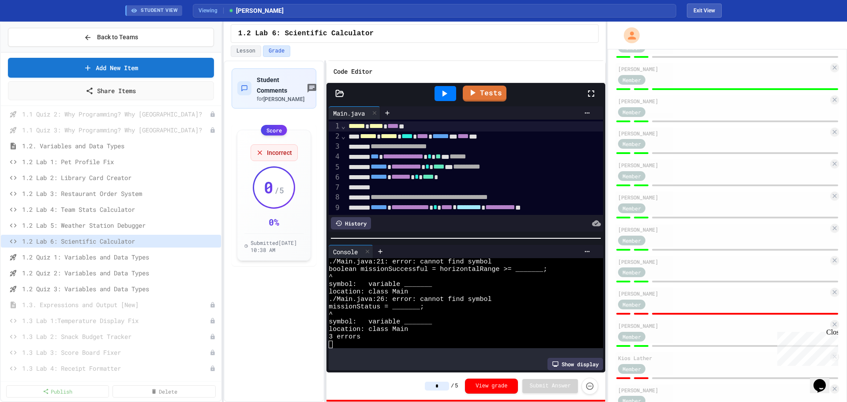
scroll to position [221, 0]
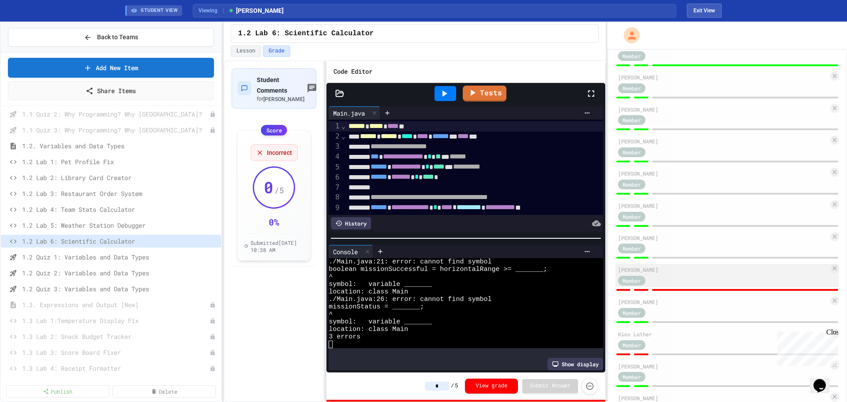
click at [672, 273] on div "[PERSON_NAME]" at bounding box center [723, 270] width 210 height 8
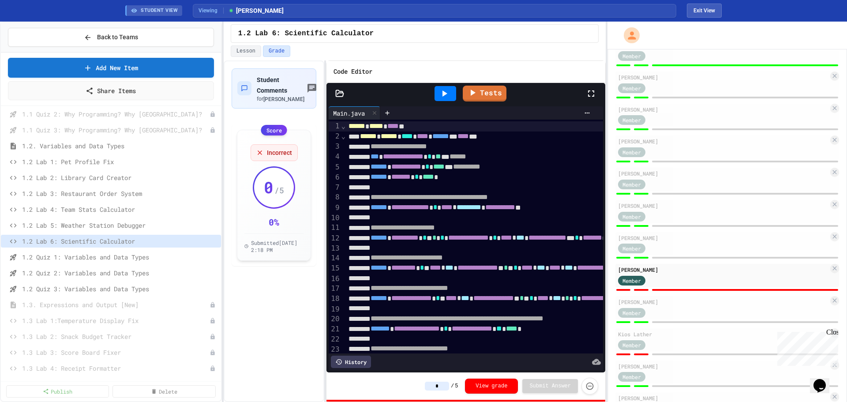
click at [450, 97] on icon at bounding box center [444, 93] width 11 height 11
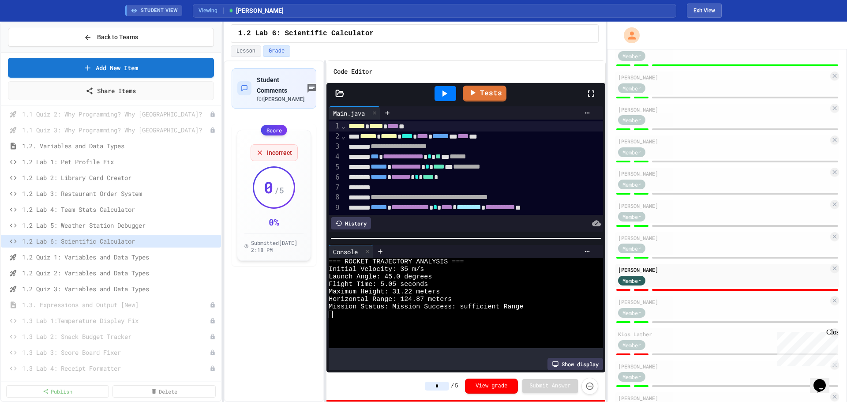
drag, startPoint x: 447, startPoint y: 388, endPoint x: 426, endPoint y: 385, distance: 21.0
click at [426, 385] on div "* / 5 View grade Submit Answer" at bounding box center [466, 385] width 279 height 27
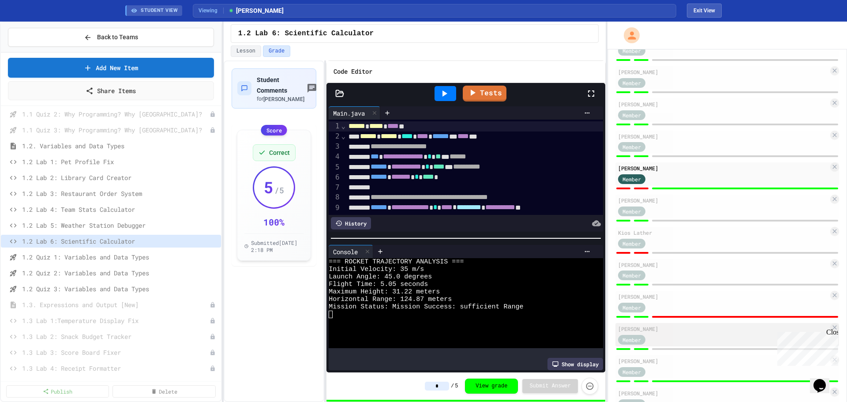
scroll to position [353, 0]
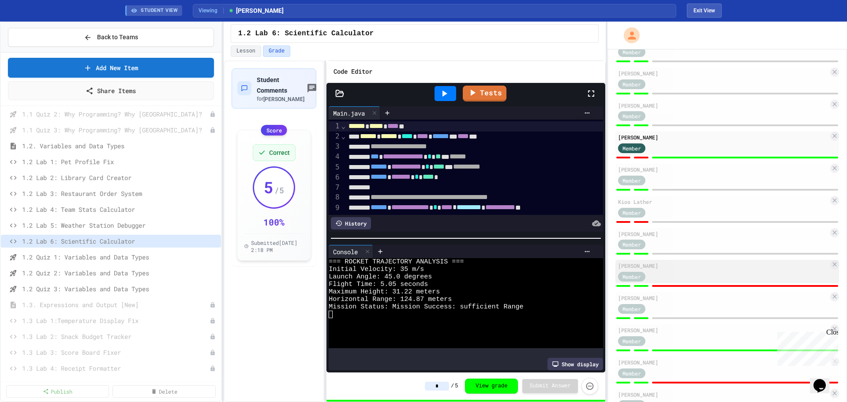
click at [682, 276] on div "Member" at bounding box center [723, 275] width 210 height 11
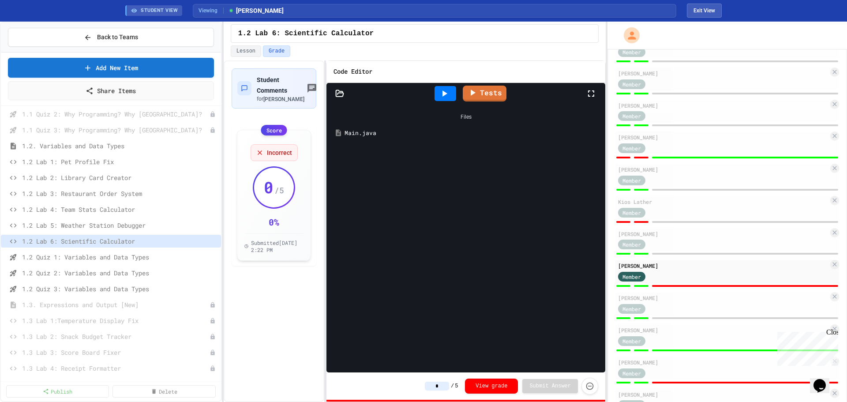
click at [337, 132] on icon at bounding box center [338, 133] width 5 height 7
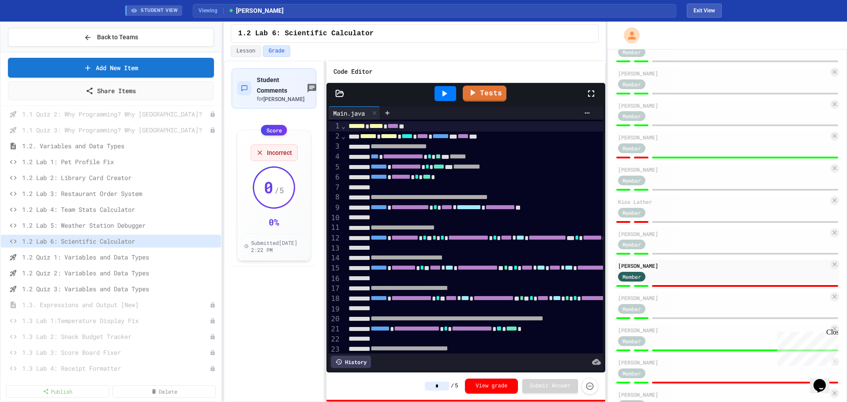
click at [436, 94] on div at bounding box center [446, 93] width 22 height 15
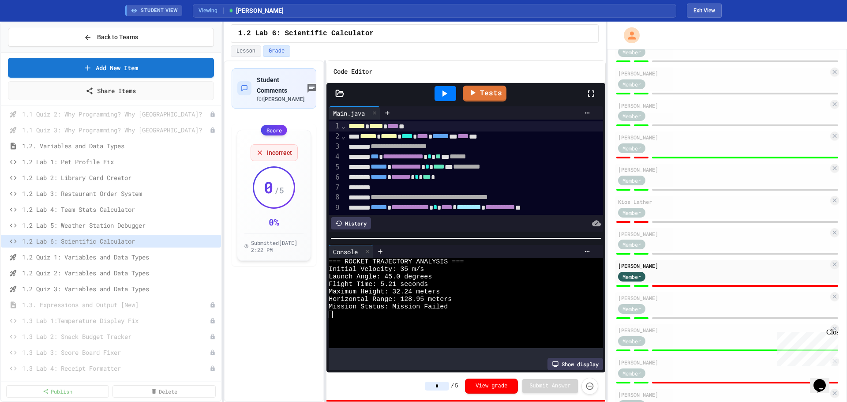
drag, startPoint x: 445, startPoint y: 383, endPoint x: 432, endPoint y: 386, distance: 12.6
click at [432, 386] on input "*" at bounding box center [437, 386] width 24 height 9
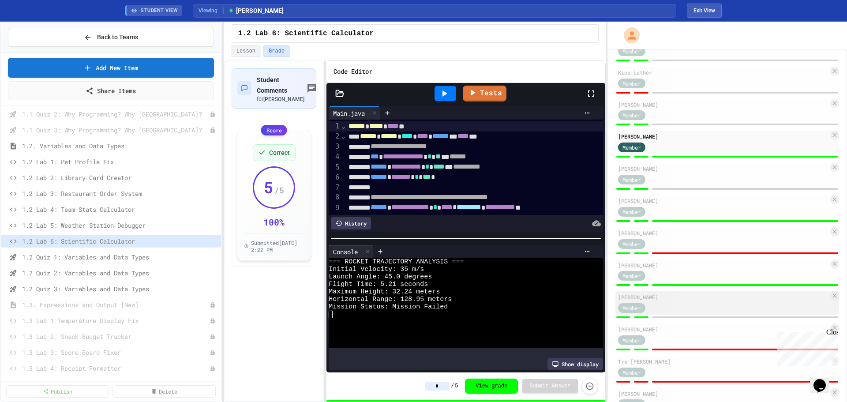
scroll to position [485, 0]
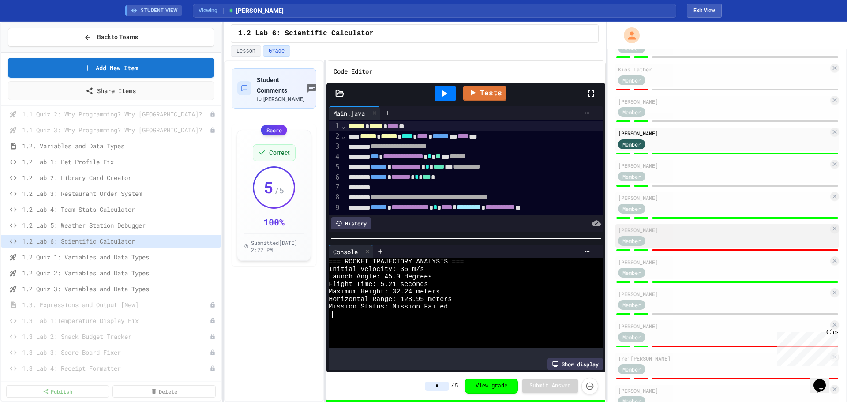
click at [677, 232] on div "[PERSON_NAME]" at bounding box center [723, 230] width 210 height 8
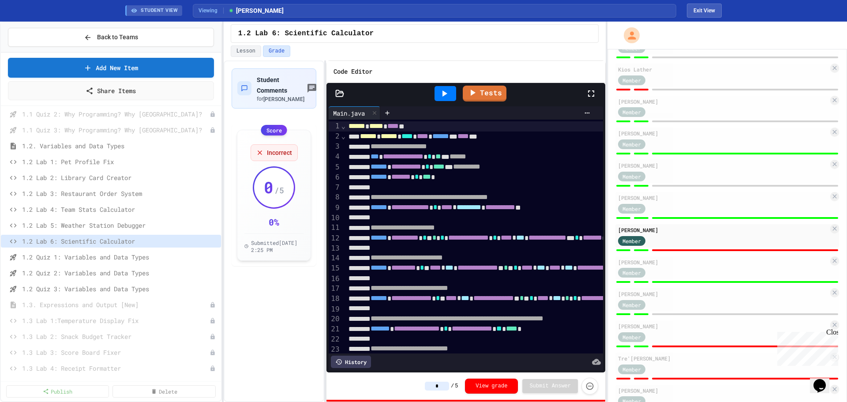
click at [447, 90] on icon at bounding box center [444, 93] width 11 height 11
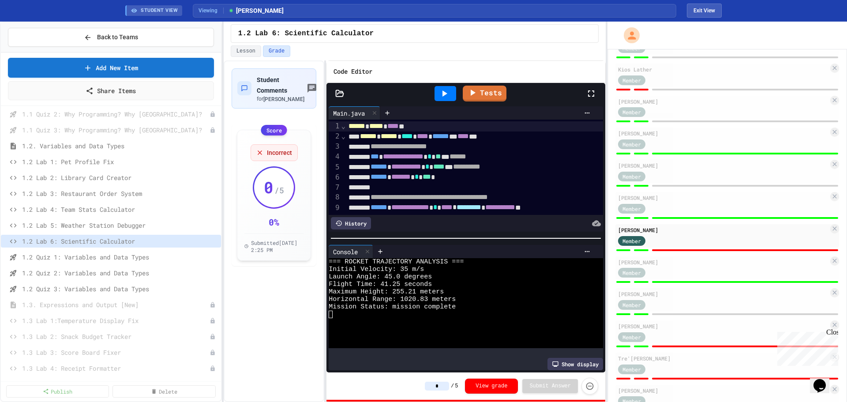
drag, startPoint x: 449, startPoint y: 389, endPoint x: 431, endPoint y: 392, distance: 18.4
click at [431, 392] on div "* / 5 View grade Submit Answer" at bounding box center [511, 386] width 173 height 17
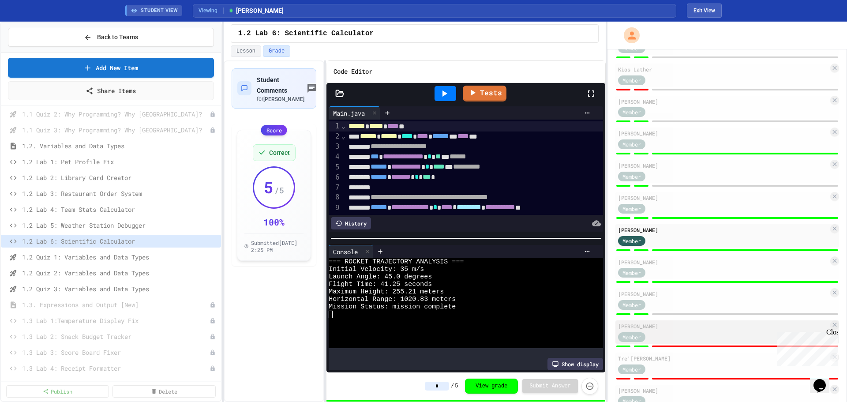
click at [720, 335] on div "Member" at bounding box center [723, 336] width 210 height 11
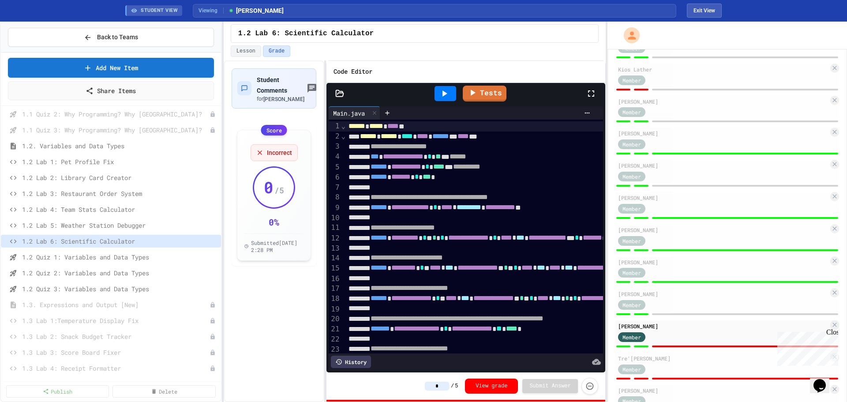
click at [443, 96] on icon at bounding box center [445, 93] width 5 height 6
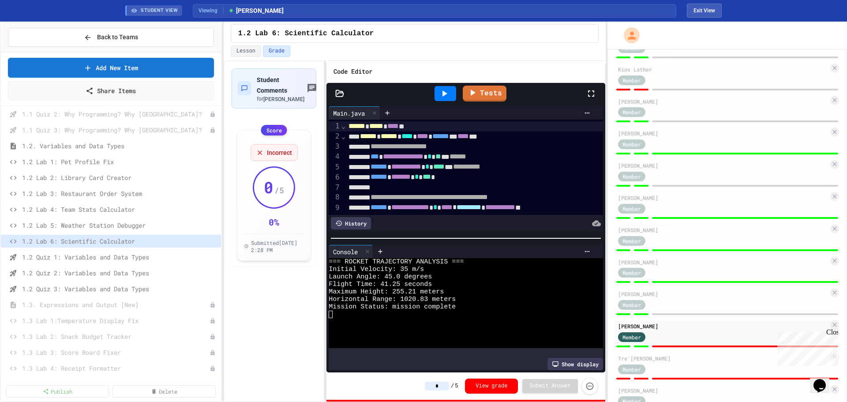
drag, startPoint x: 447, startPoint y: 387, endPoint x: 430, endPoint y: 391, distance: 16.7
click at [430, 391] on div "* / 5 View grade Submit Answer" at bounding box center [511, 386] width 173 height 17
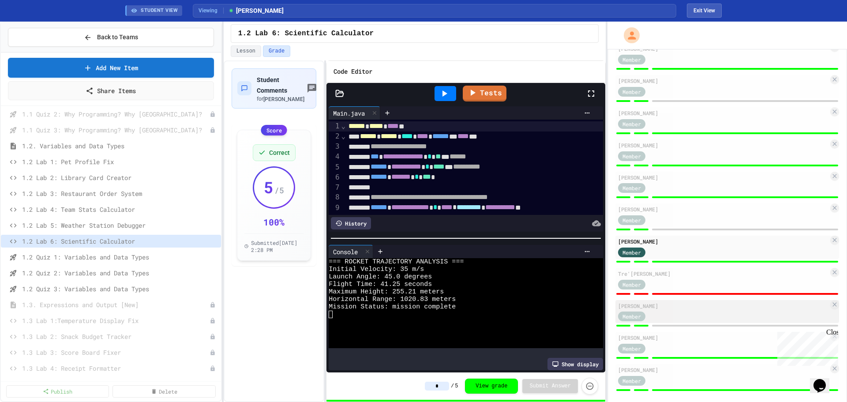
scroll to position [578, 0]
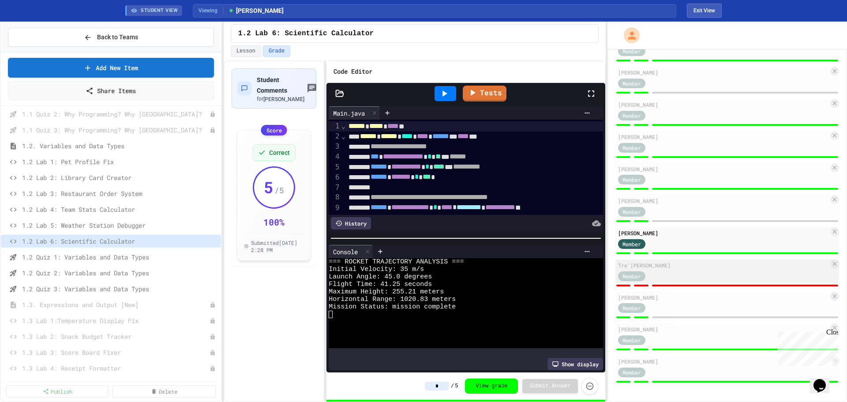
click at [704, 276] on div "Member" at bounding box center [723, 275] width 210 height 11
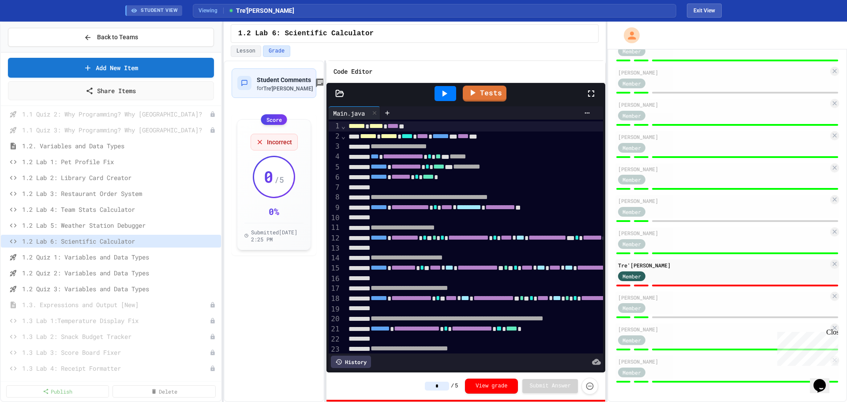
click at [449, 92] on icon at bounding box center [444, 93] width 11 height 11
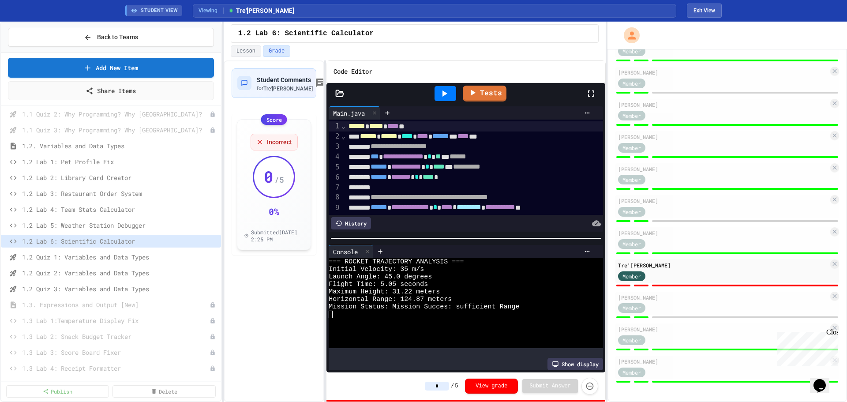
drag, startPoint x: 443, startPoint y: 385, endPoint x: 417, endPoint y: 388, distance: 25.7
click at [417, 388] on div "* / 5 View grade Submit Answer" at bounding box center [466, 385] width 279 height 27
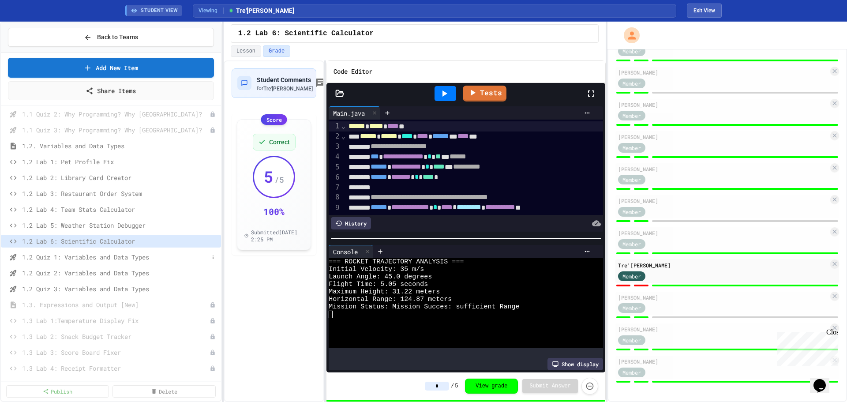
type input "*"
click at [120, 256] on span "1.2 Quiz 1: Variables and Data Types" at bounding box center [115, 256] width 187 height 9
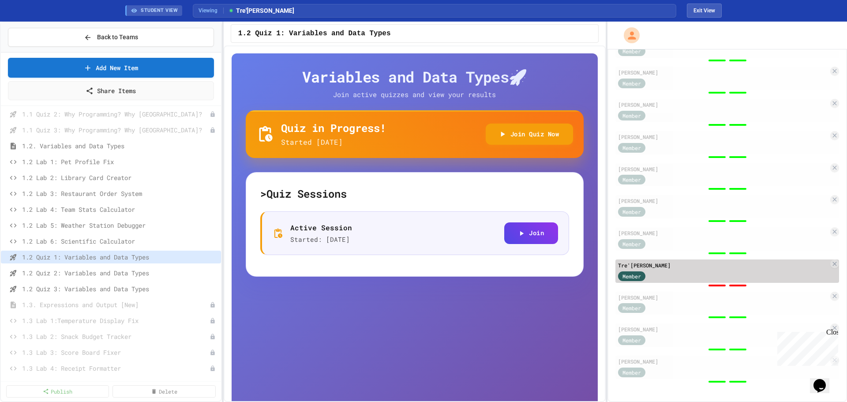
click at [678, 275] on div "Member" at bounding box center [723, 275] width 210 height 11
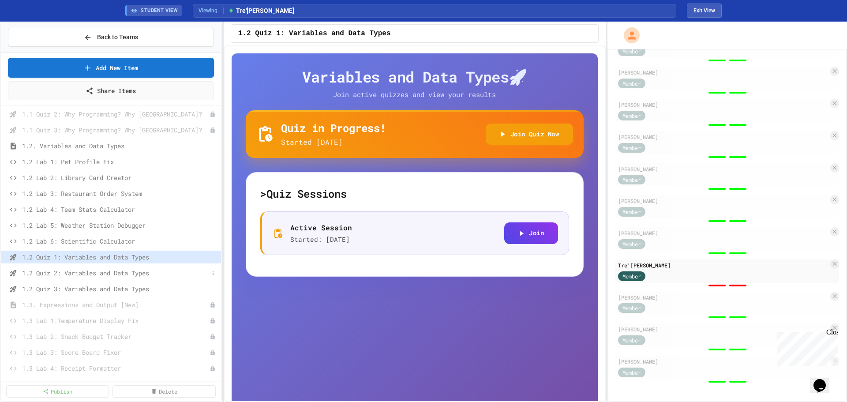
click at [115, 277] on span "1.2 Quiz 2: Variables and Data Types" at bounding box center [115, 272] width 187 height 9
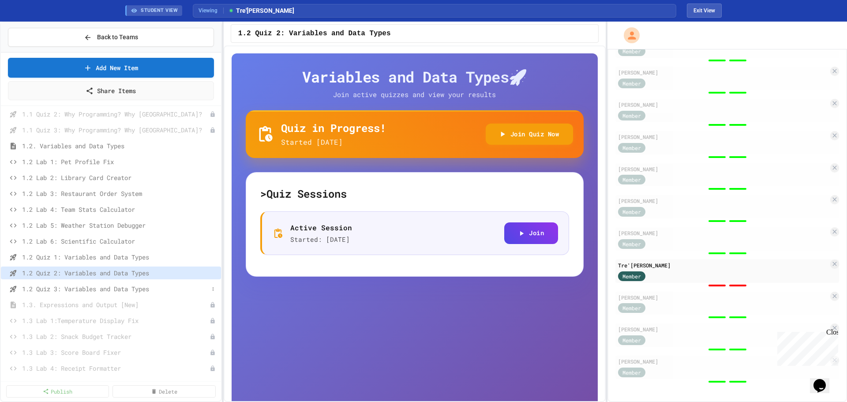
click at [116, 289] on span "1.2 Quiz 3: Variables and Data Types" at bounding box center [115, 288] width 187 height 9
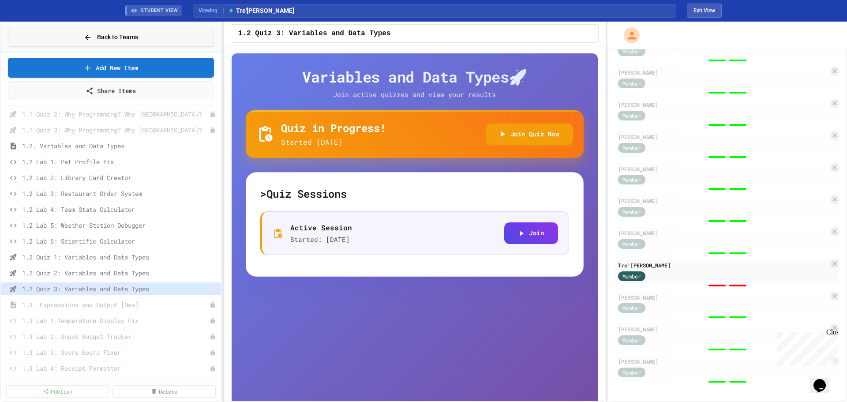
click at [107, 34] on span "Back to Teams" at bounding box center [117, 37] width 41 height 9
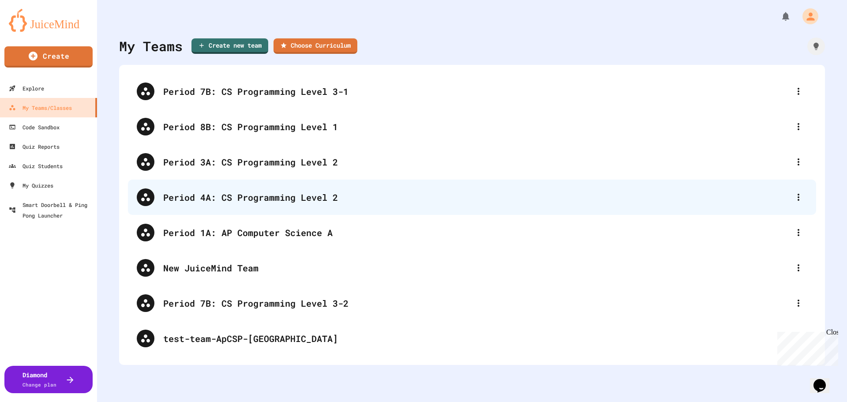
click at [245, 195] on div "Period 4A: CS Programming Level 2" at bounding box center [476, 197] width 627 height 13
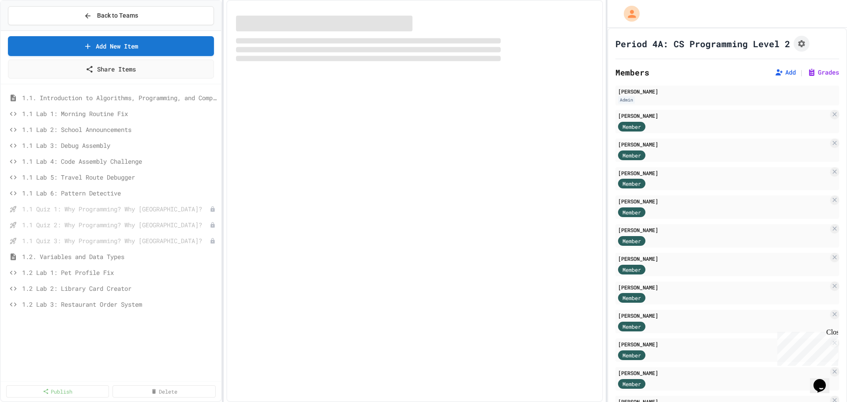
select select "***"
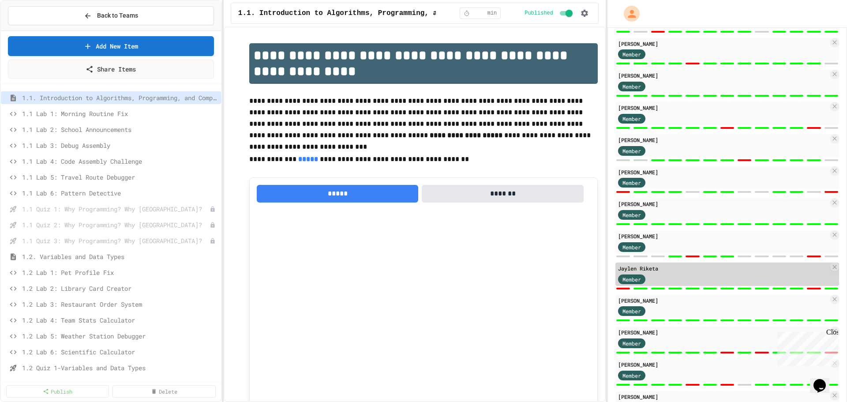
scroll to position [461, 0]
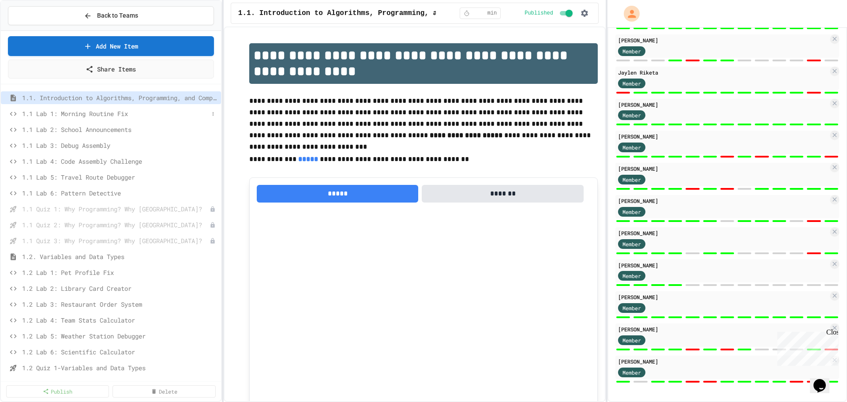
click at [81, 115] on span "1.1 Lab 1: Morning Routine Fix" at bounding box center [115, 113] width 187 height 9
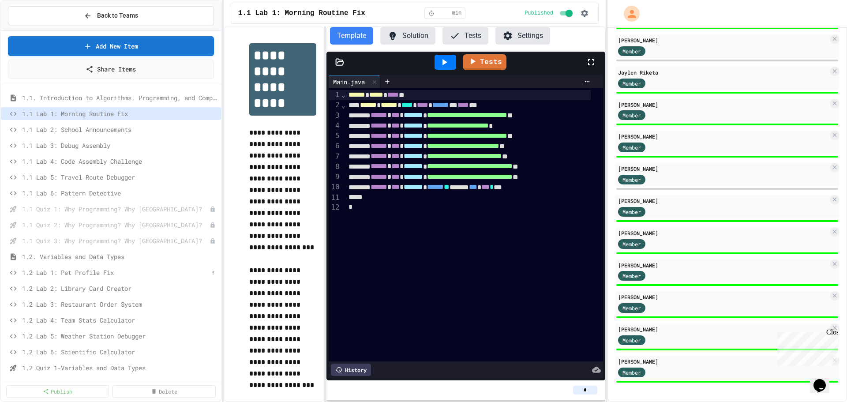
click at [85, 269] on span "1.2 Lab 1: Pet Profile Fix" at bounding box center [115, 272] width 187 height 9
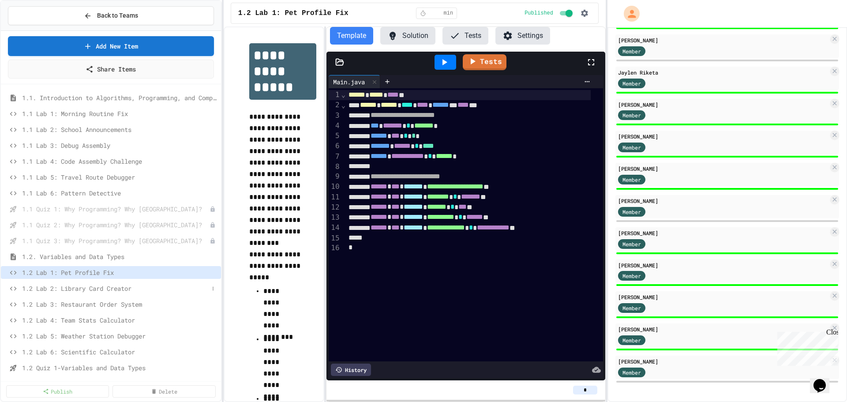
click at [87, 289] on span "1.2 Lab 2: Library Card Creator" at bounding box center [115, 288] width 187 height 9
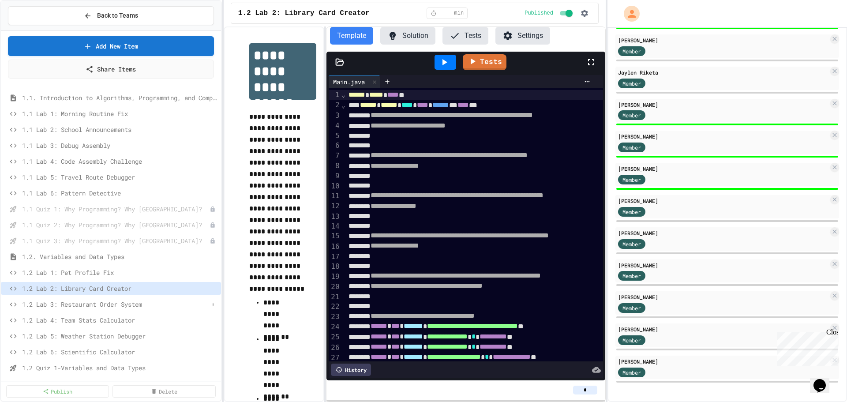
click at [111, 305] on span "1.2 Lab 3: Restaurant Order System" at bounding box center [115, 304] width 187 height 9
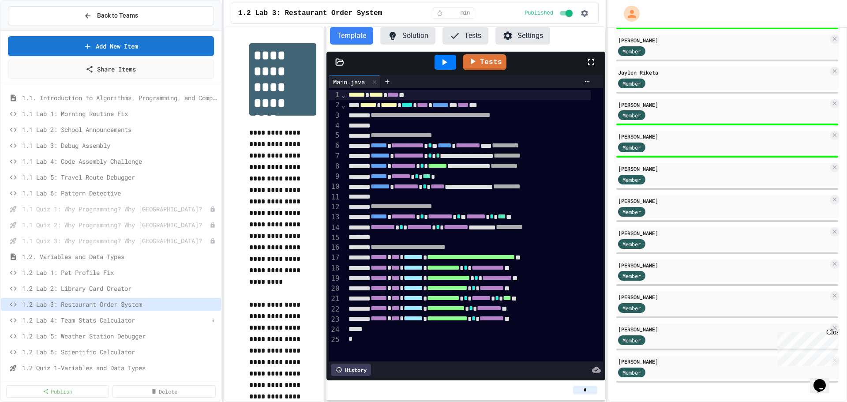
click at [103, 321] on span "1.2 Lab 4: Team Stats Calculator" at bounding box center [115, 319] width 187 height 9
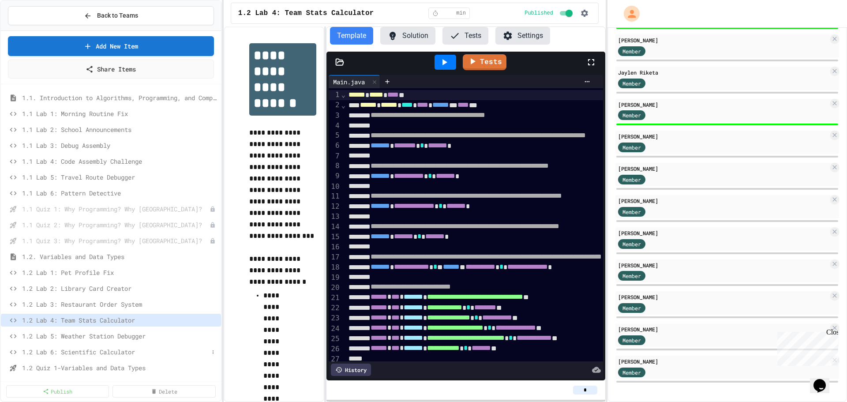
click at [93, 352] on span "1.2 Lab 6: Scientific Calculator" at bounding box center [115, 351] width 187 height 9
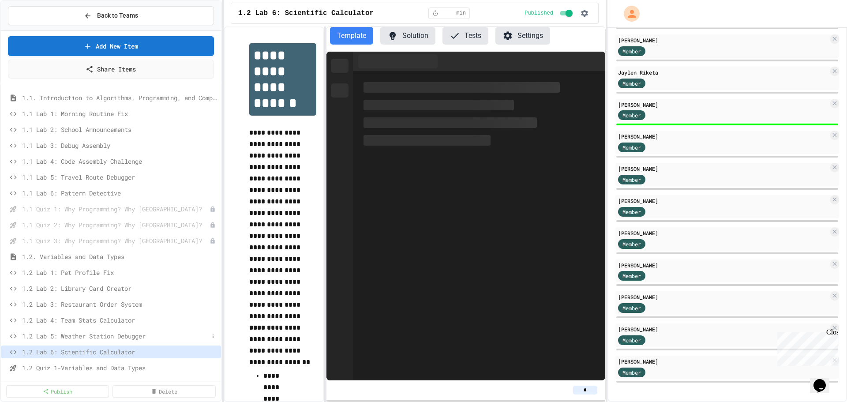
click at [98, 342] on div "1.2 Lab 5: Weather Station Debugger" at bounding box center [111, 336] width 220 height 13
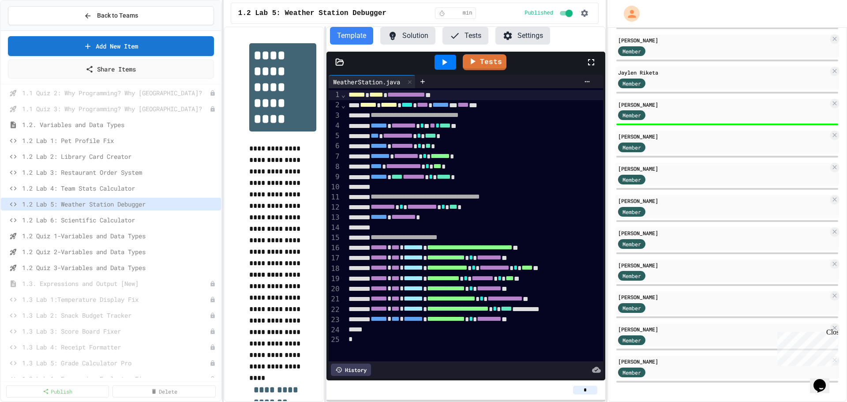
scroll to position [132, 0]
click at [77, 220] on span "1.2 Lab 6: Scientific Calculator" at bounding box center [115, 219] width 187 height 9
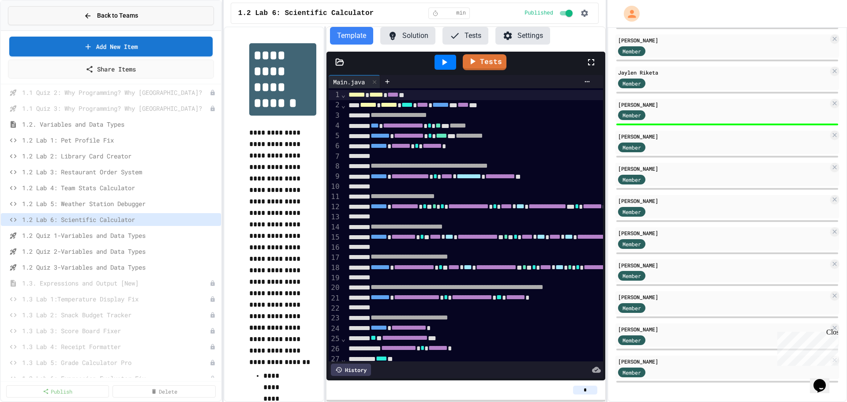
click at [136, 18] on span "Back to Teams" at bounding box center [117, 15] width 41 height 9
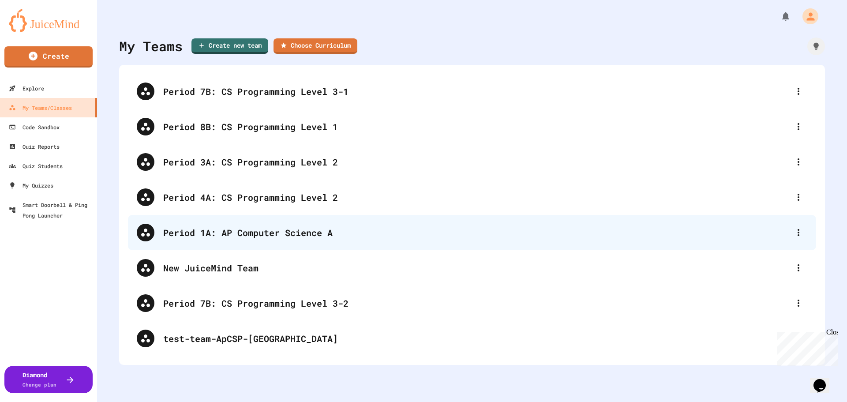
click at [240, 233] on div "Period 1A: AP Computer Science A" at bounding box center [476, 232] width 627 height 13
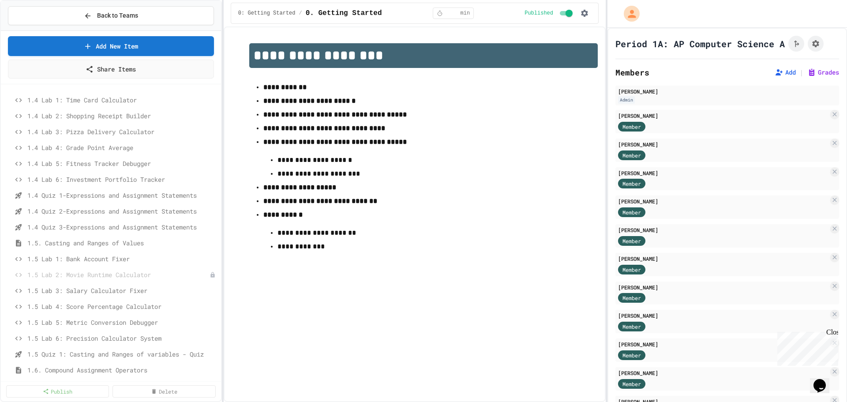
scroll to position [221, 0]
click at [117, 178] on span "1.4 Lab 6: Investment Portfolio Tracker" at bounding box center [117, 178] width 181 height 9
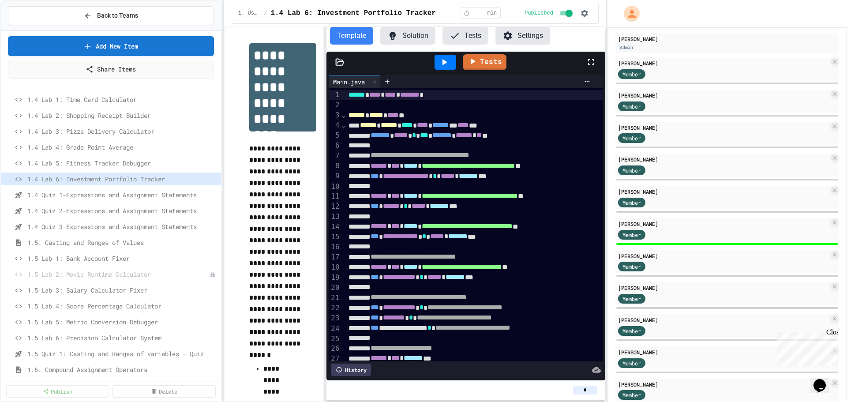
scroll to position [236, 0]
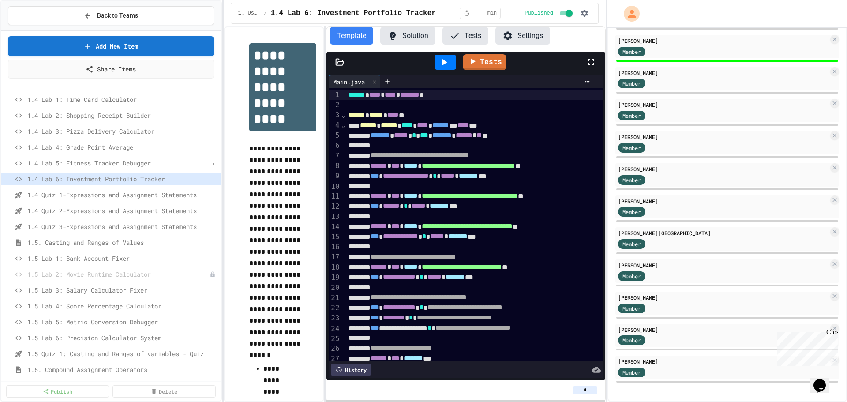
click at [122, 165] on span "1.4 Lab 5: Fitness Tracker Debugger" at bounding box center [117, 162] width 181 height 9
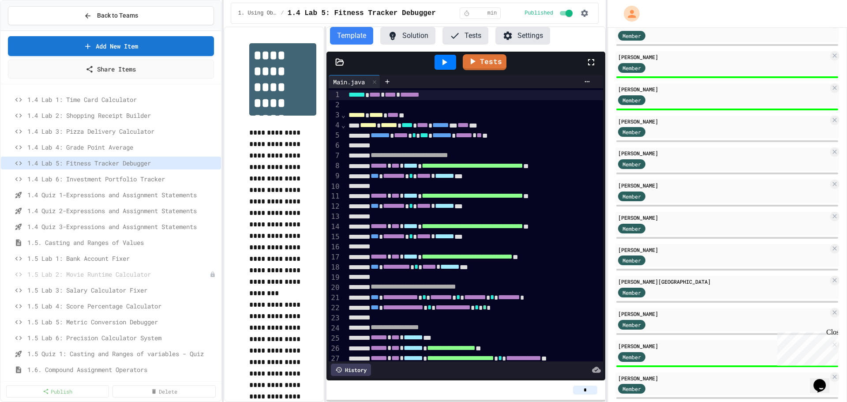
scroll to position [236, 0]
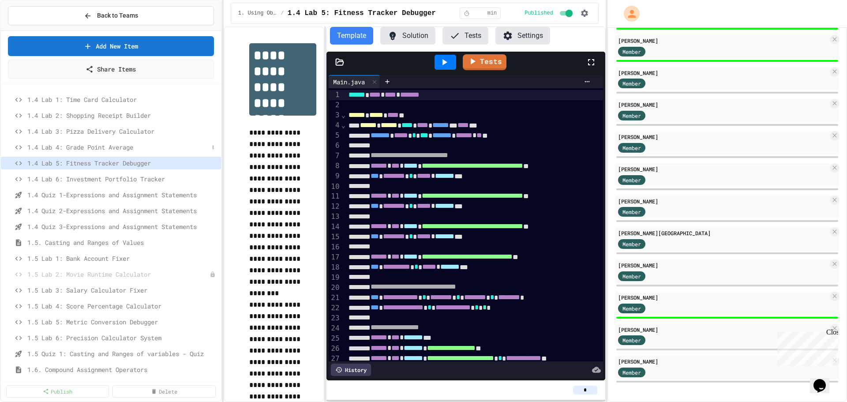
click at [105, 147] on span "1.4 Lab 4: Grade Point Average" at bounding box center [117, 147] width 181 height 9
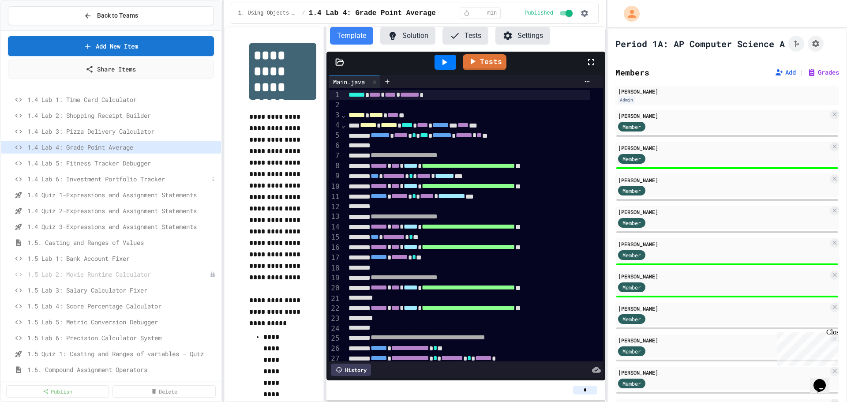
click at [105, 177] on span "1.4 Lab 6: Investment Portfolio Tracker" at bounding box center [117, 178] width 181 height 9
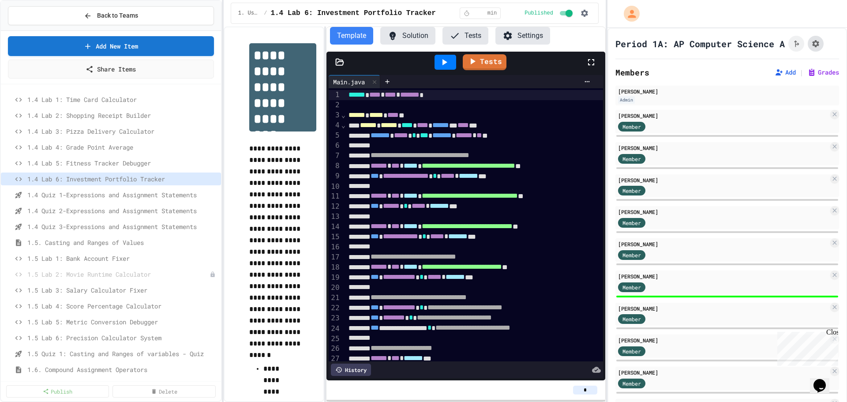
click at [815, 49] on button "Assignment Settings" at bounding box center [816, 44] width 16 height 16
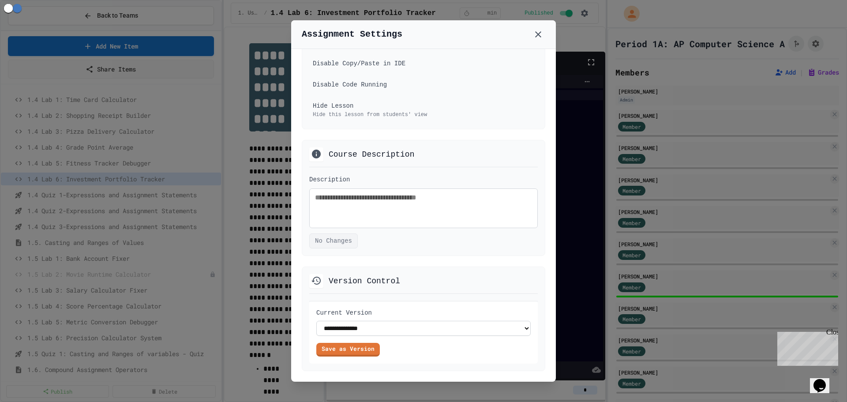
scroll to position [552, 0]
click at [362, 350] on link "Save as Version" at bounding box center [348, 349] width 64 height 14
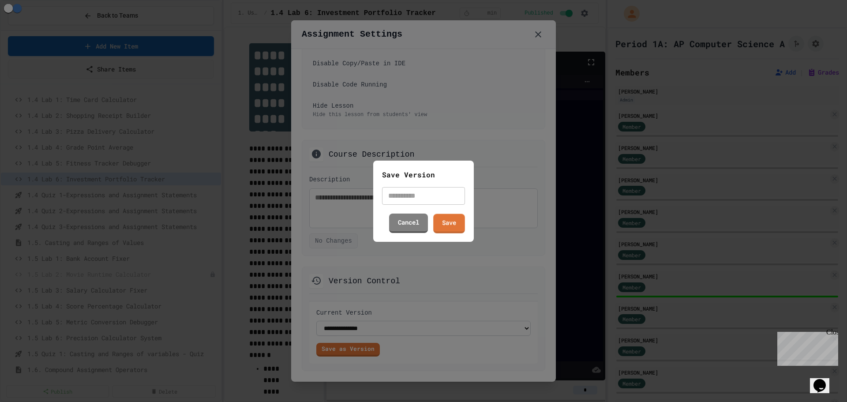
click at [439, 199] on input "text" at bounding box center [423, 196] width 83 height 18
type input "*"
click at [446, 224] on link "Save" at bounding box center [449, 222] width 32 height 20
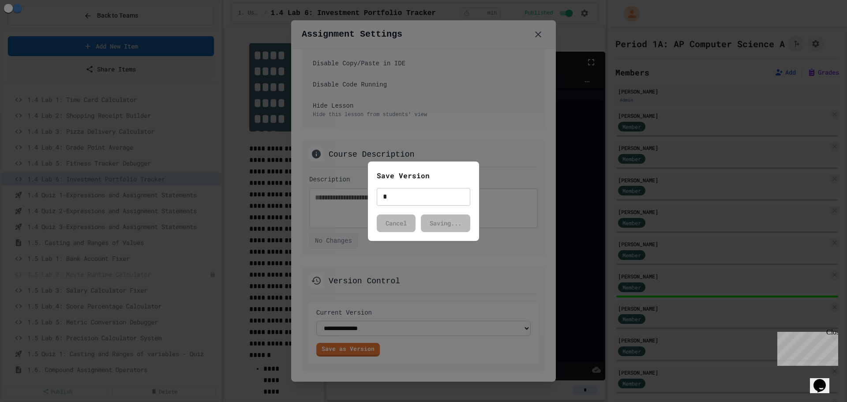
select select "**********"
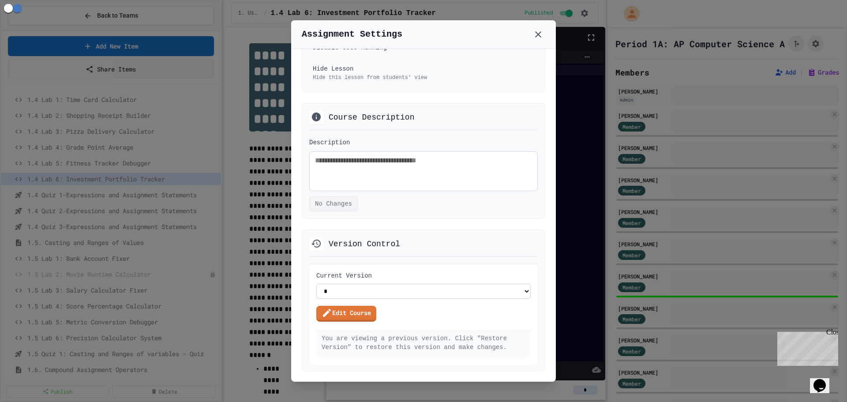
click at [534, 34] on icon at bounding box center [538, 34] width 11 height 11
